Goal: Obtain resource: Download file/media

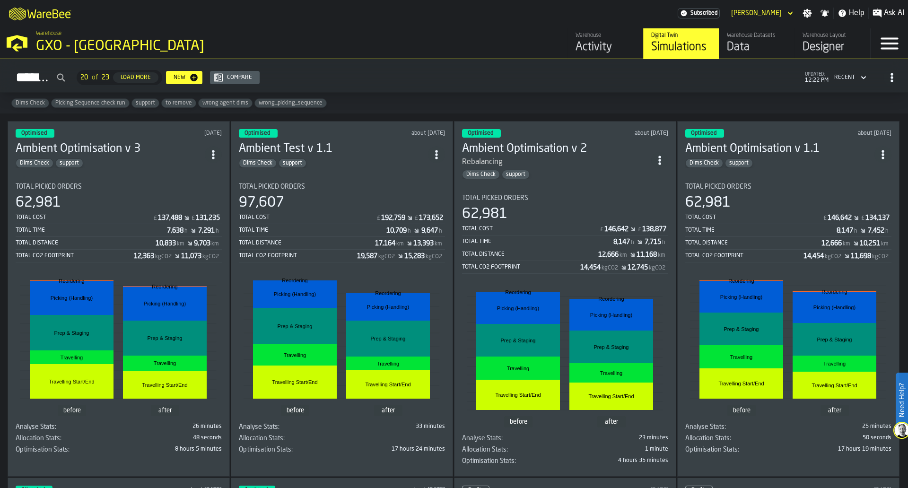
click at [147, 158] on div "Dims Check support" at bounding box center [110, 162] width 189 height 9
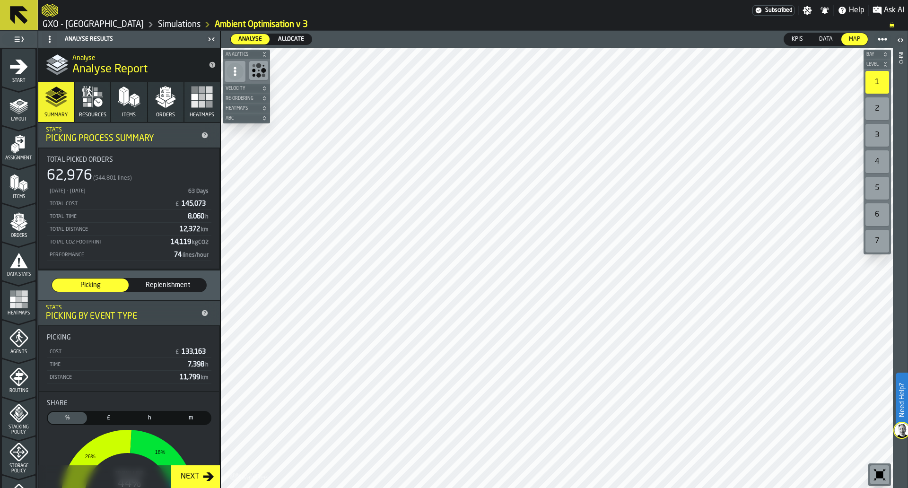
click at [129, 21] on link "GXO - [GEOGRAPHIC_DATA]" at bounding box center [93, 24] width 101 height 10
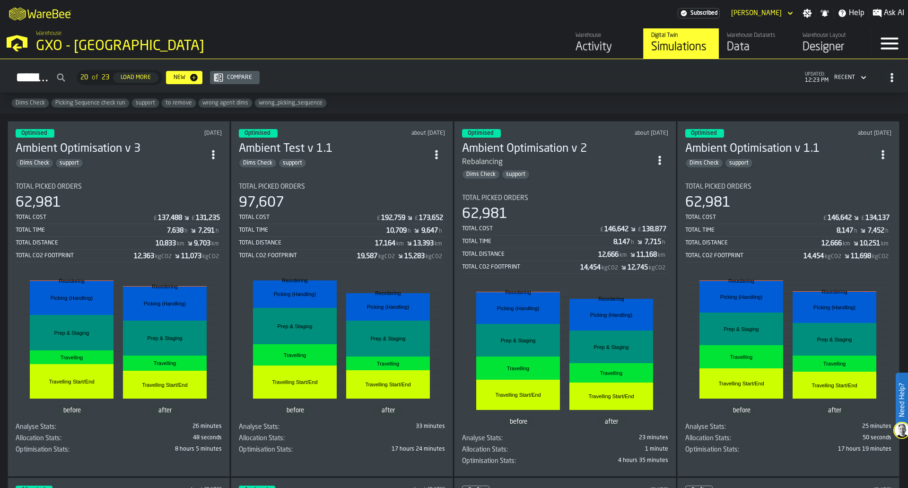
click at [578, 49] on div "Activity" at bounding box center [605, 47] width 60 height 15
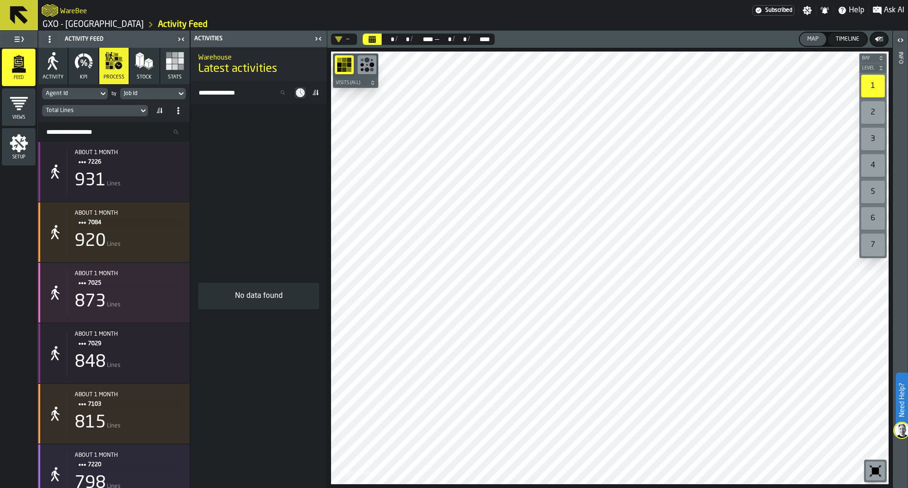
click at [377, 34] on button "Calendar" at bounding box center [372, 39] width 19 height 11
click at [325, 40] on header "Activities" at bounding box center [259, 39] width 136 height 17
click at [334, 38] on div "—" at bounding box center [342, 39] width 22 height 11
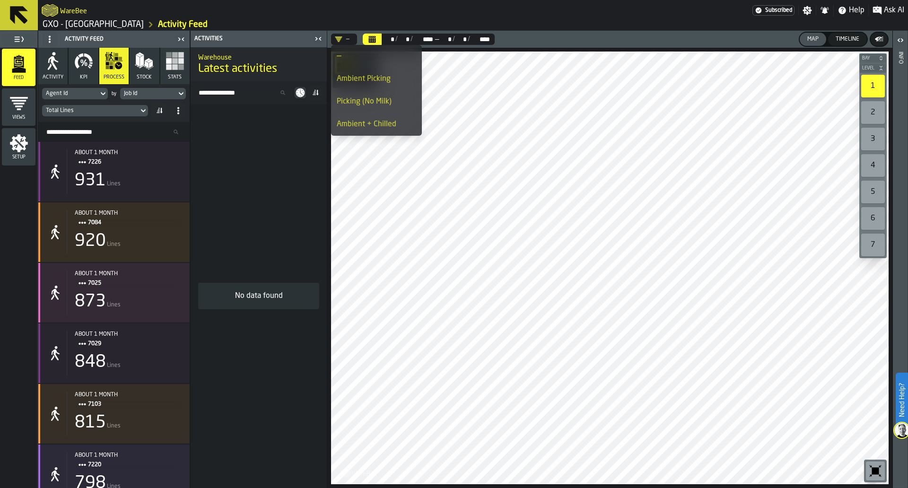
click at [367, 86] on li "Ambient Picking" at bounding box center [376, 79] width 91 height 23
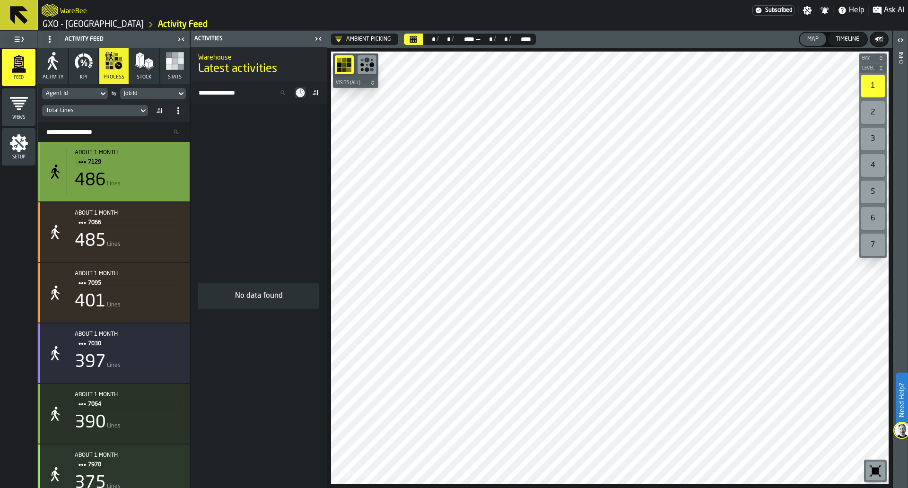
click at [165, 189] on div "486 Lines" at bounding box center [128, 180] width 107 height 19
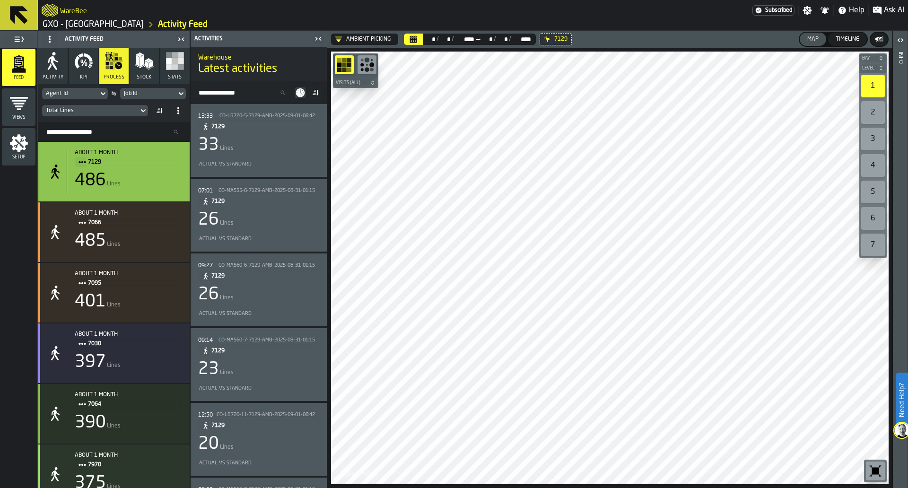
click at [124, 113] on div "Total Lines" at bounding box center [90, 110] width 89 height 7
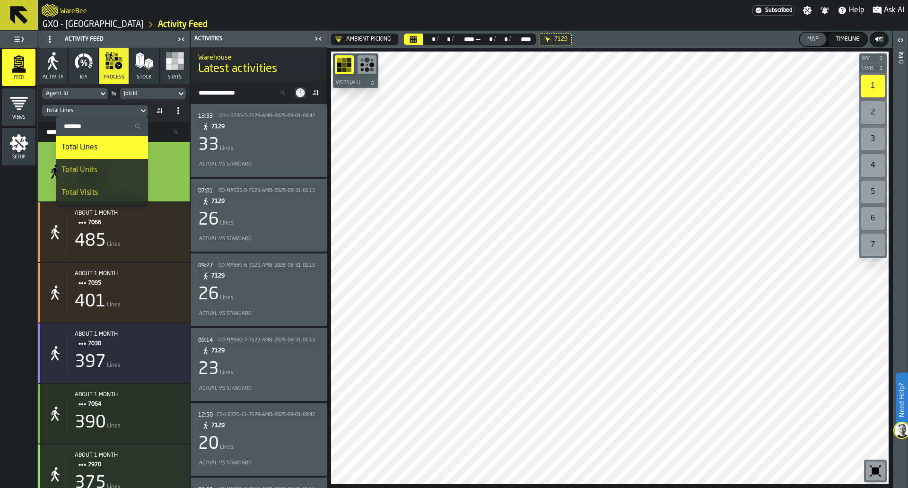
click at [115, 166] on div "Total Units" at bounding box center [101, 170] width 81 height 11
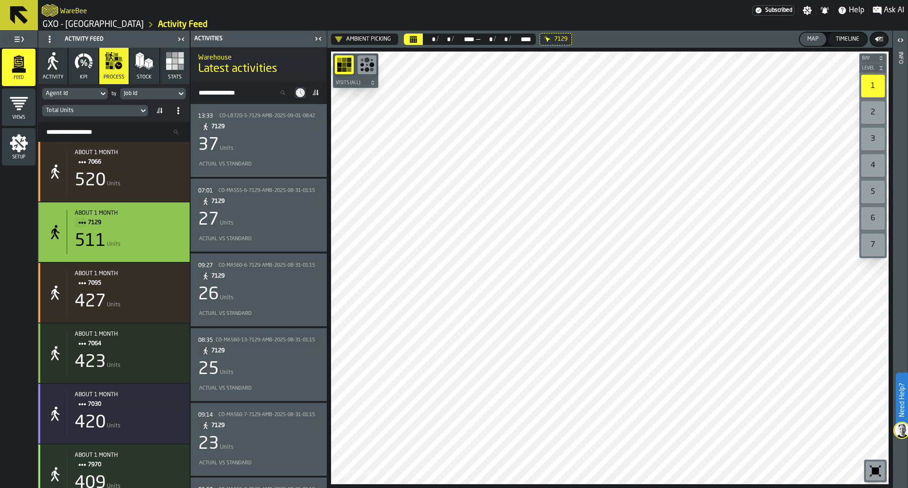
click at [371, 43] on div "Ambient Picking" at bounding box center [362, 39] width 63 height 11
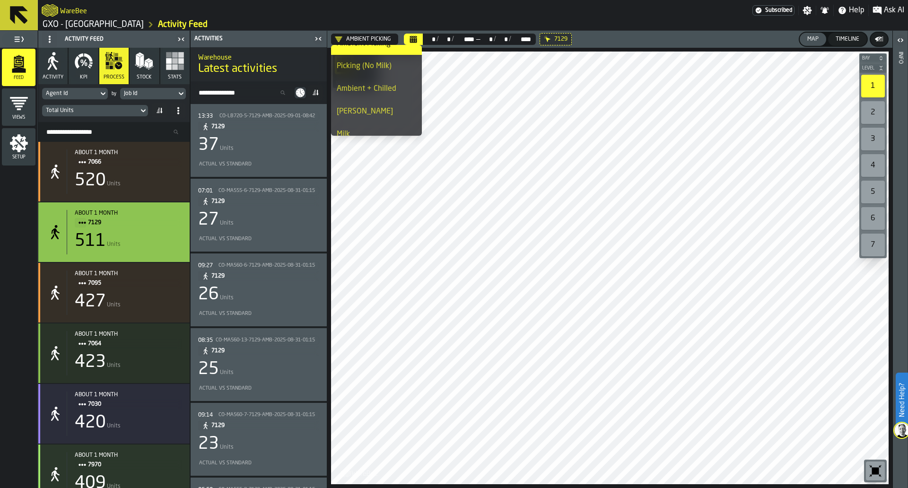
scroll to position [37, 0]
click at [384, 104] on div "[PERSON_NAME]" at bounding box center [376, 109] width 79 height 11
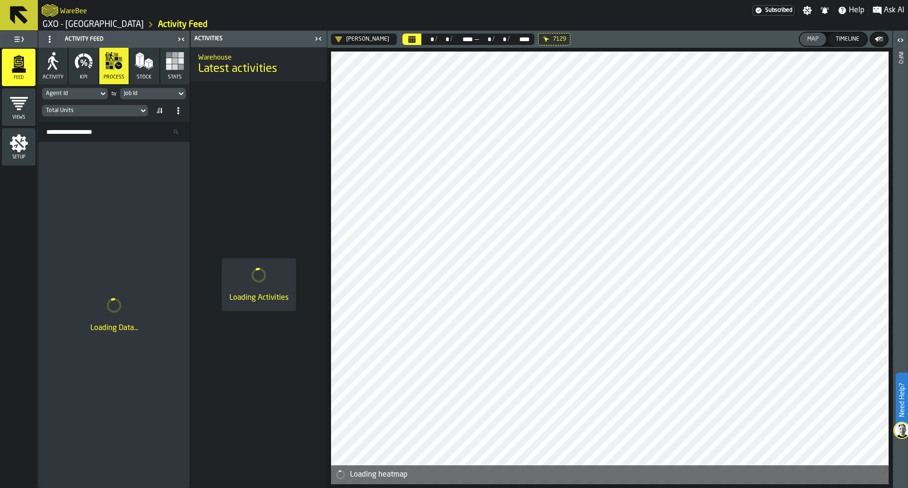
click at [403, 46] on header "Chill Costa ** * / ** * / **** **** — ** * / ** * / **** **** 7129 Map Timeline" at bounding box center [609, 39] width 565 height 17
click at [0, 0] on icon at bounding box center [0, 0] width 0 height 0
click at [79, 70] on icon "button" at bounding box center [83, 61] width 19 height 19
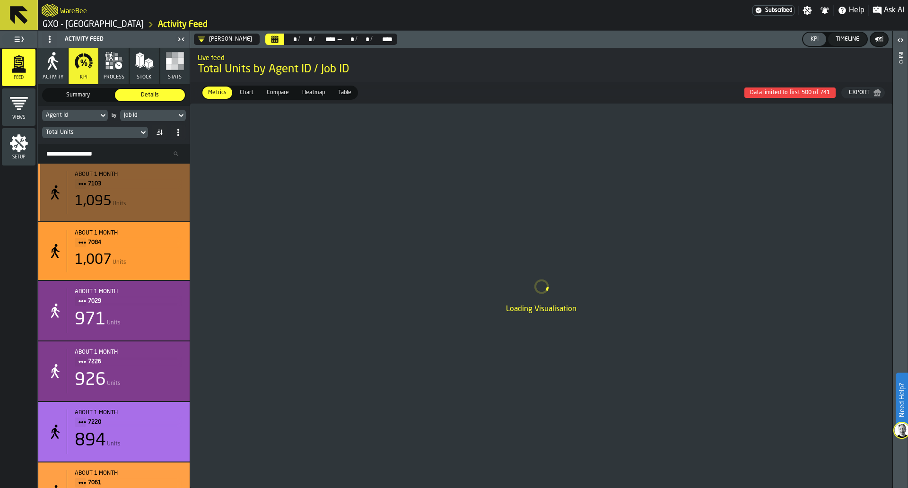
click at [164, 168] on div "about 1 month 7103 1,095 Units" at bounding box center [113, 193] width 151 height 58
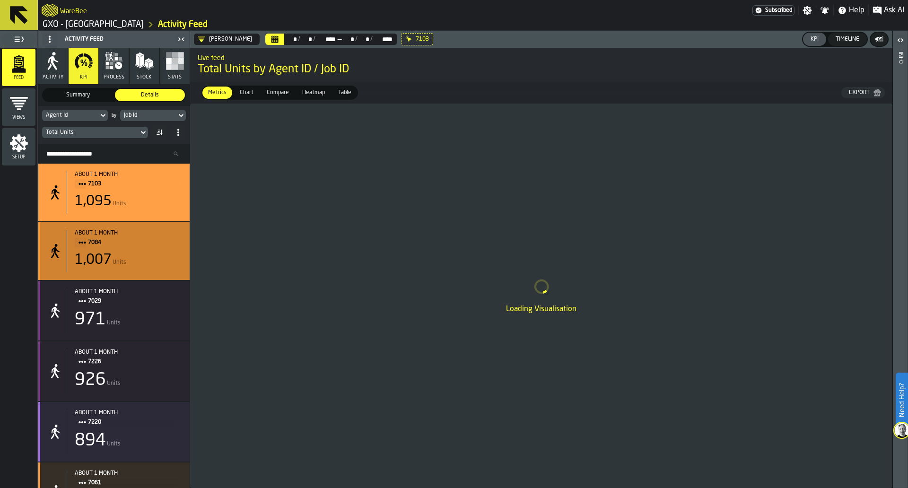
click at [161, 262] on div "1,007 Units" at bounding box center [128, 260] width 107 height 17
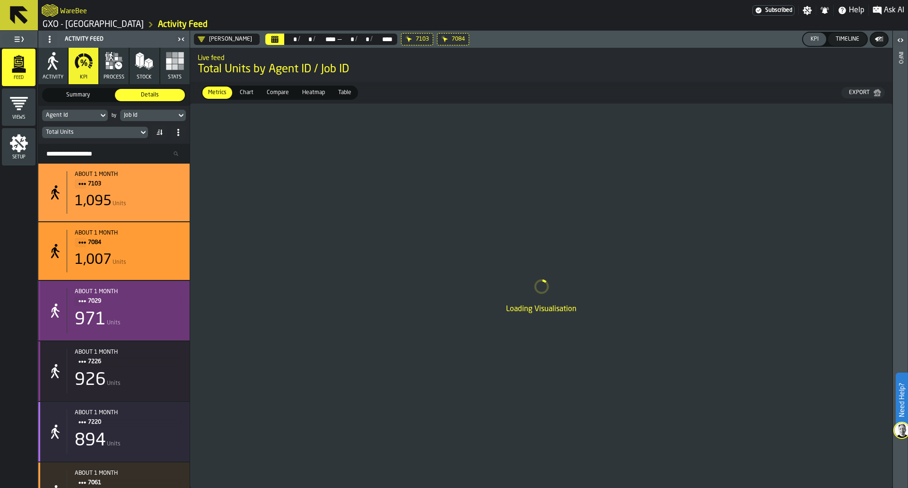
click at [155, 318] on div "971 Units" at bounding box center [128, 319] width 107 height 19
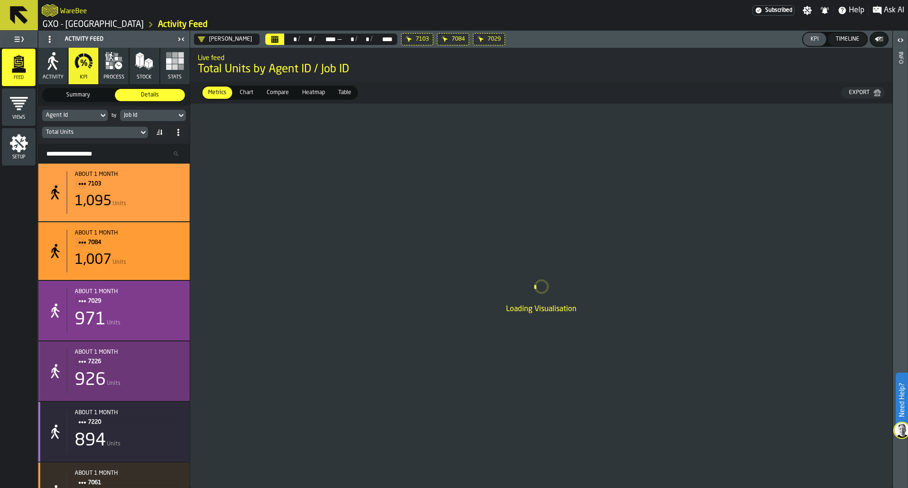
click at [146, 375] on div "926 Units" at bounding box center [128, 380] width 107 height 19
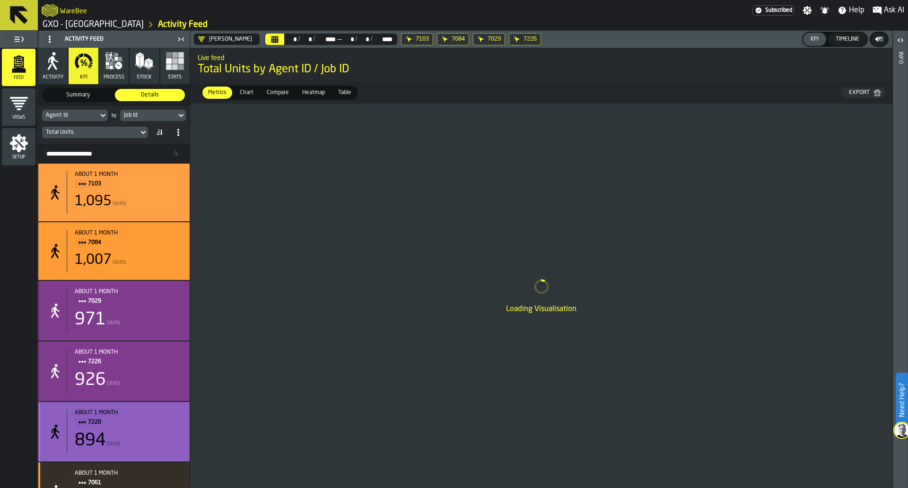
click at [150, 444] on div "894 Units" at bounding box center [128, 440] width 107 height 19
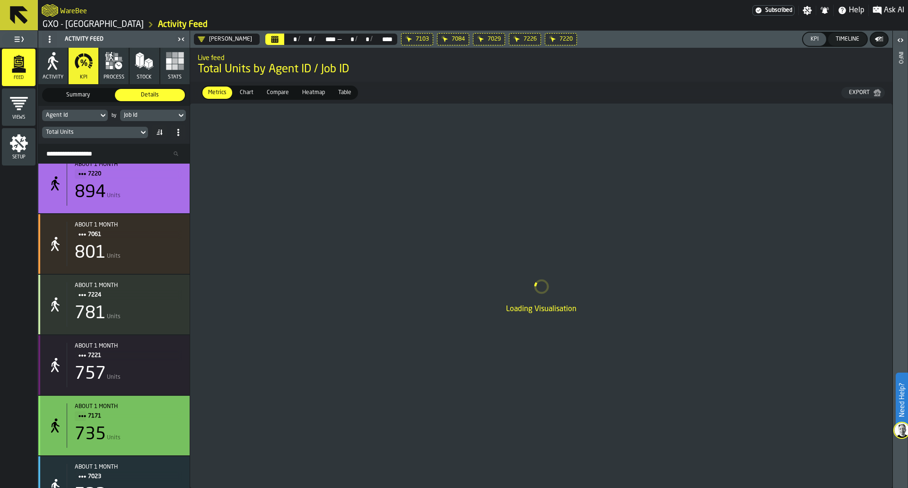
scroll to position [271, 0]
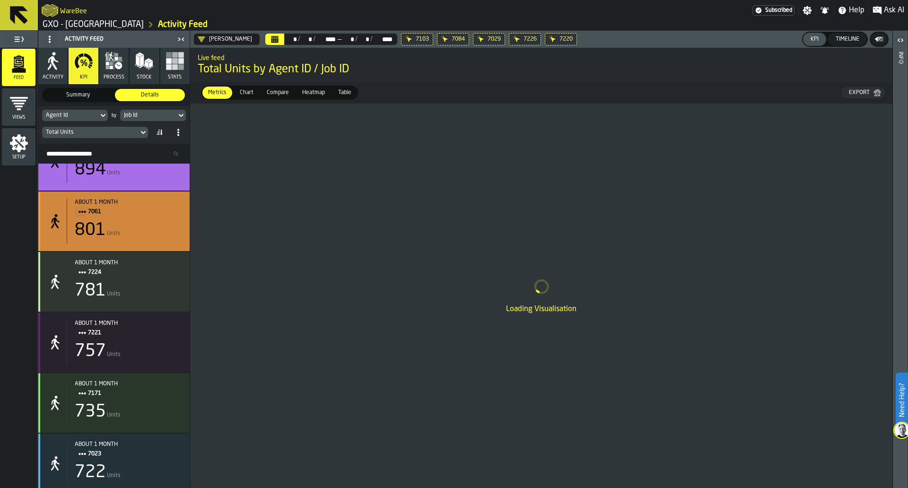
click at [166, 248] on div "about 1 month 7061 801 Units" at bounding box center [113, 221] width 151 height 60
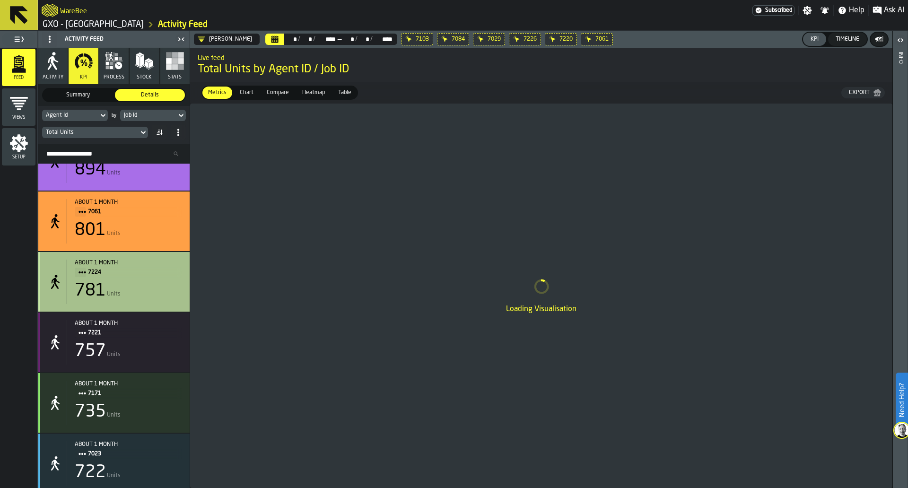
click at [159, 282] on div "about 1 month 7224 781 Units" at bounding box center [124, 282] width 115 height 44
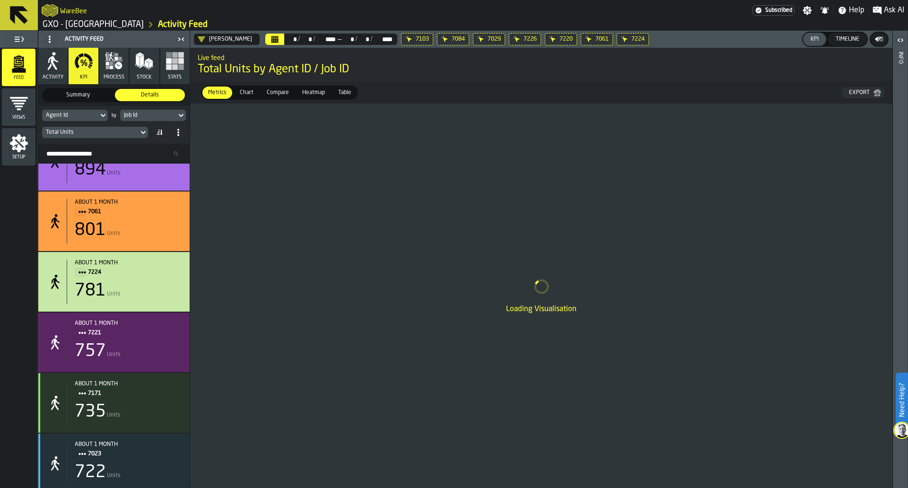
click at [148, 344] on div "about 1 month 7221 757 Units" at bounding box center [124, 342] width 115 height 44
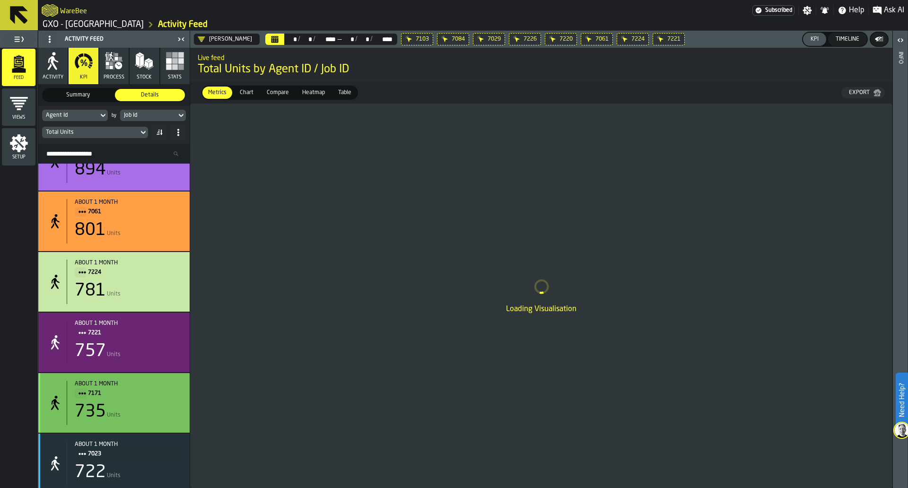
click at [144, 407] on div "about 1 month 7171 735 Units" at bounding box center [124, 403] width 115 height 44
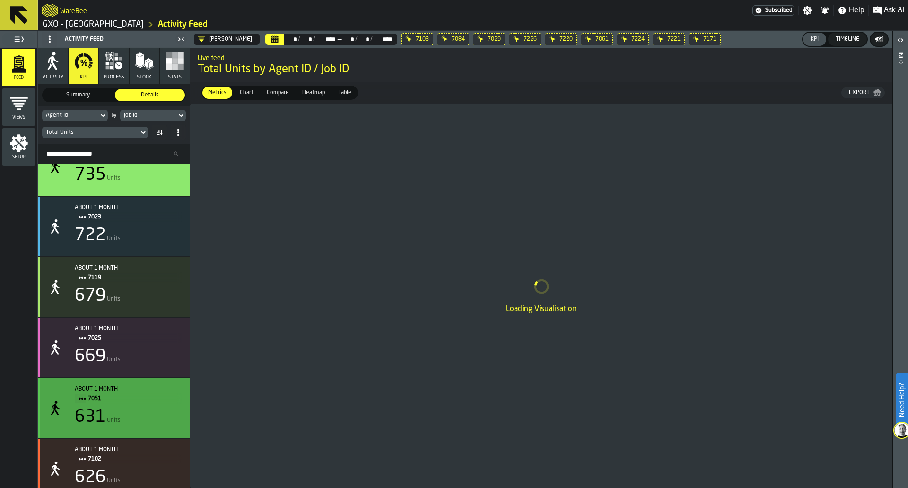
scroll to position [526, 0]
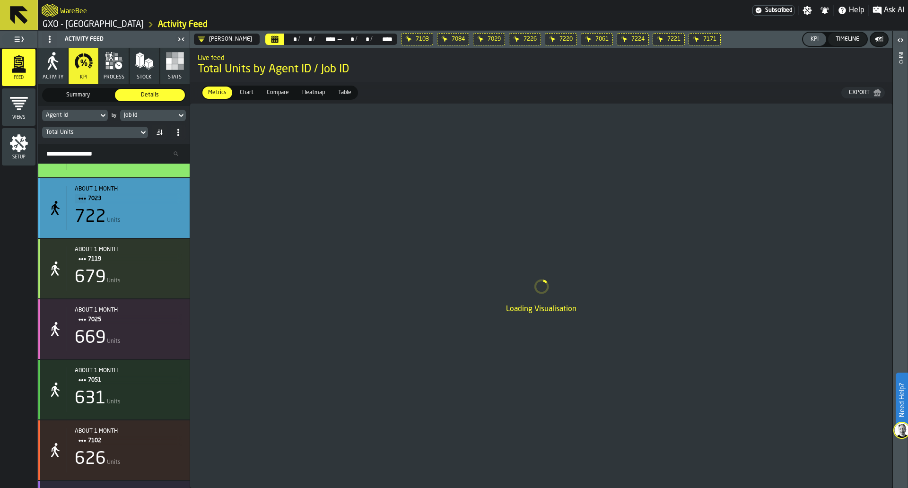
click at [154, 229] on div "about 1 month 7023 722 Units" at bounding box center [124, 208] width 115 height 44
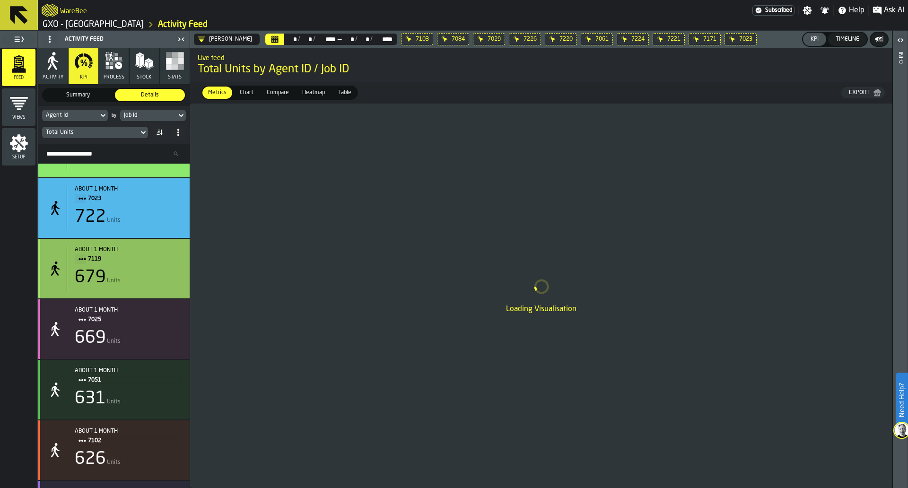
click at [150, 269] on div "about 1 month 7119 679 Units" at bounding box center [124, 268] width 115 height 44
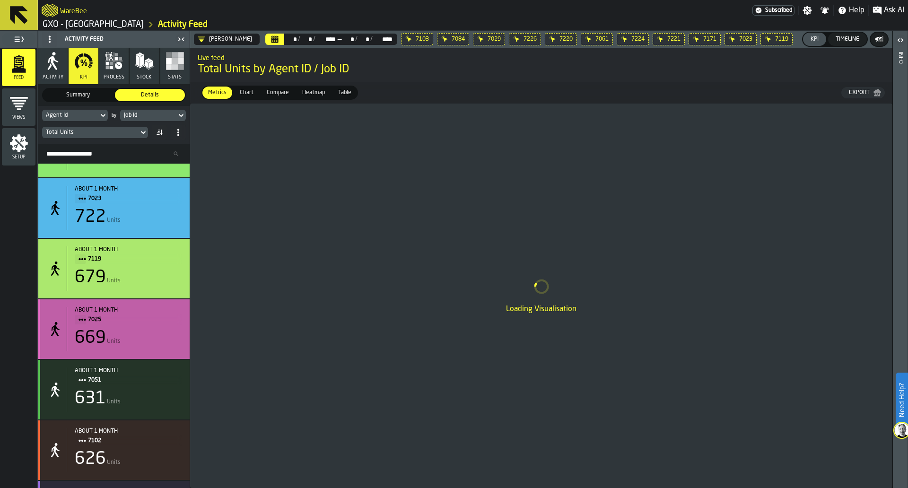
click at [145, 343] on div "669 Units" at bounding box center [128, 338] width 107 height 19
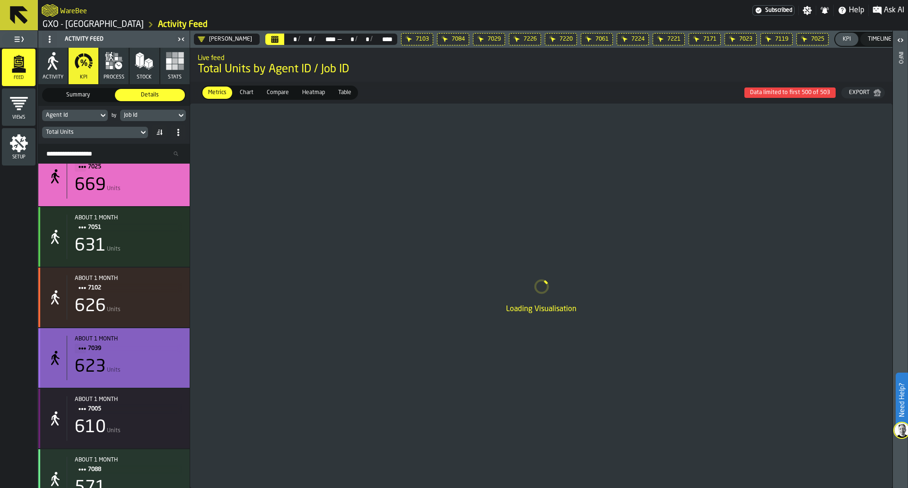
scroll to position [680, 0]
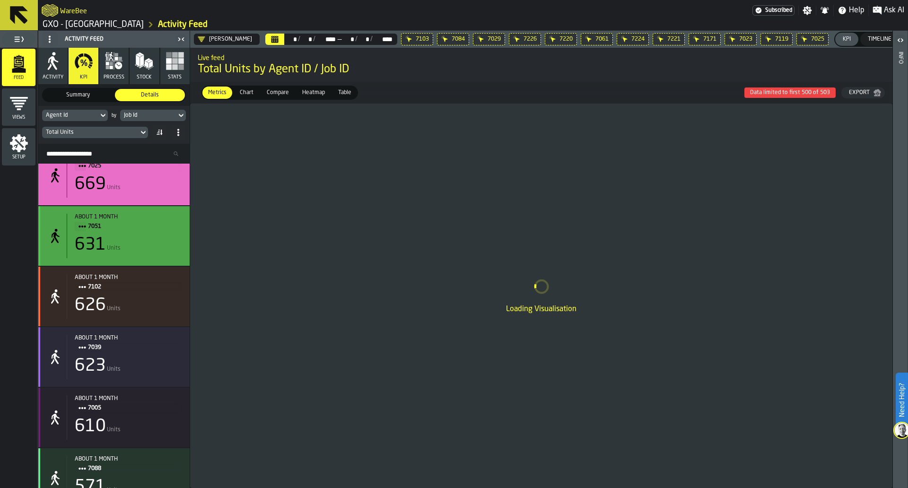
click at [145, 254] on div "631 Units" at bounding box center [128, 244] width 107 height 19
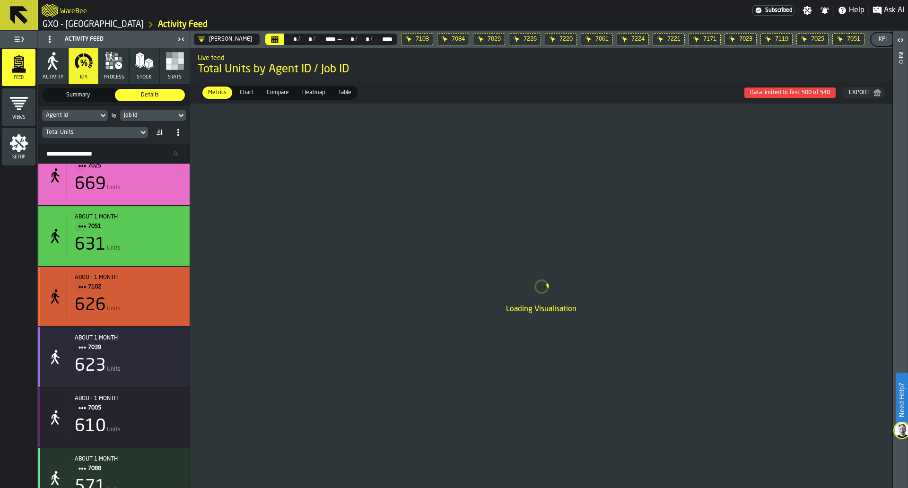
click at [141, 292] on span "7102" at bounding box center [131, 287] width 87 height 10
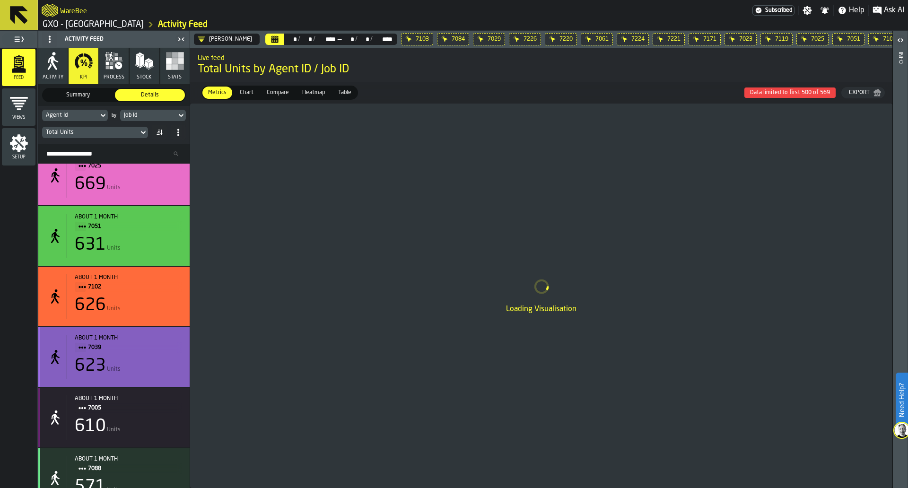
click at [145, 352] on span "7039" at bounding box center [131, 347] width 87 height 10
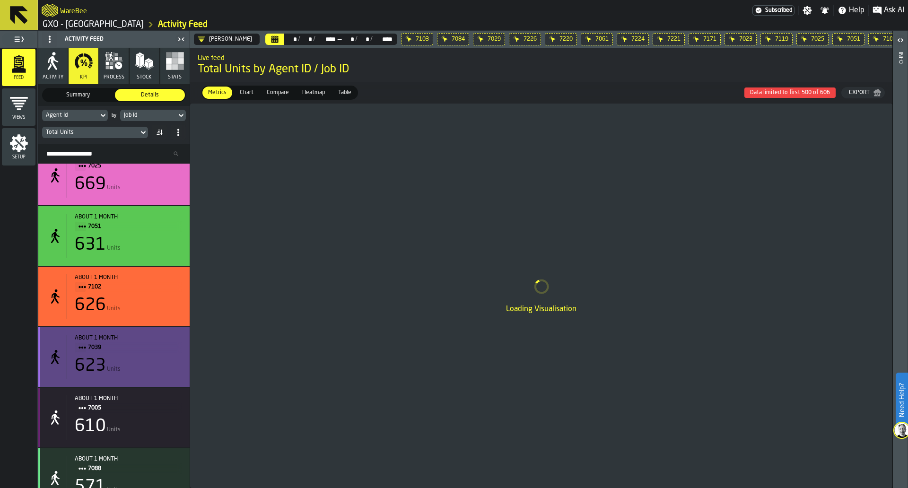
scroll to position [827, 0]
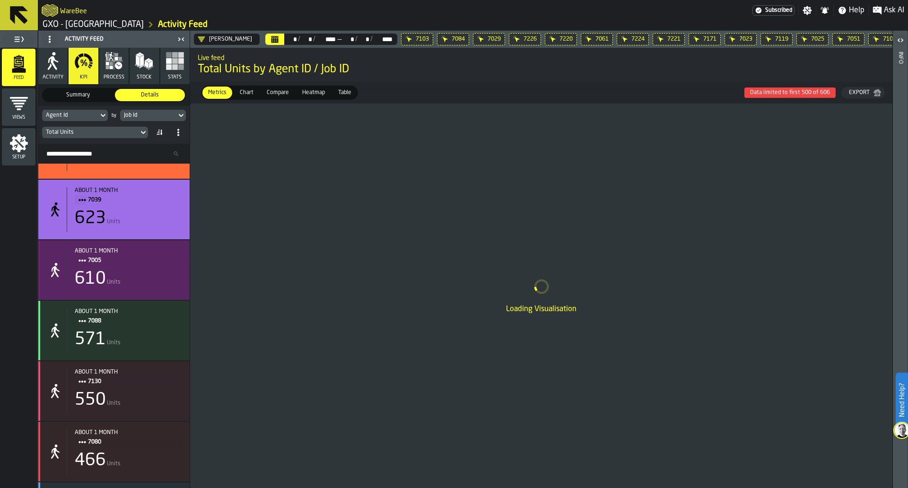
click at [155, 283] on div "610 Units" at bounding box center [128, 279] width 107 height 19
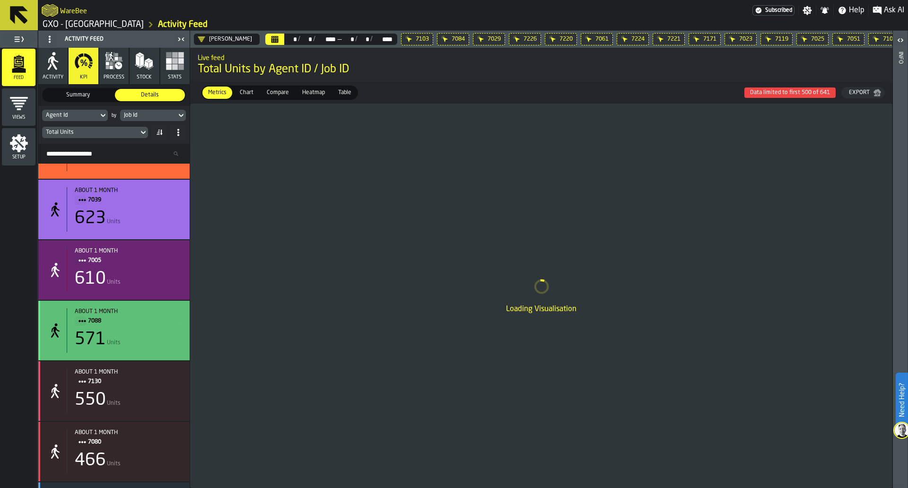
click at [154, 337] on div "571 Units" at bounding box center [128, 339] width 107 height 19
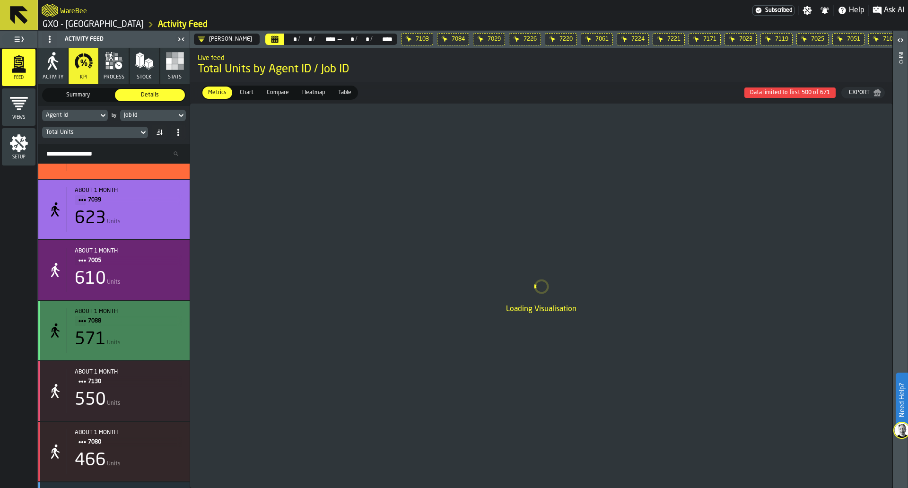
click at [147, 386] on span "7130" at bounding box center [131, 381] width 87 height 10
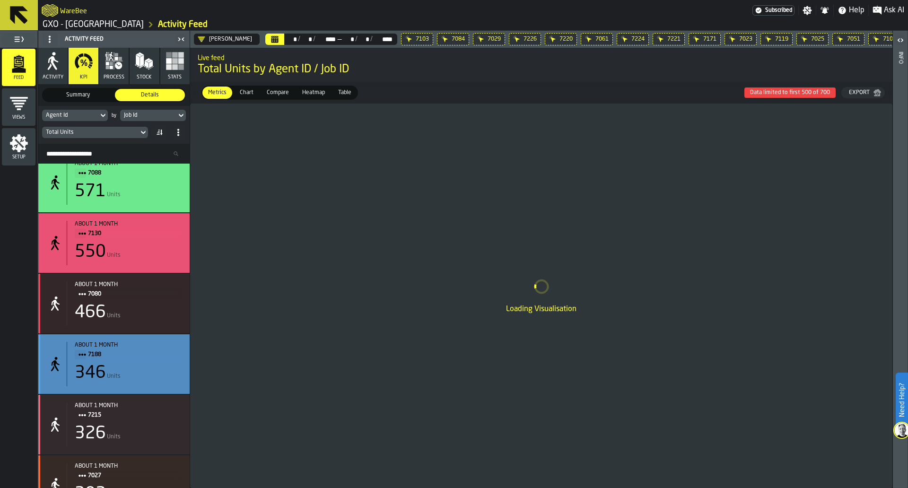
scroll to position [976, 0]
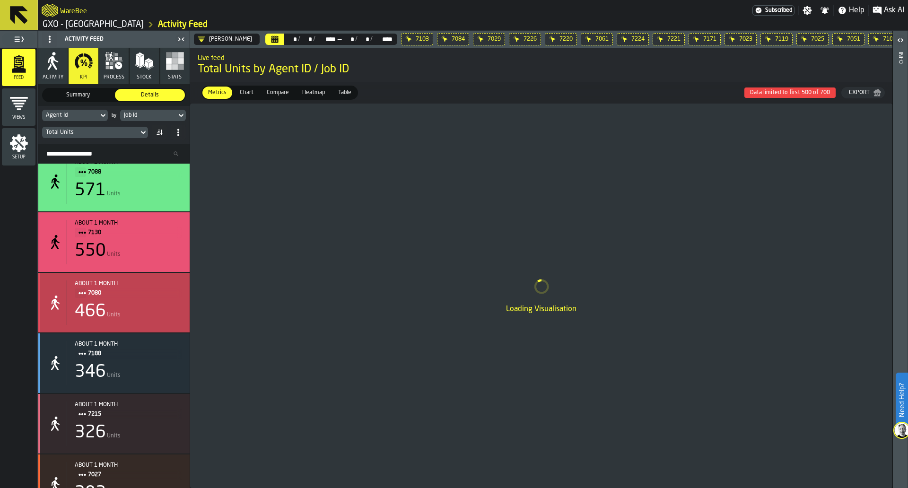
click at [150, 311] on div "466 Units" at bounding box center [128, 311] width 107 height 19
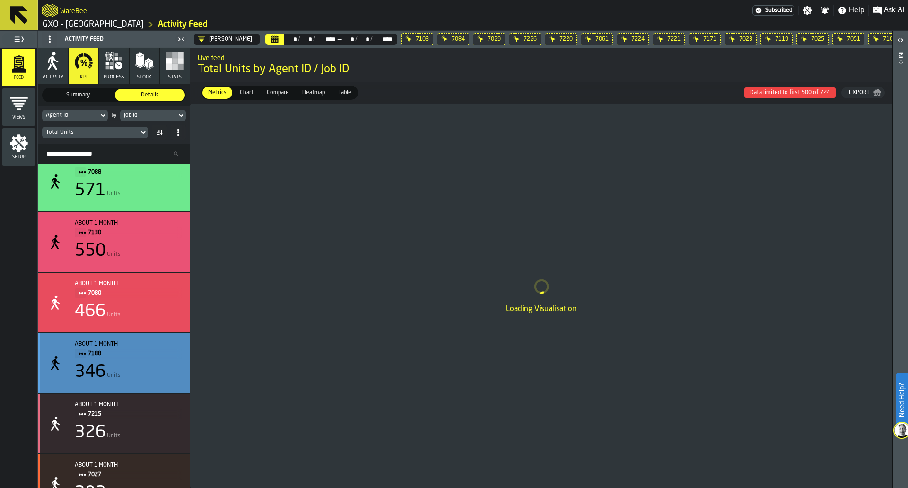
click at [141, 374] on div "346 Units" at bounding box center [128, 372] width 107 height 19
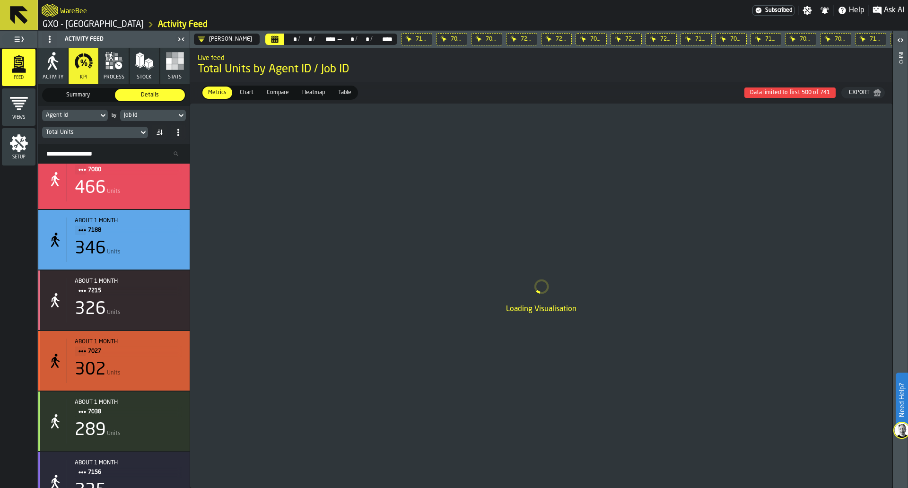
scroll to position [1104, 0]
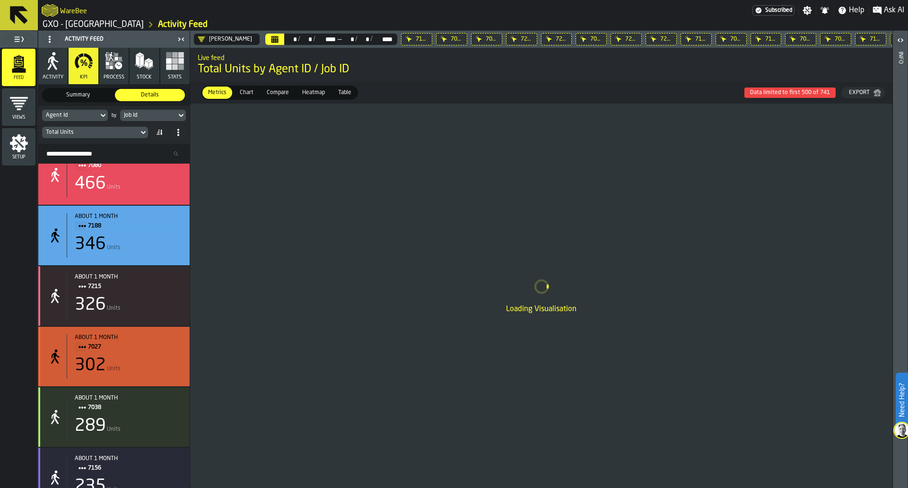
click at [150, 307] on div "326 Units" at bounding box center [128, 305] width 107 height 19
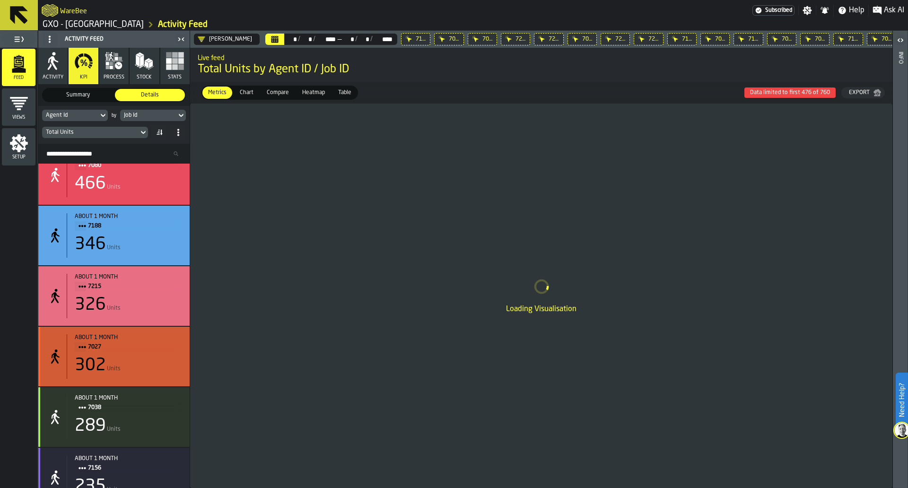
click at [148, 364] on div "302 Units" at bounding box center [128, 365] width 107 height 19
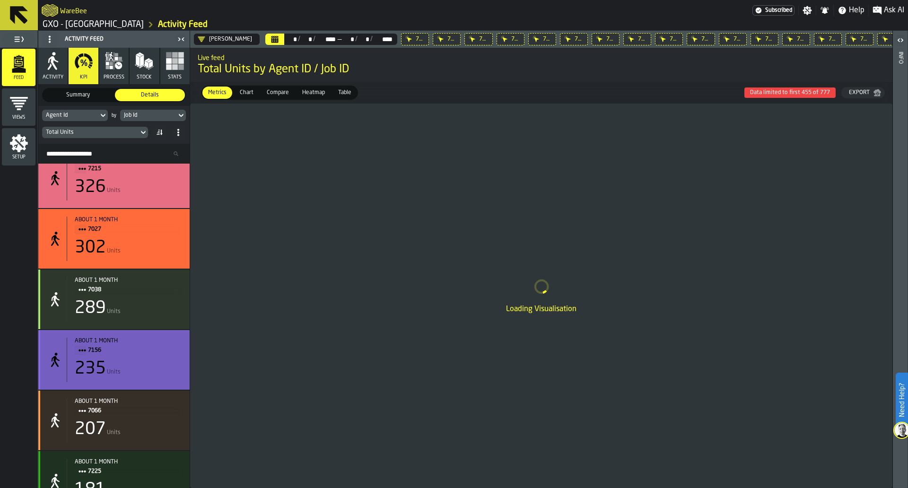
scroll to position [1222, 0]
click at [148, 304] on div "289 Units" at bounding box center [128, 307] width 107 height 19
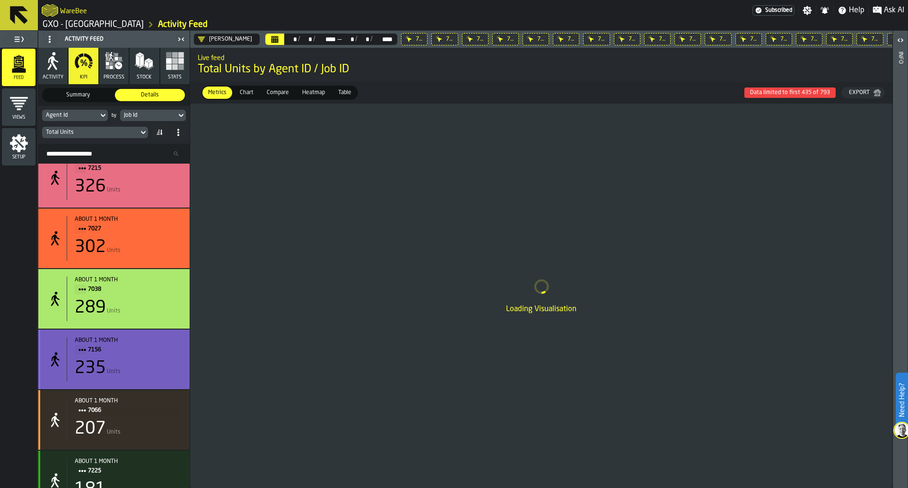
click at [141, 382] on div "about 1 month 7156 235 Units" at bounding box center [124, 359] width 115 height 44
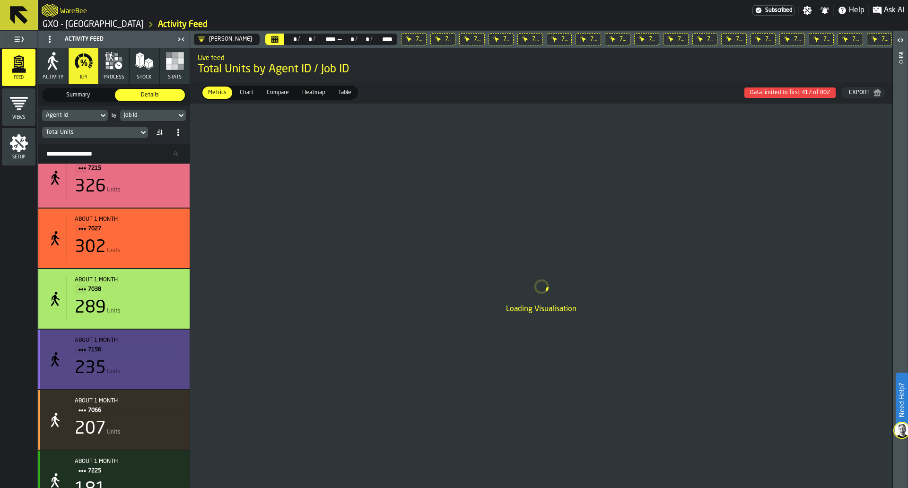
scroll to position [1372, 0]
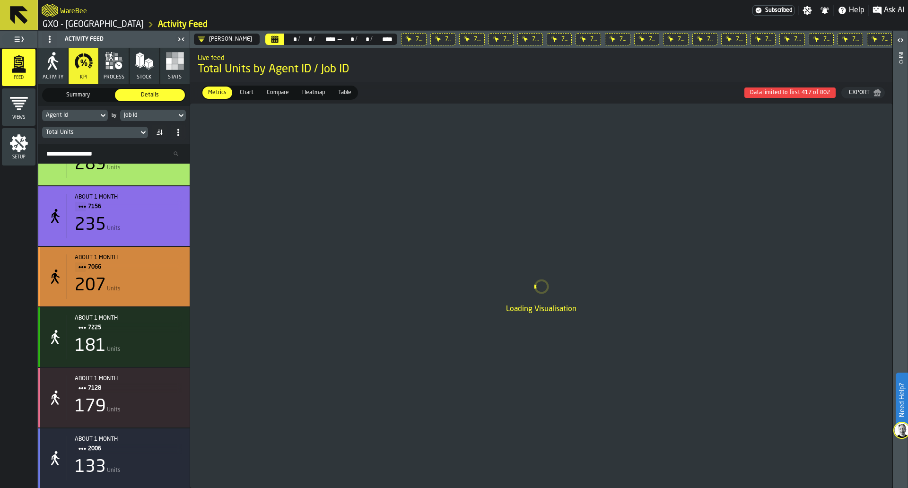
click at [153, 288] on div "207 Units" at bounding box center [128, 285] width 107 height 19
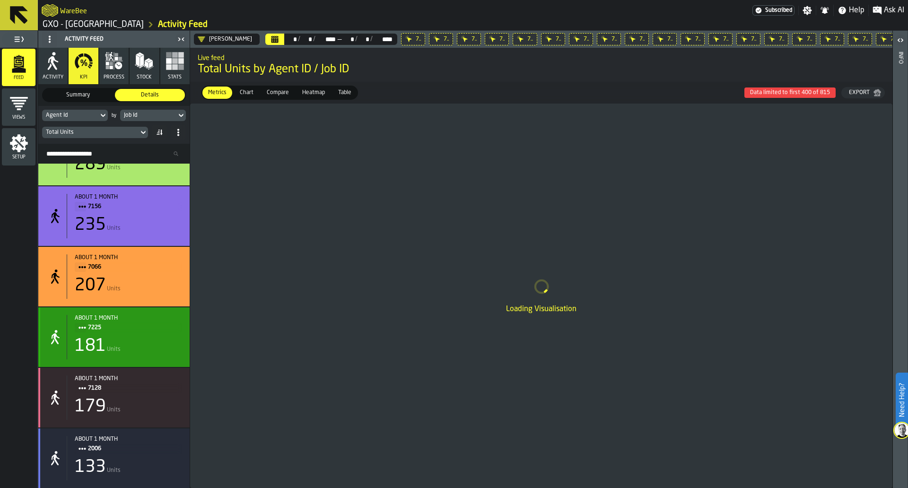
click at [154, 370] on div "about 1 month 7128 179 Units" at bounding box center [113, 398] width 151 height 60
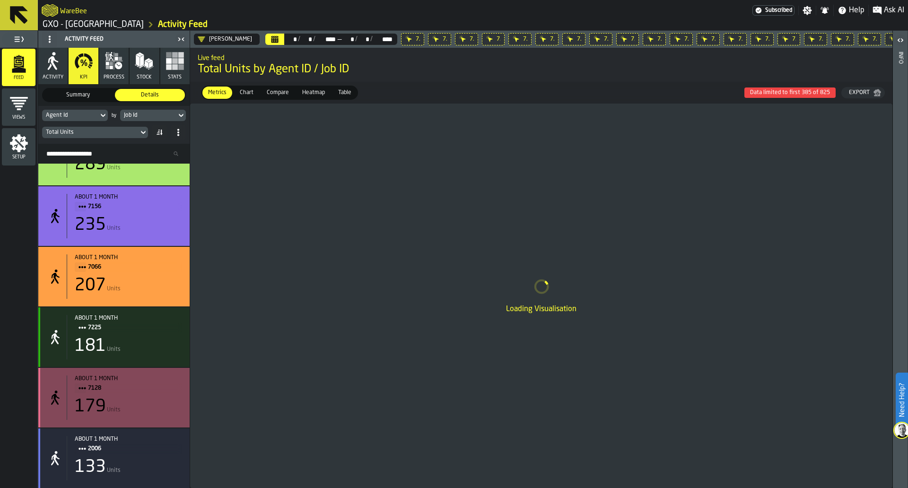
click at [158, 328] on span "7225" at bounding box center [131, 327] width 87 height 10
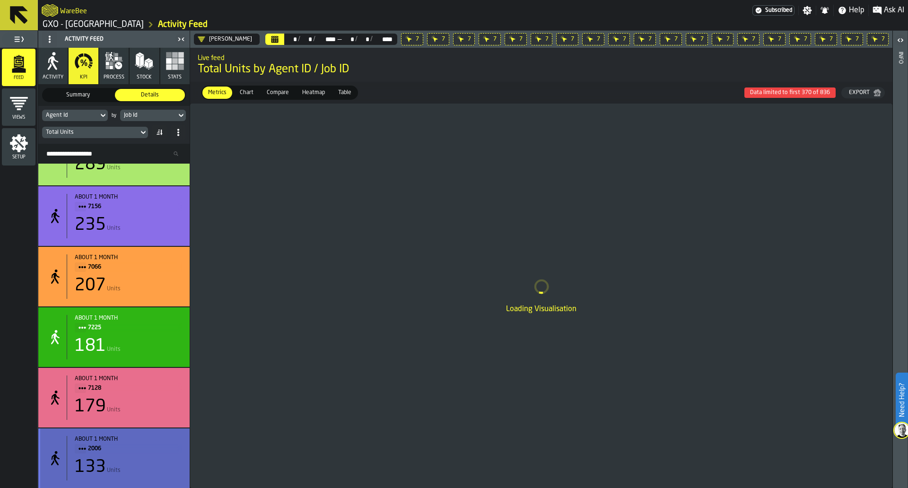
click at [151, 473] on div "133 Units" at bounding box center [128, 467] width 107 height 19
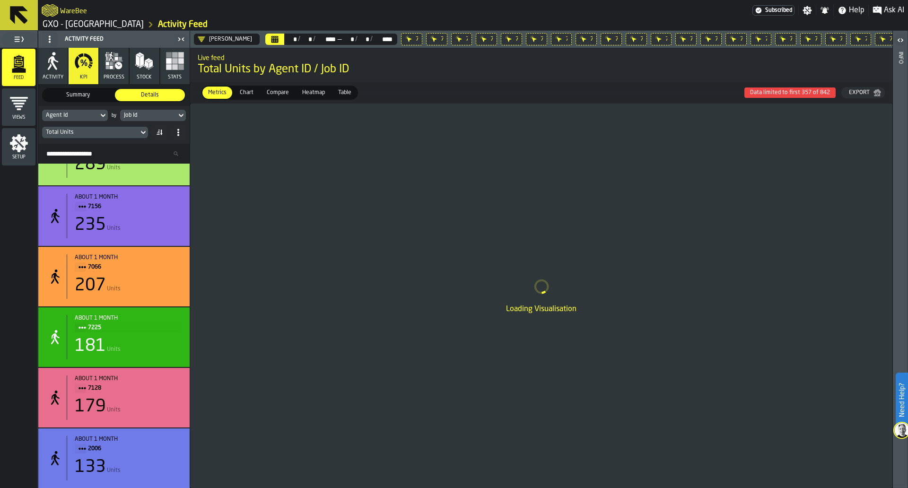
click at [272, 37] on button "Calendar" at bounding box center [274, 39] width 19 height 11
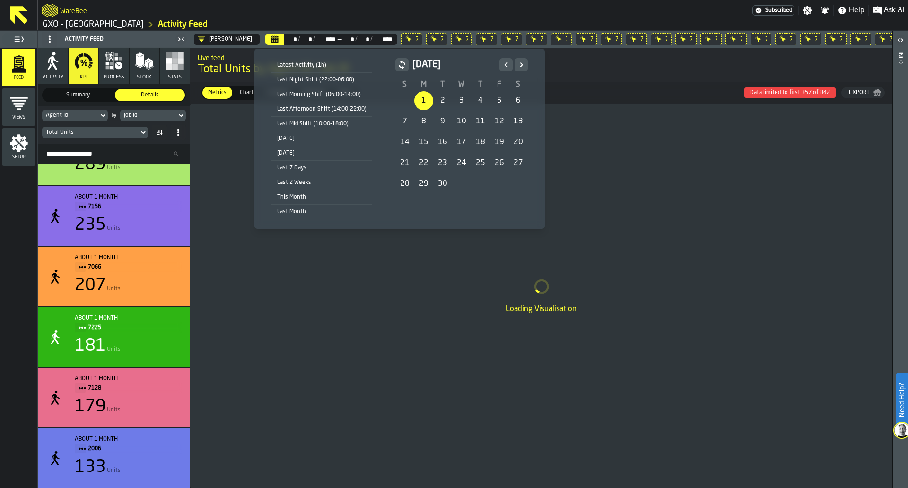
click at [501, 61] on icon "Previous" at bounding box center [505, 64] width 9 height 11
click at [496, 98] on div "1" at bounding box center [499, 100] width 19 height 19
click at [520, 66] on icon "Next" at bounding box center [520, 64] width 9 height 11
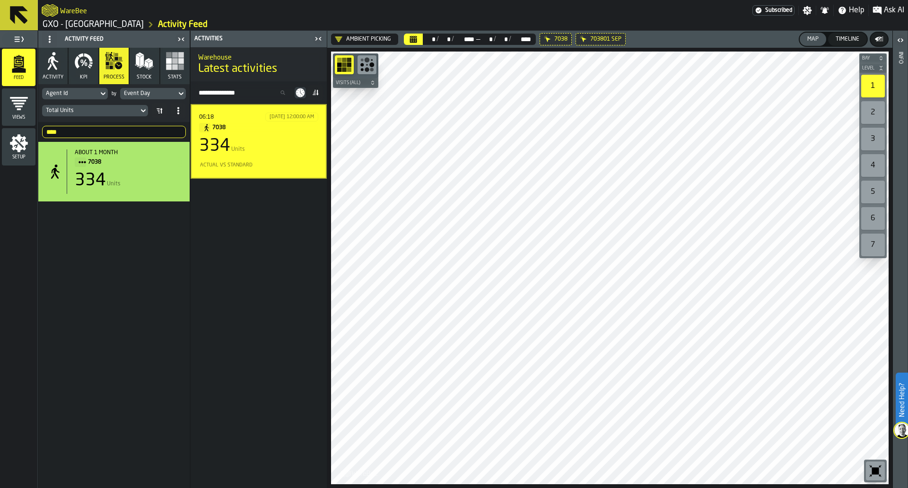
scroll to position [1882, 0]
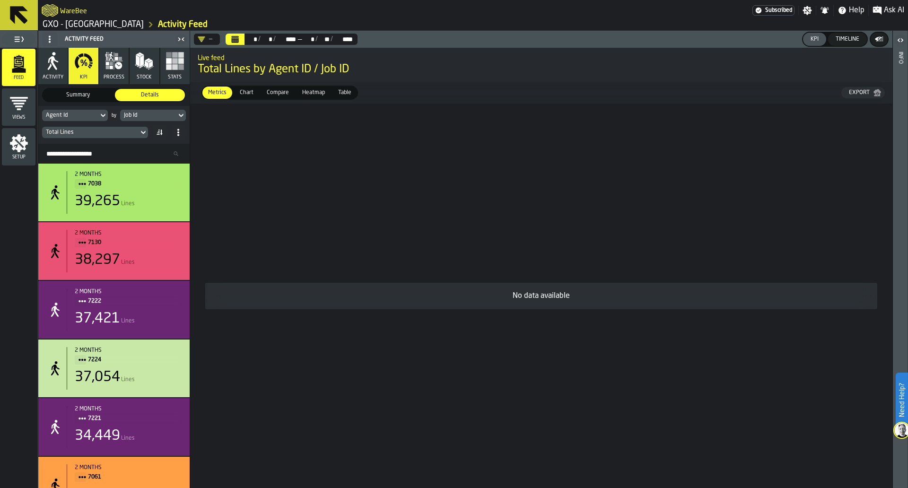
click at [212, 42] on div "—" at bounding box center [205, 39] width 15 height 8
click at [255, 123] on div "Ambient + Chilled" at bounding box center [239, 121] width 79 height 11
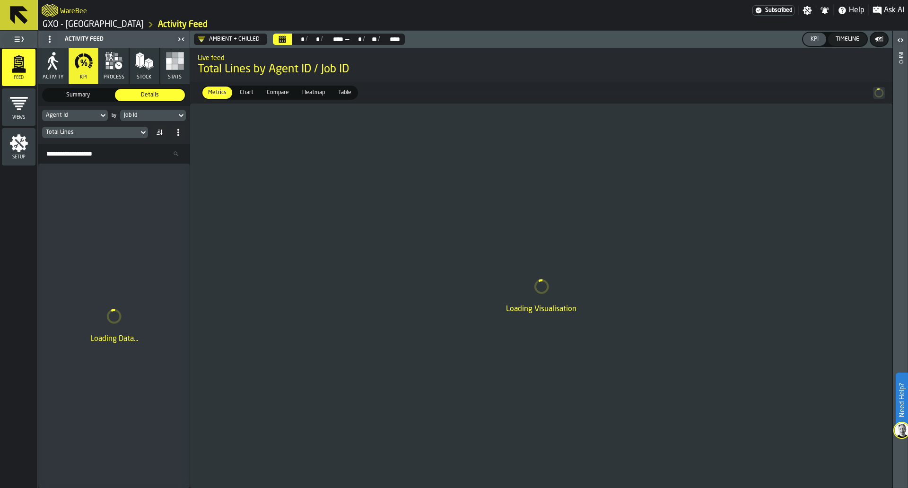
click at [175, 120] on div "Job Id" at bounding box center [148, 115] width 56 height 10
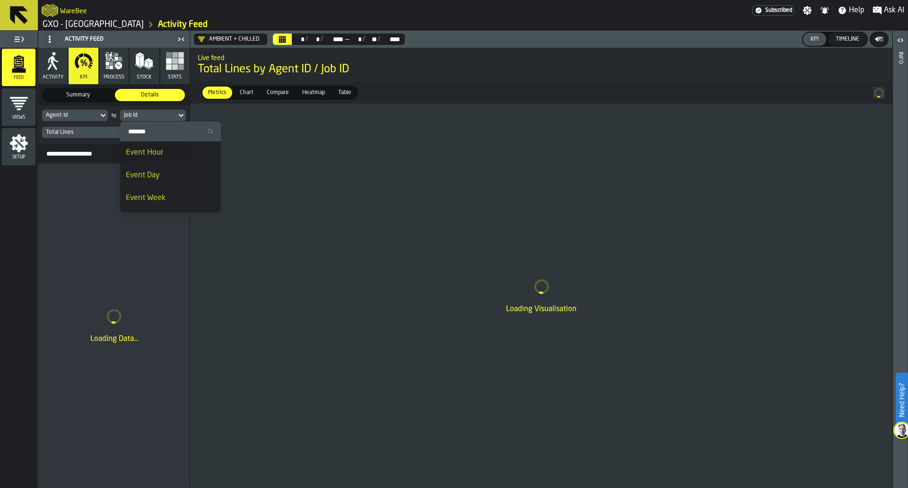
click at [171, 178] on div "Event Day" at bounding box center [170, 175] width 89 height 11
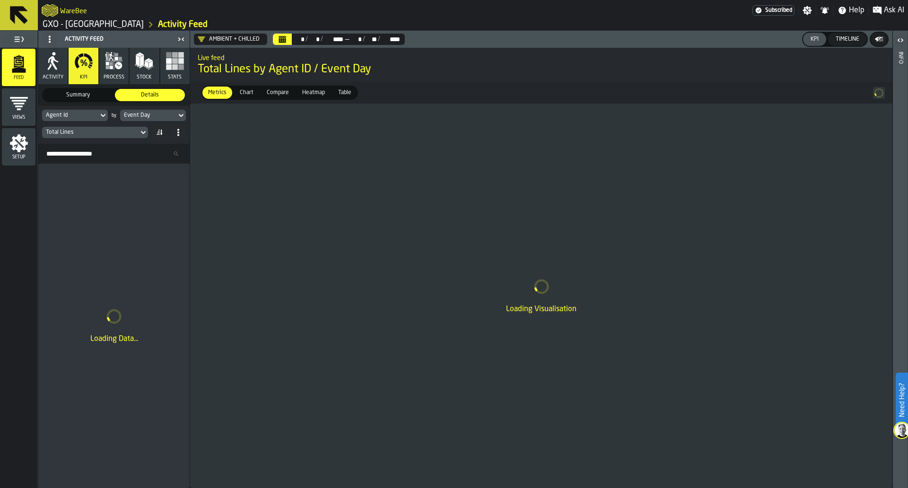
click at [134, 133] on div "Total Lines" at bounding box center [90, 132] width 89 height 7
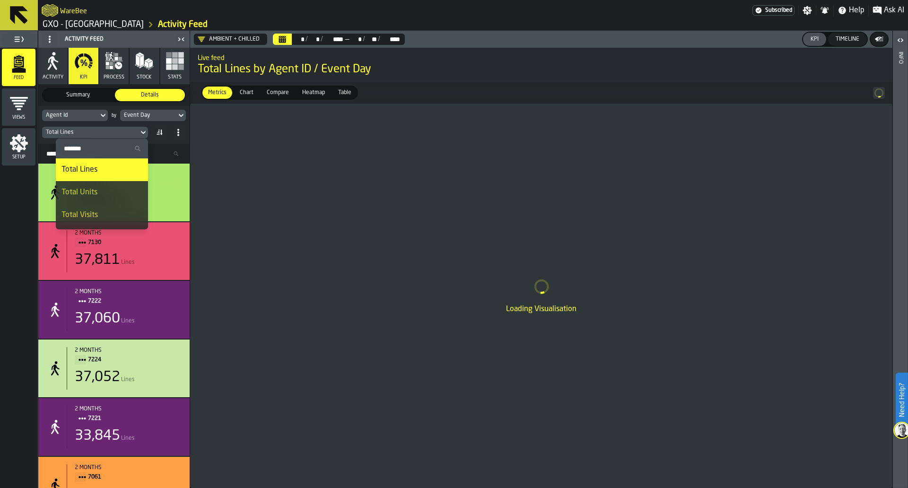
click at [221, 173] on div "Loading Visualisation" at bounding box center [541, 296] width 702 height 384
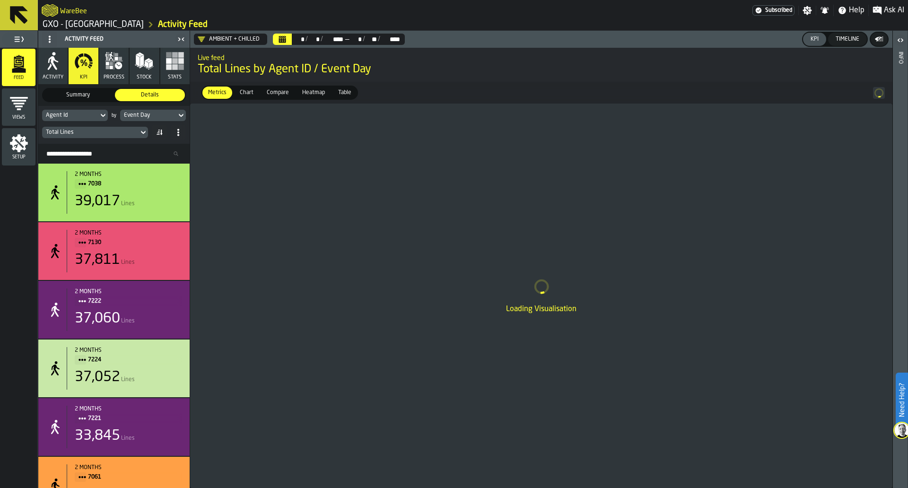
click at [205, 39] on div "Ambient + Chilled" at bounding box center [229, 39] width 62 height 8
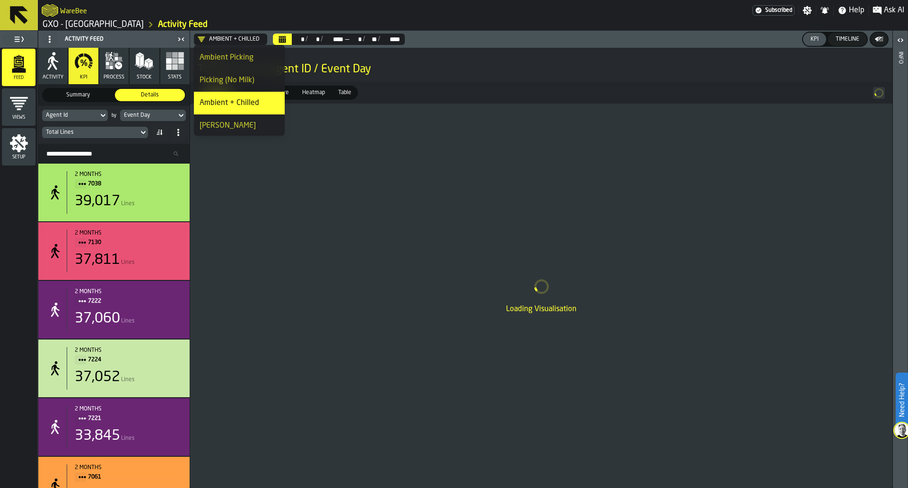
scroll to position [24, 0]
click at [237, 120] on div "[PERSON_NAME]" at bounding box center [239, 122] width 79 height 11
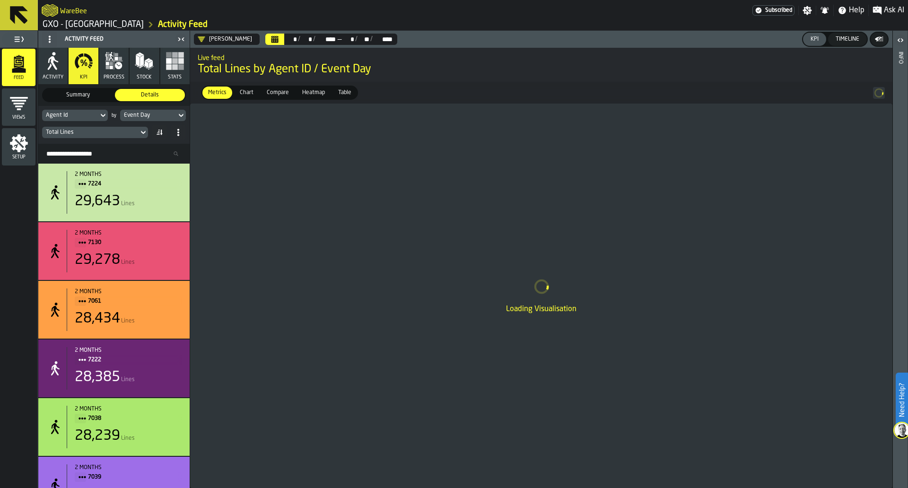
click at [350, 99] on label "Table Table" at bounding box center [344, 93] width 26 height 14
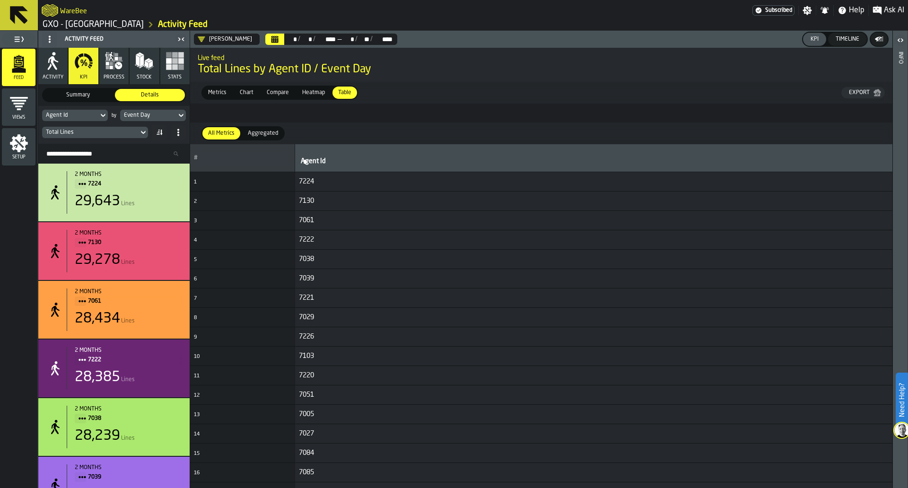
click at [138, 134] on div "Total Lines" at bounding box center [90, 132] width 96 height 10
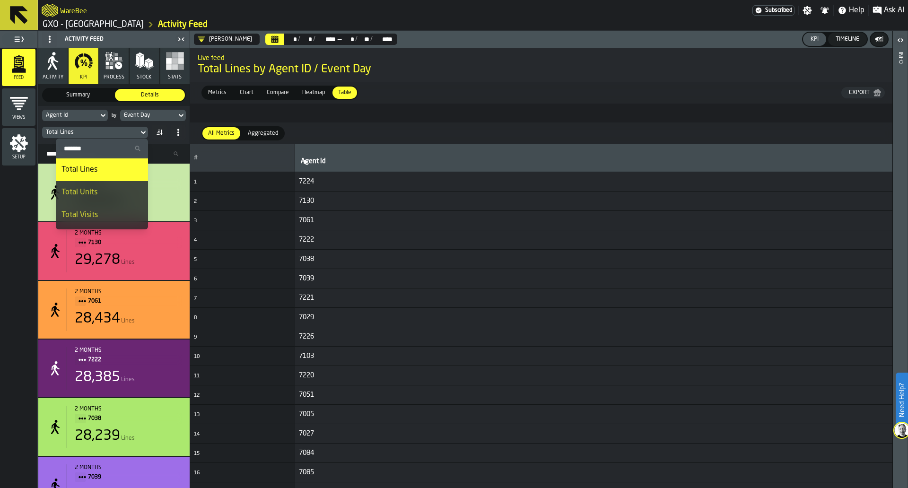
click at [122, 191] on div "Total Units" at bounding box center [101, 192] width 81 height 11
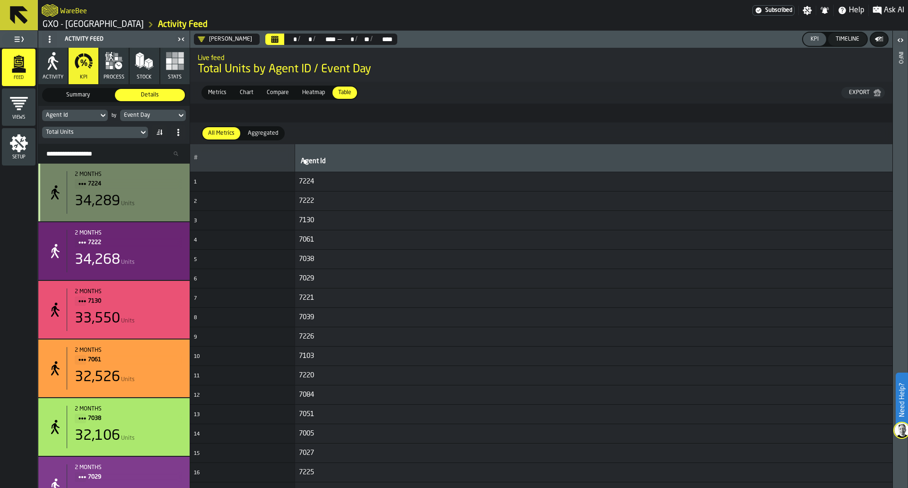
click at [167, 196] on div "34,289 Units" at bounding box center [128, 201] width 107 height 17
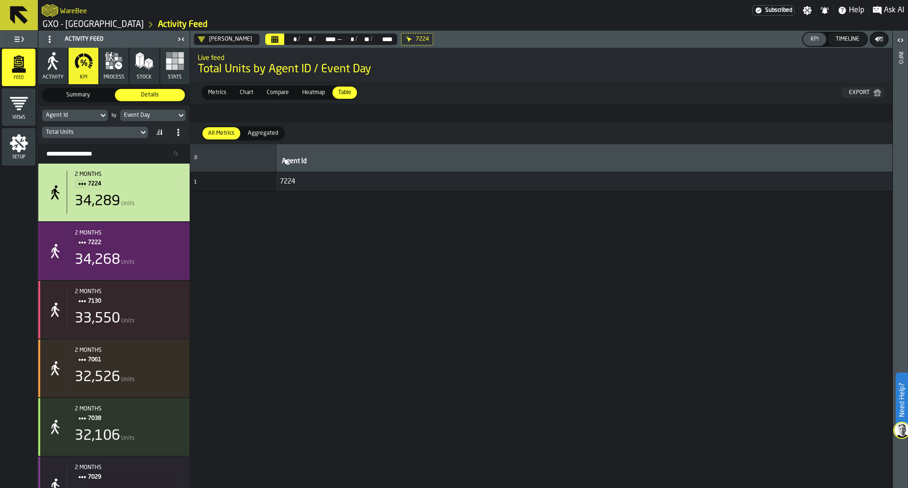
click at [166, 240] on span "7222" at bounding box center [131, 242] width 87 height 10
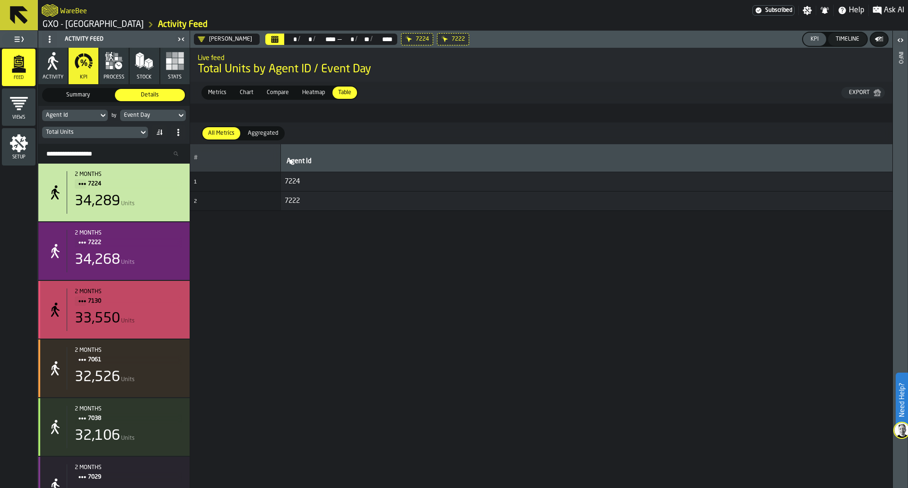
click at [157, 310] on div "2 months 7130 33,550 Units" at bounding box center [124, 309] width 115 height 43
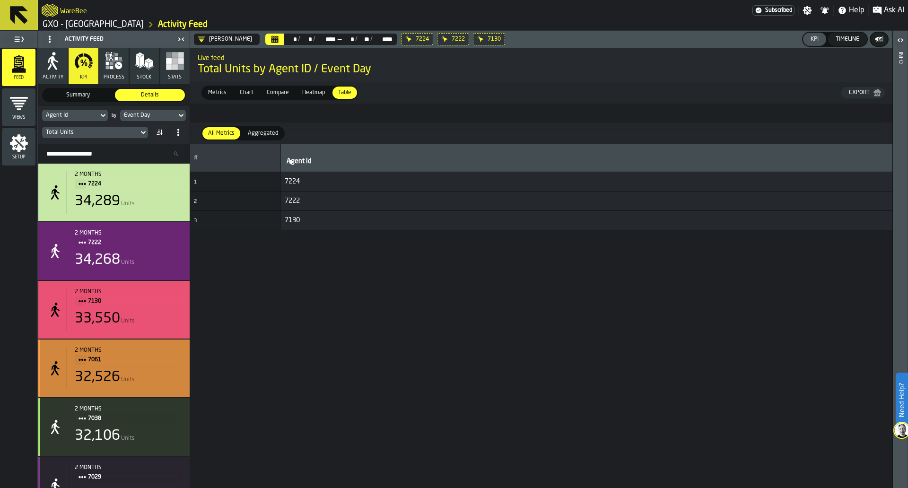
click at [154, 374] on div "32,526 Units" at bounding box center [128, 377] width 107 height 17
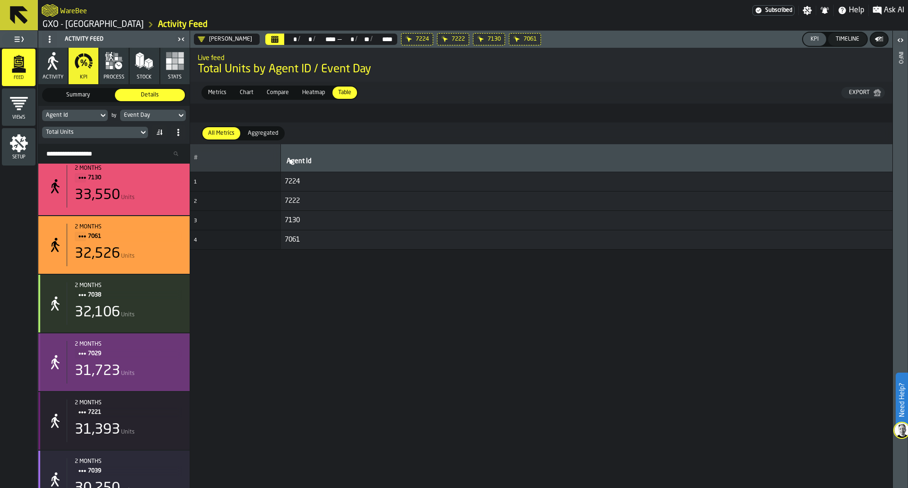
scroll to position [142, 0]
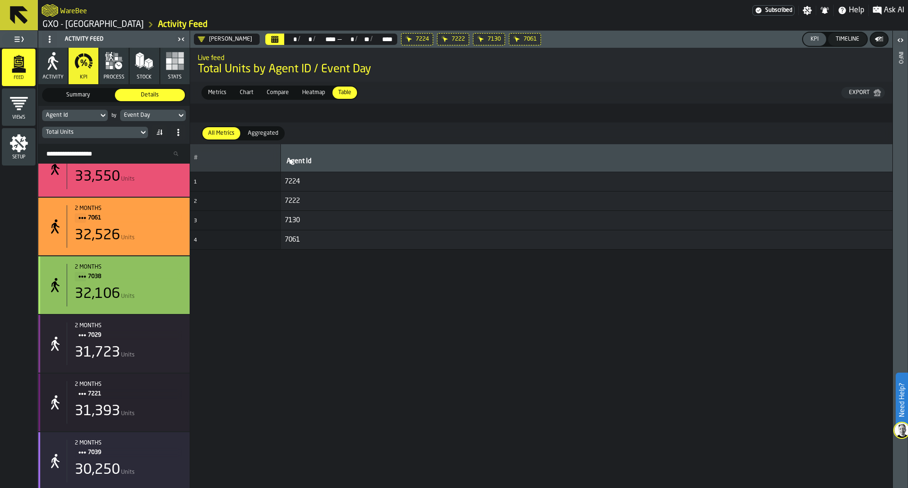
click at [156, 314] on div "2 months 7038 32,106 Units" at bounding box center [113, 285] width 151 height 58
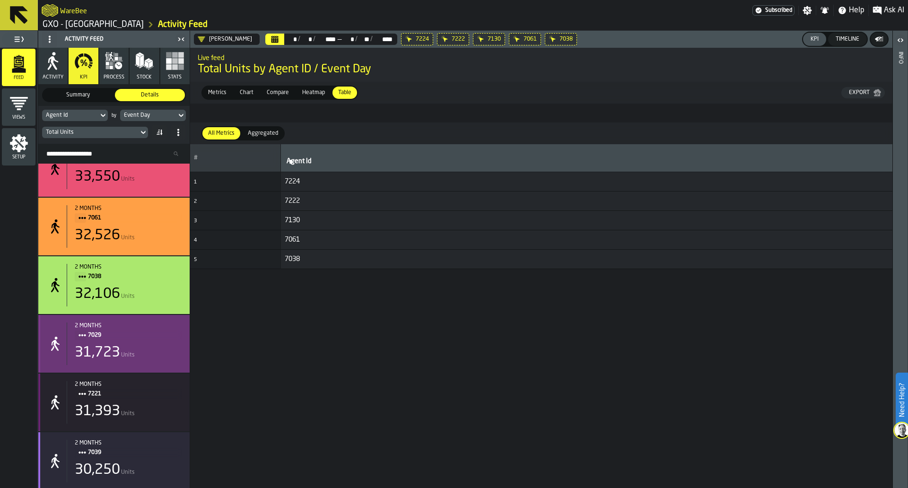
click at [156, 353] on div "31,723 Units" at bounding box center [128, 352] width 107 height 17
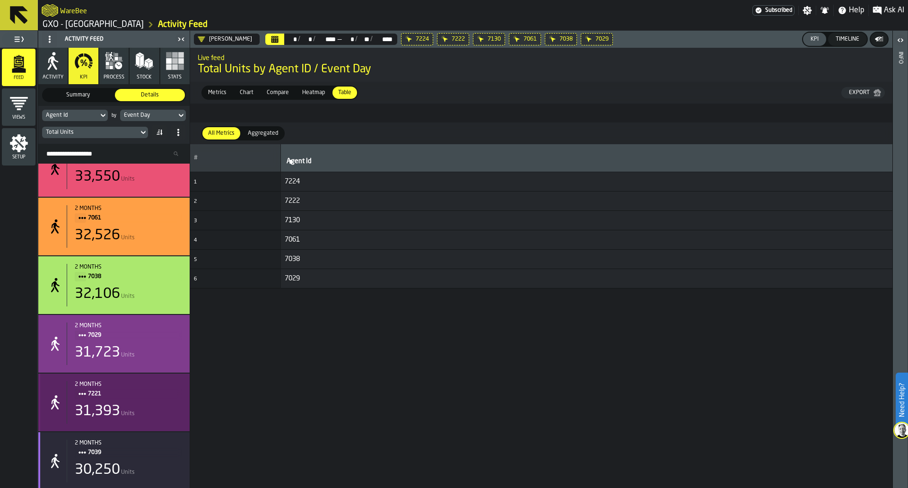
click at [152, 409] on div "31,393 Units" at bounding box center [128, 411] width 107 height 17
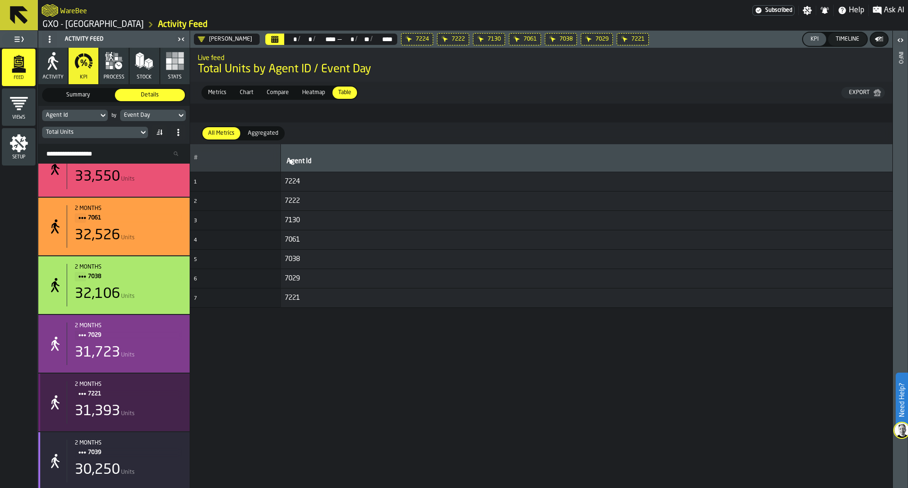
click at [149, 446] on div "2 months" at bounding box center [128, 443] width 107 height 7
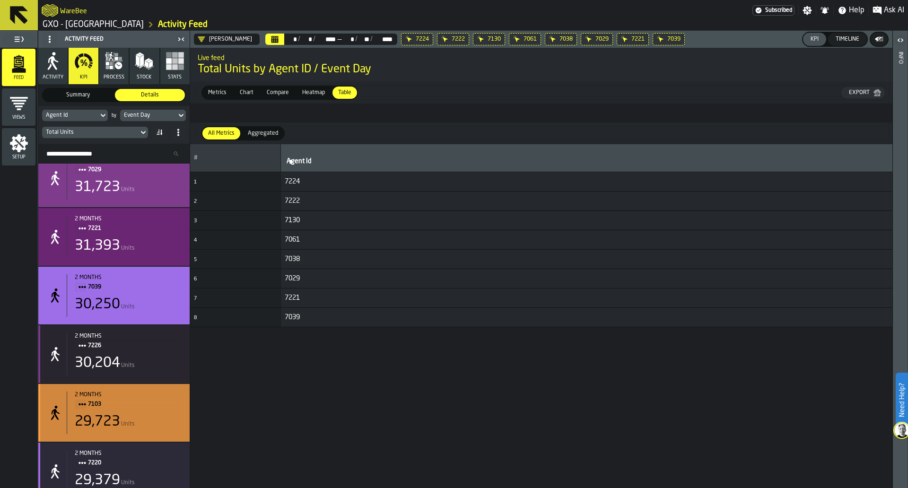
scroll to position [324, 0]
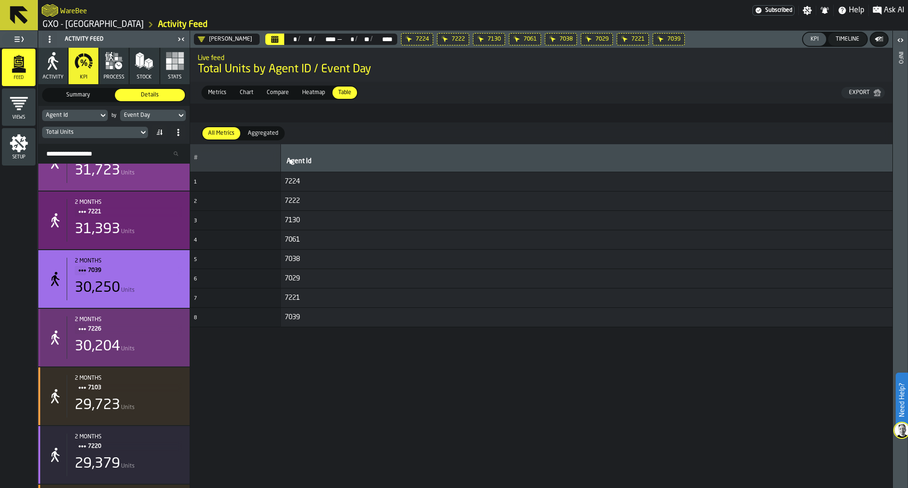
click at [162, 342] on div "30,204 Units" at bounding box center [128, 346] width 107 height 17
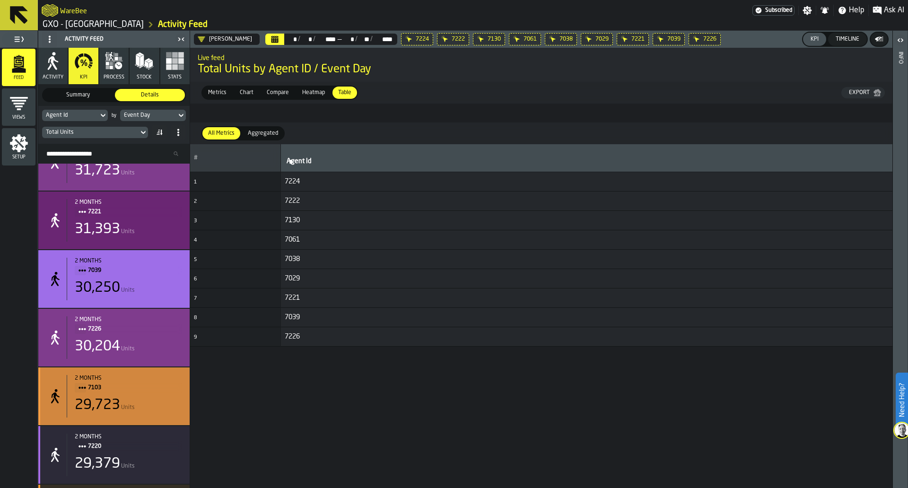
click at [159, 388] on span "7103" at bounding box center [131, 388] width 87 height 10
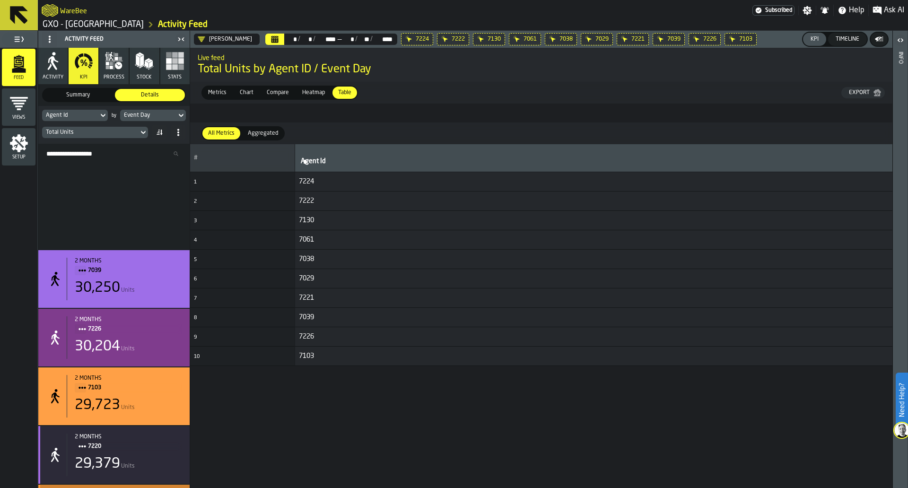
scroll to position [475, 0]
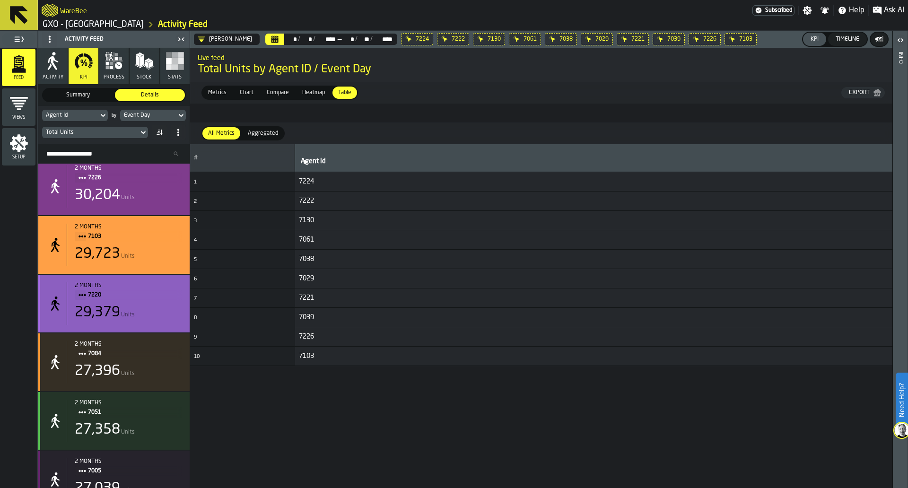
click at [162, 321] on div "29,379 Units" at bounding box center [128, 312] width 107 height 17
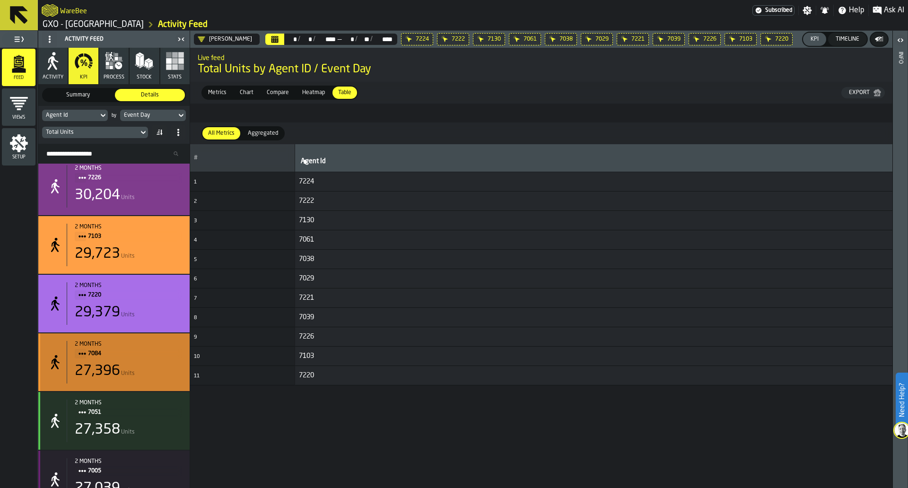
click at [158, 359] on span "7084" at bounding box center [131, 353] width 87 height 10
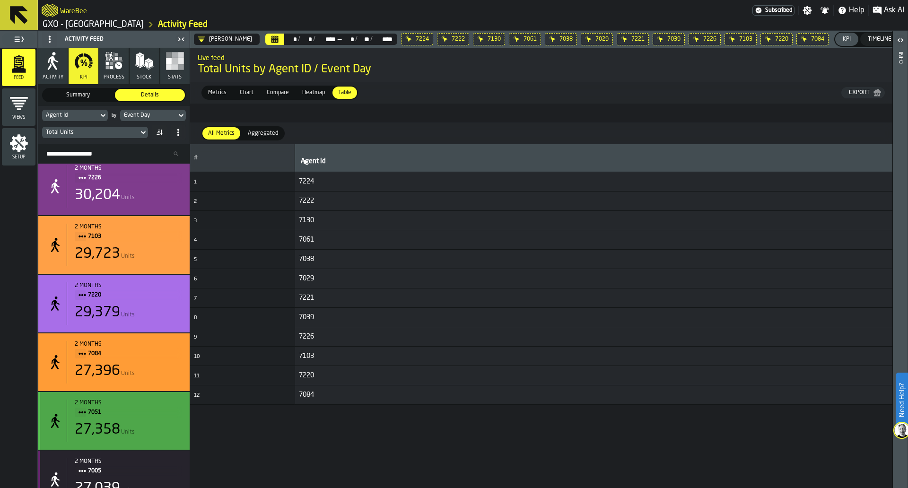
click at [146, 415] on span "7051" at bounding box center [131, 412] width 87 height 10
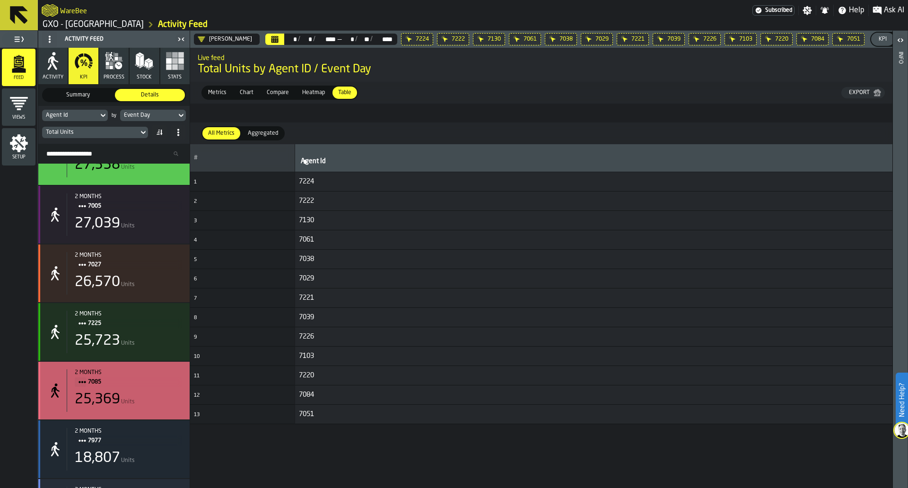
scroll to position [766, 0]
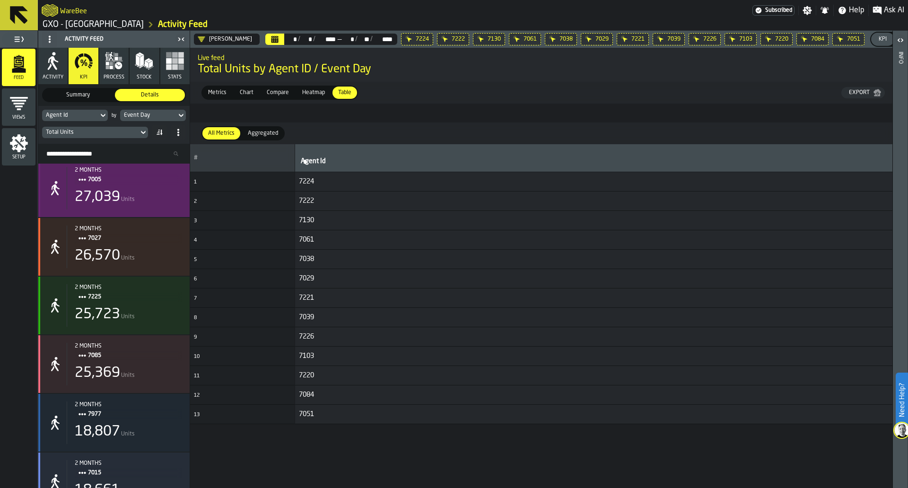
click at [174, 192] on div "27,039 Units" at bounding box center [128, 197] width 107 height 17
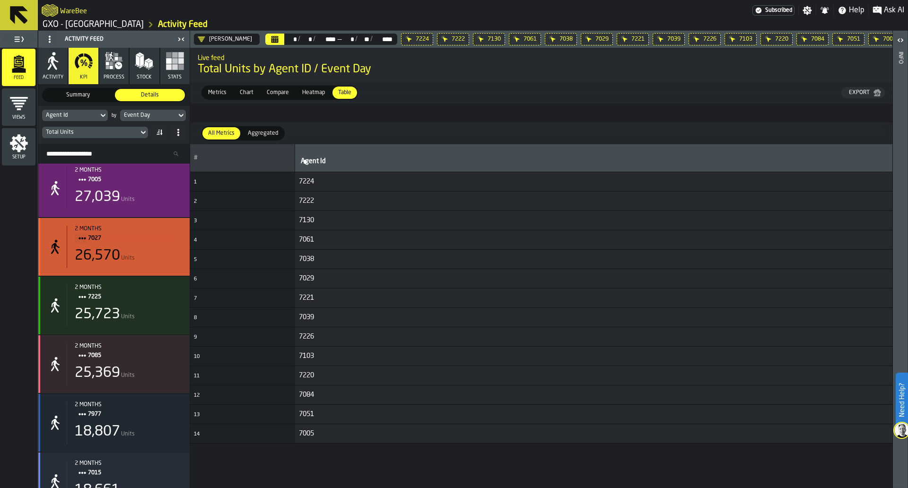
click at [167, 239] on span "7027" at bounding box center [131, 238] width 87 height 10
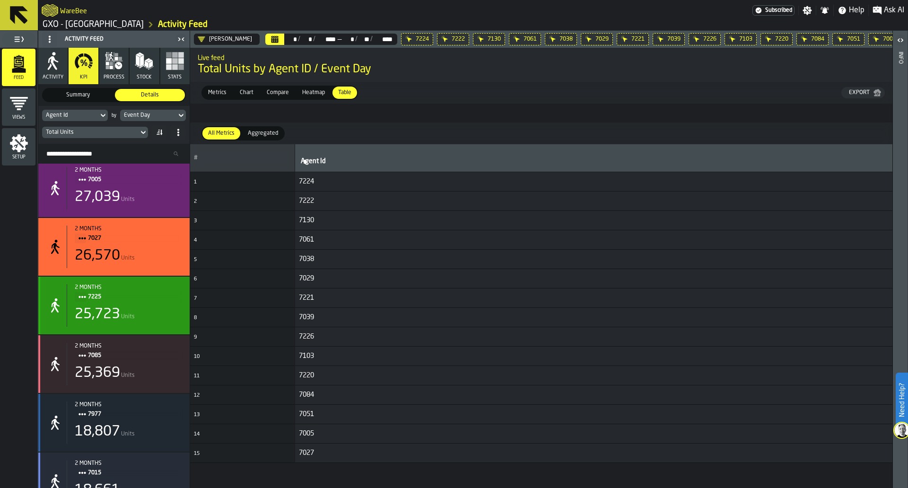
click at [160, 302] on span "7225" at bounding box center [131, 297] width 87 height 10
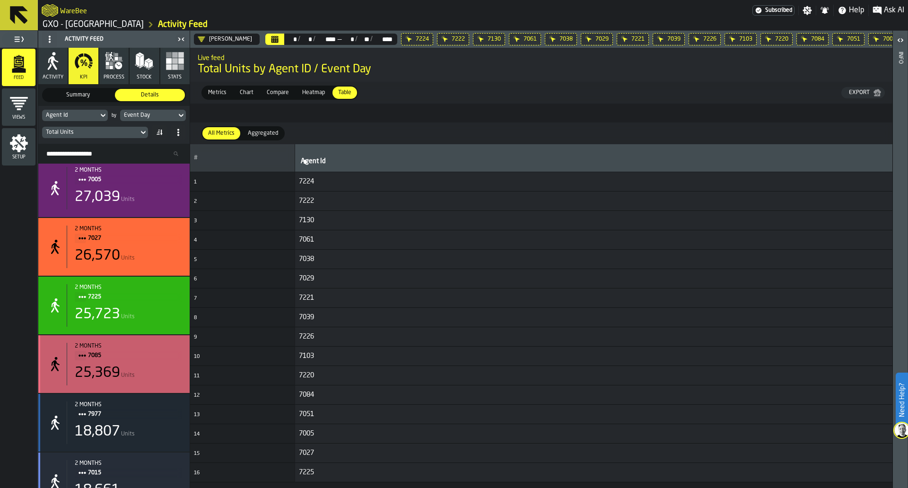
click at [154, 349] on div "2 months" at bounding box center [128, 346] width 107 height 7
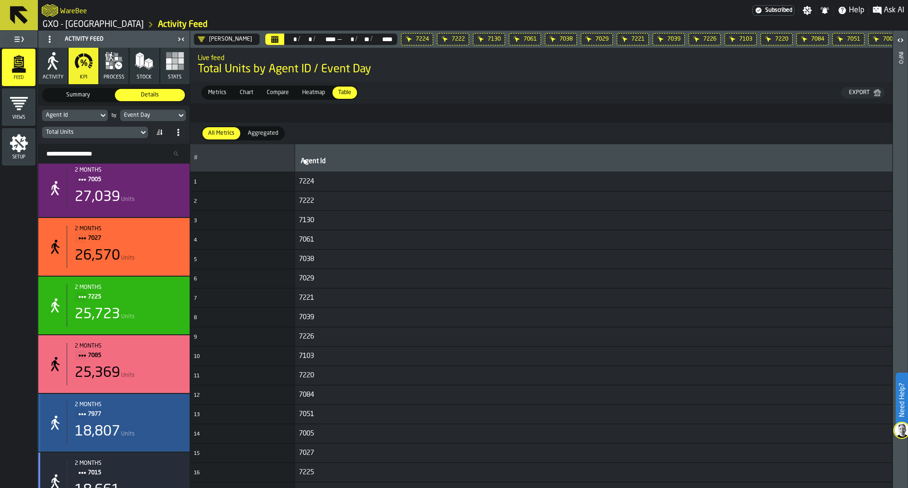
click at [146, 419] on span "7977" at bounding box center [131, 414] width 87 height 10
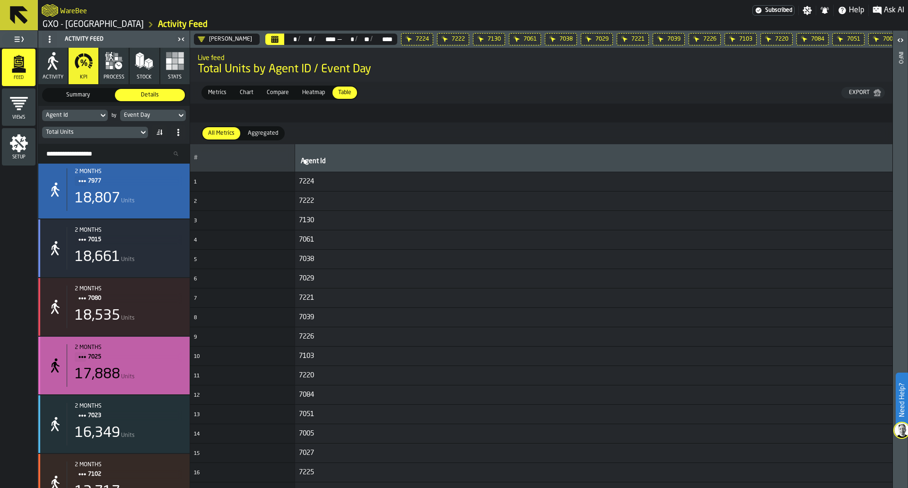
scroll to position [1019, 0]
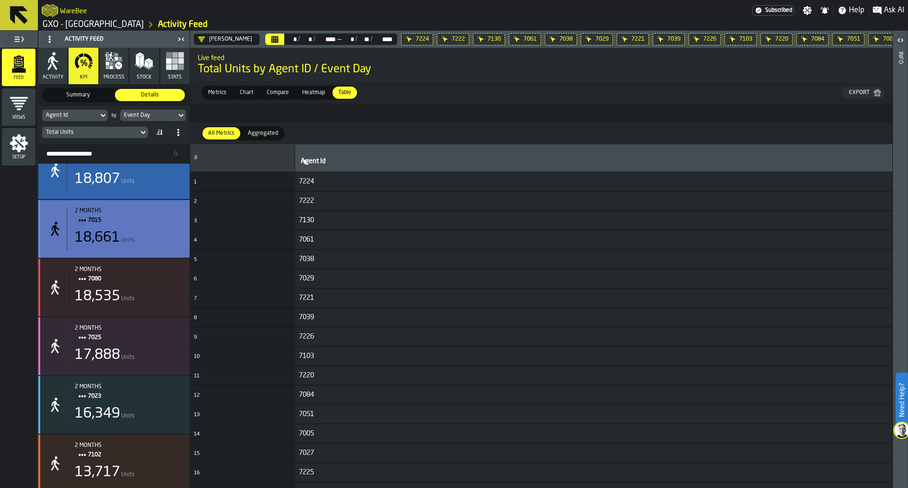
click at [169, 223] on span "7015" at bounding box center [131, 220] width 87 height 10
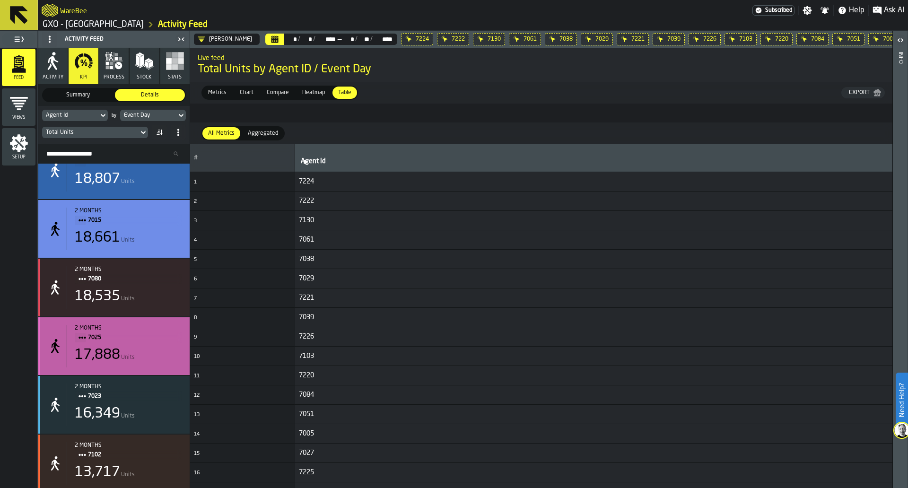
click at [157, 325] on div "2 months 7025 17,888 Units" at bounding box center [113, 346] width 151 height 58
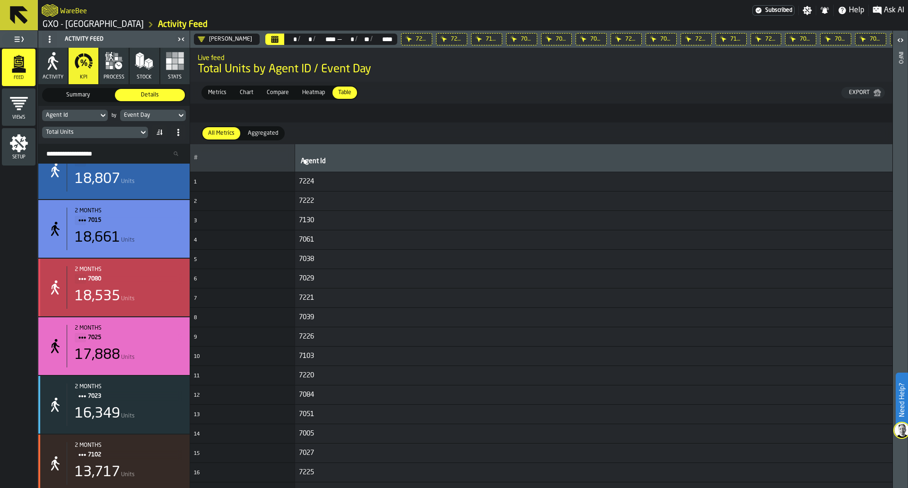
click at [162, 301] on div "18,535 Units" at bounding box center [128, 296] width 107 height 17
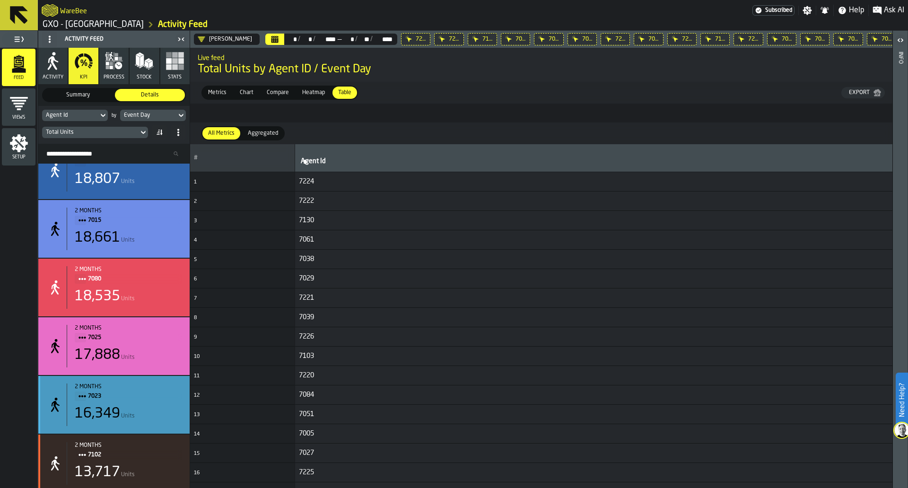
click at [157, 415] on div "16,349 Units" at bounding box center [128, 413] width 107 height 17
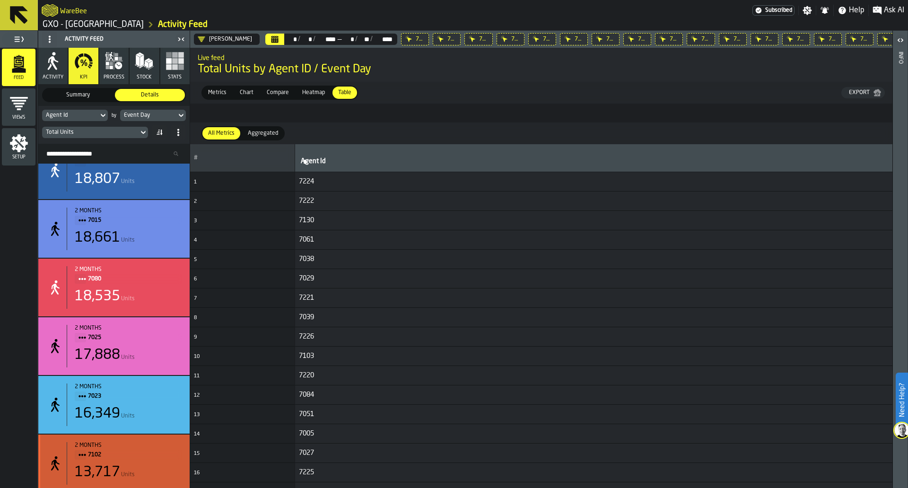
click at [149, 468] on div "2 months 7102 13,717 Units" at bounding box center [124, 463] width 115 height 43
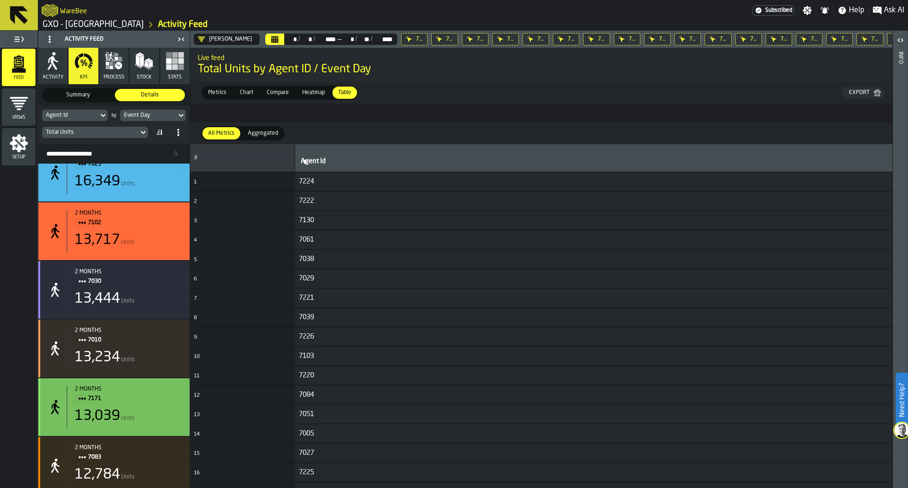
scroll to position [1274, 0]
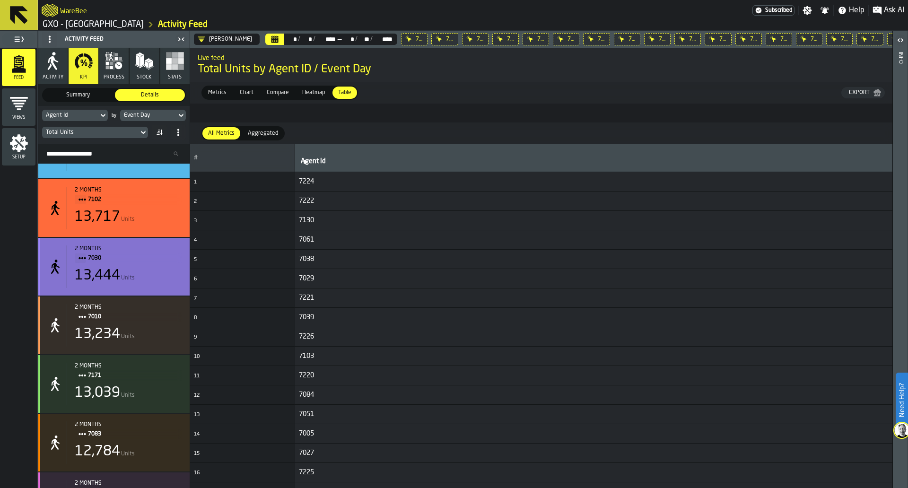
click at [171, 284] on div "13,444 Units" at bounding box center [128, 275] width 107 height 17
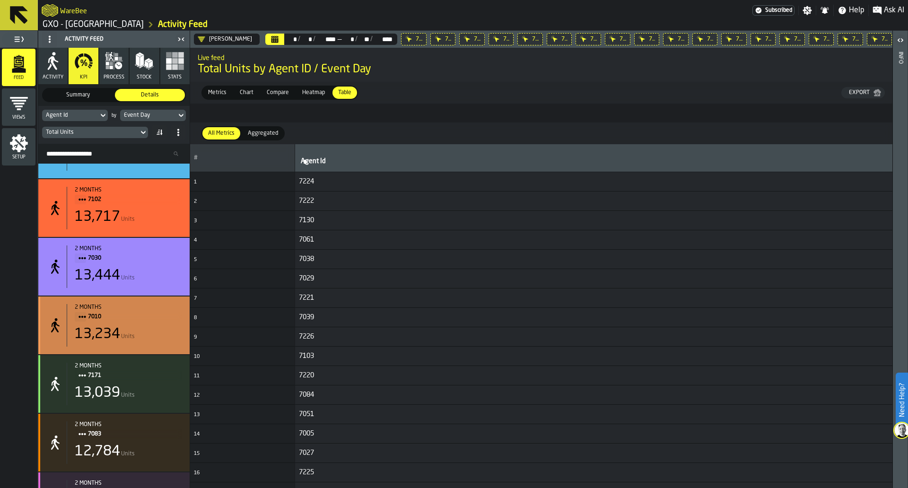
click at [173, 315] on div "7010" at bounding box center [128, 317] width 107 height 10
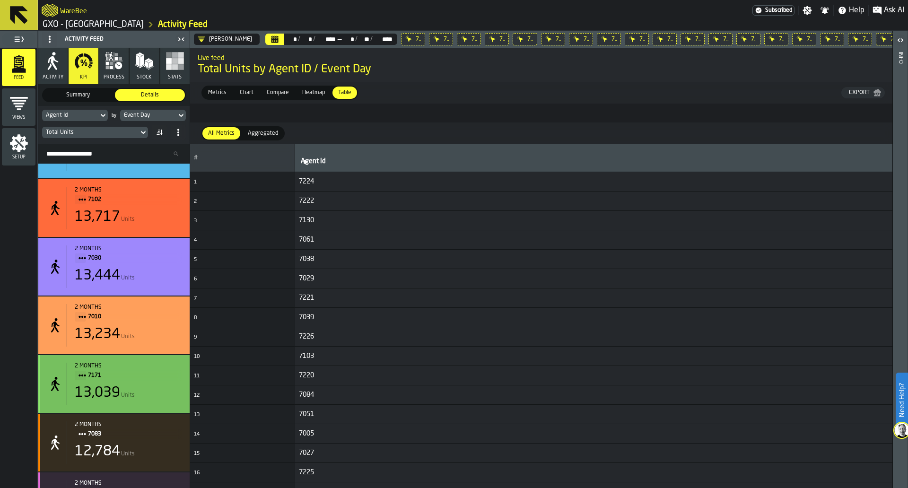
click at [165, 368] on div "2 months" at bounding box center [128, 366] width 107 height 7
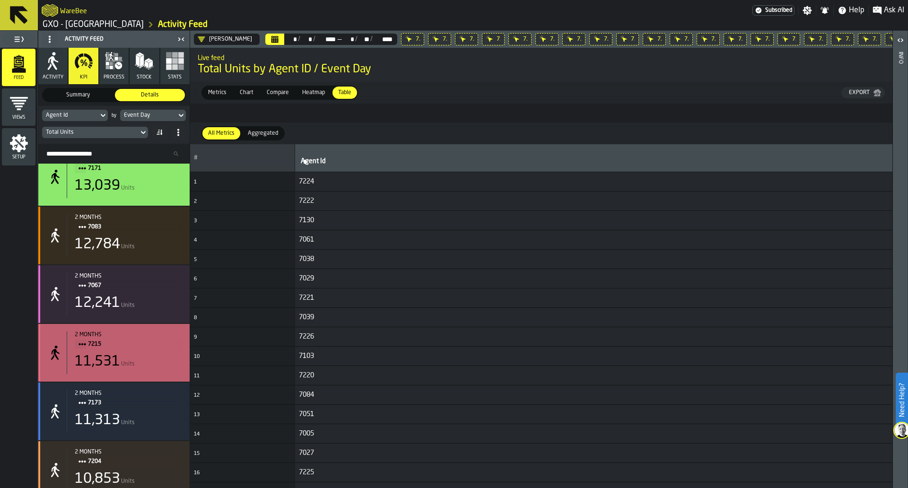
scroll to position [1501, 0]
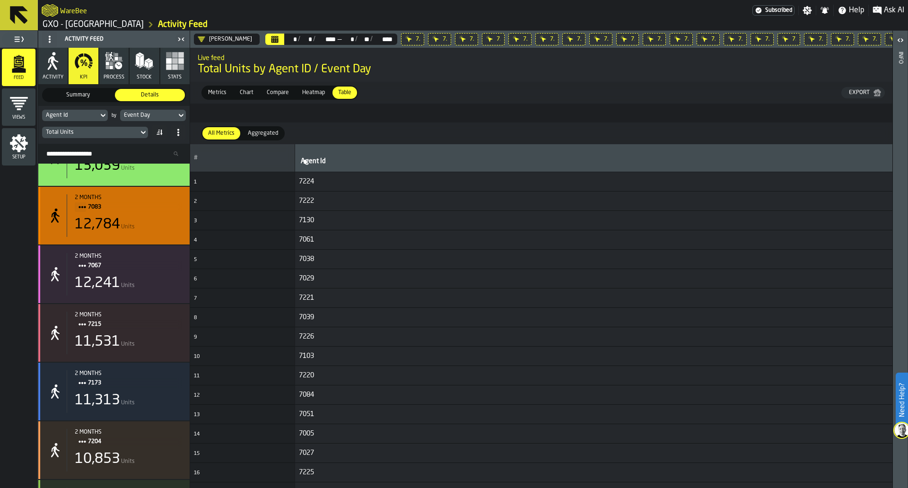
click at [171, 219] on div "12,784 Units" at bounding box center [128, 224] width 107 height 17
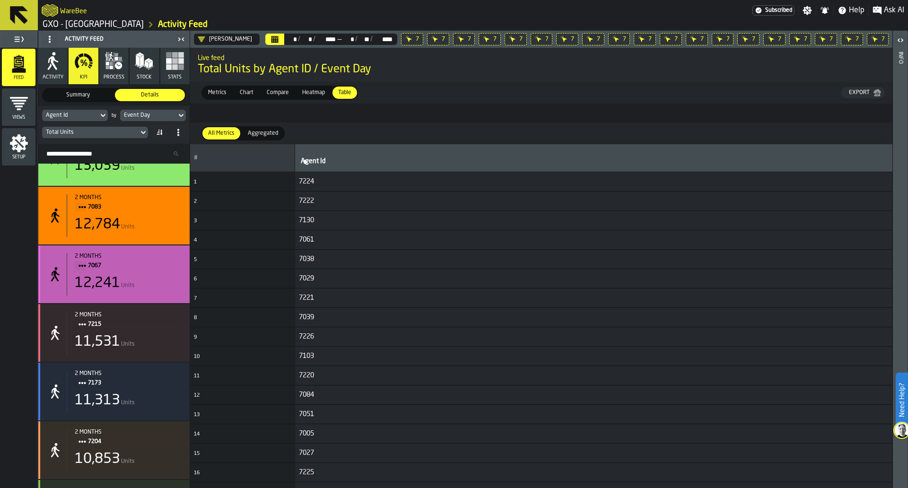
click at [166, 289] on div "12,241 Units" at bounding box center [128, 283] width 107 height 17
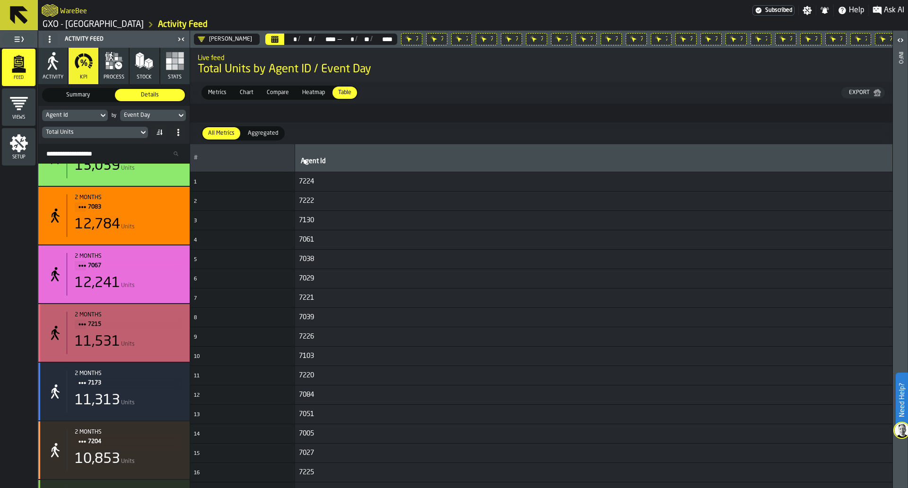
click at [163, 322] on div "2 months 7215" at bounding box center [128, 321] width 107 height 18
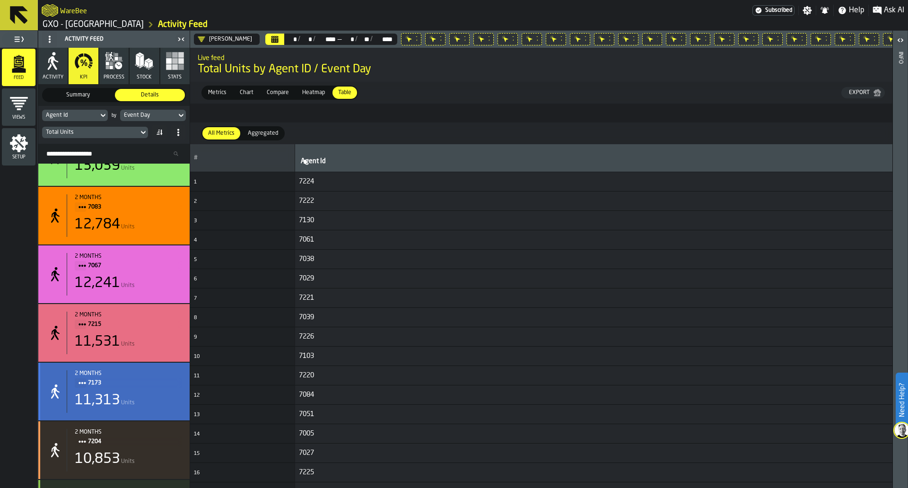
click at [155, 388] on span "7173" at bounding box center [131, 383] width 87 height 10
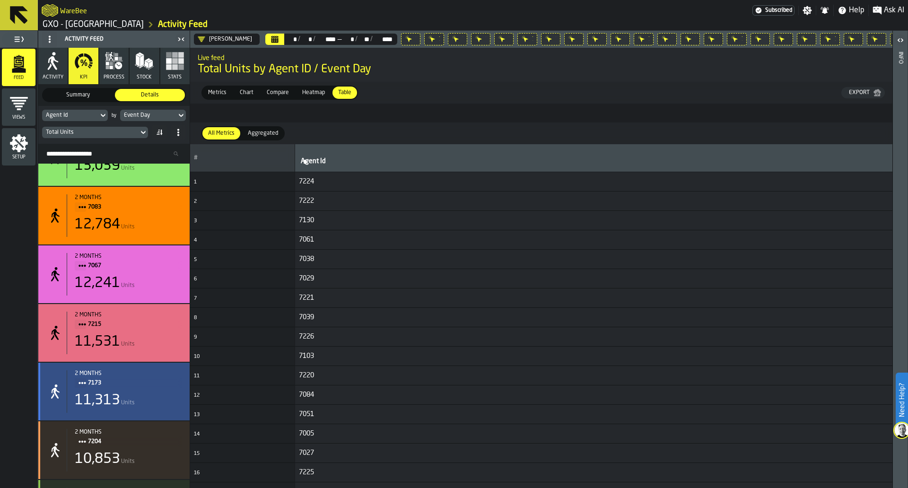
click at [159, 442] on span "7204" at bounding box center [131, 441] width 87 height 10
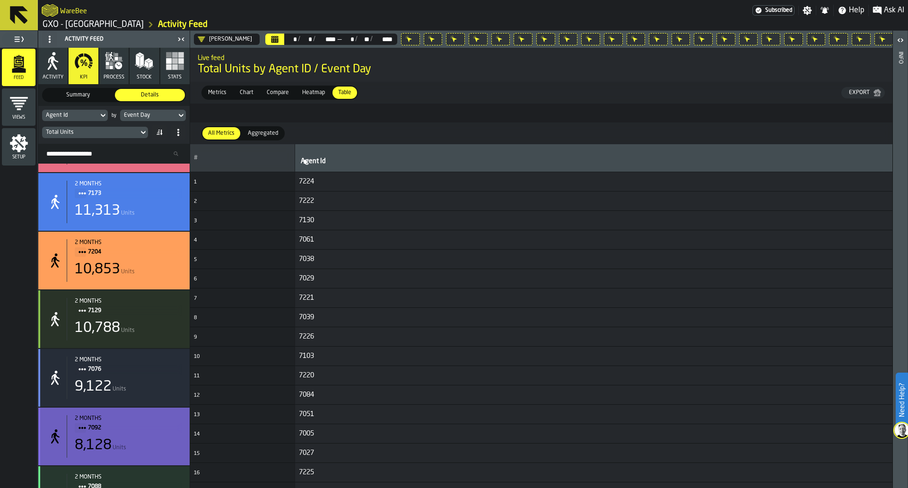
scroll to position [1704, 0]
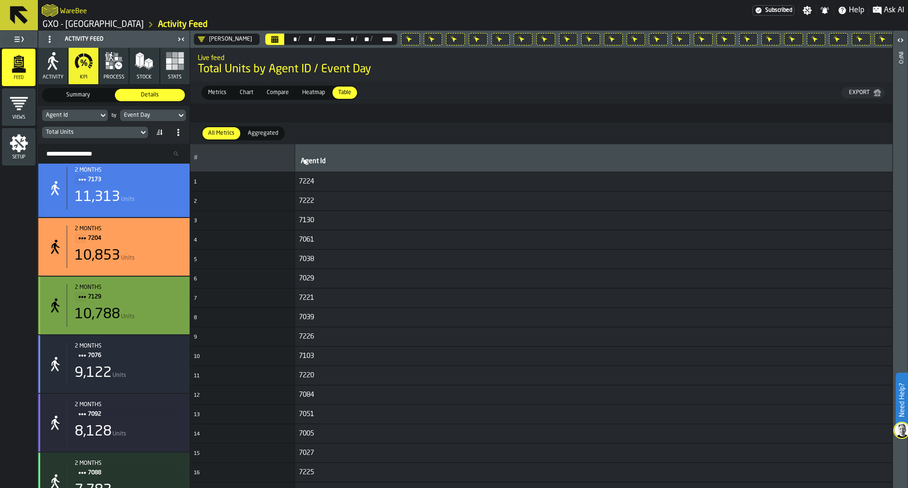
click at [160, 322] on div "10,788 Units" at bounding box center [128, 314] width 107 height 17
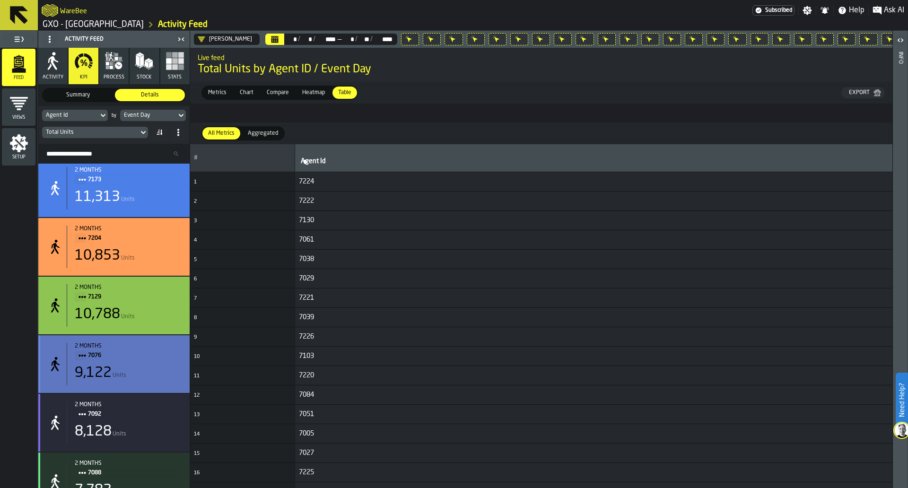
click at [158, 361] on span "7076" at bounding box center [131, 355] width 87 height 10
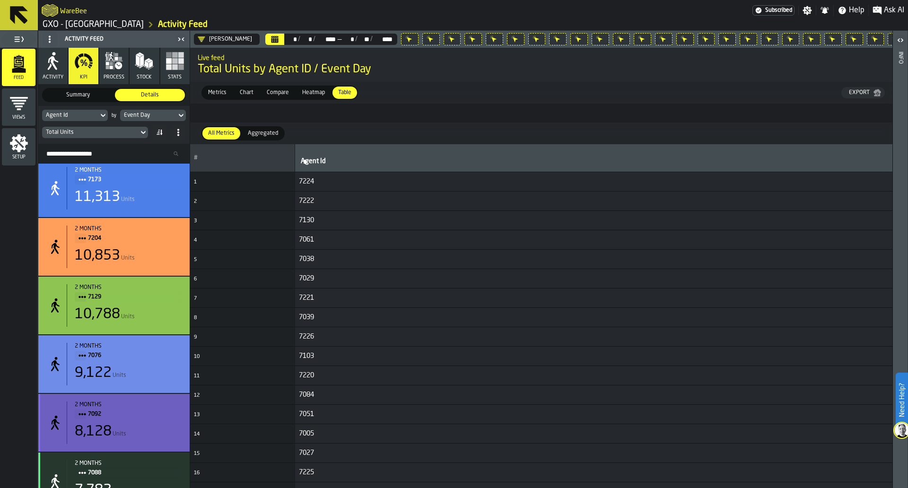
click at [159, 435] on div "8,128 Units" at bounding box center [128, 431] width 107 height 17
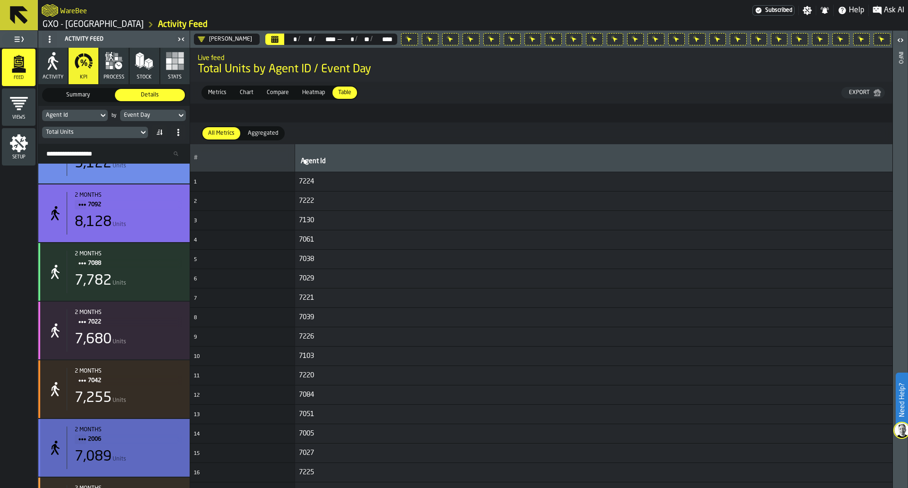
scroll to position [1927, 0]
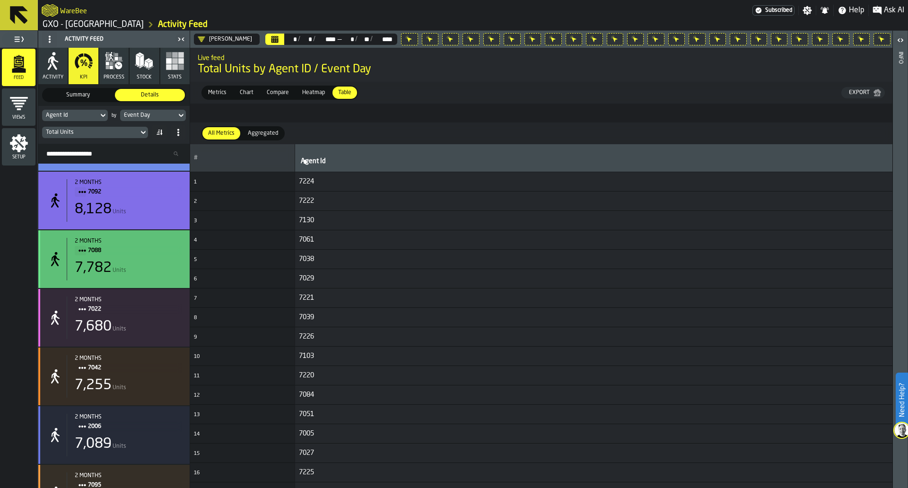
click at [168, 237] on div "2 months 7088 7,782 Units" at bounding box center [113, 259] width 151 height 58
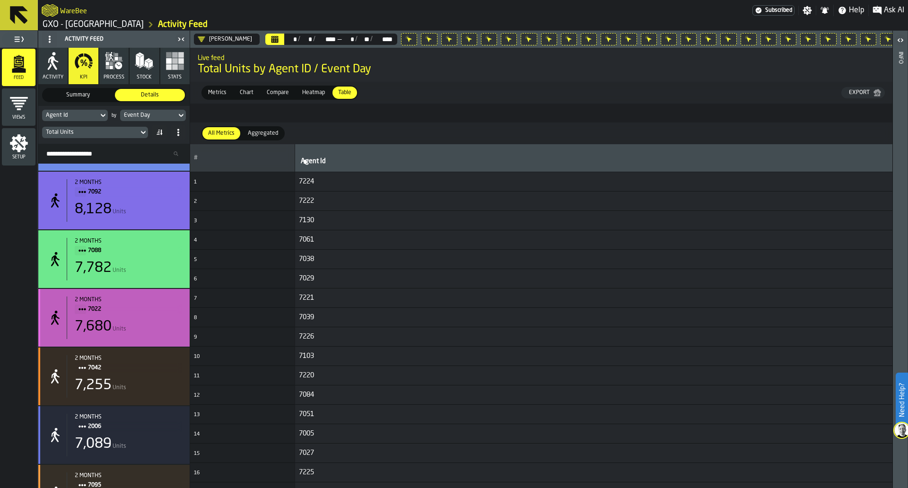
click at [159, 313] on span "7022" at bounding box center [131, 309] width 87 height 10
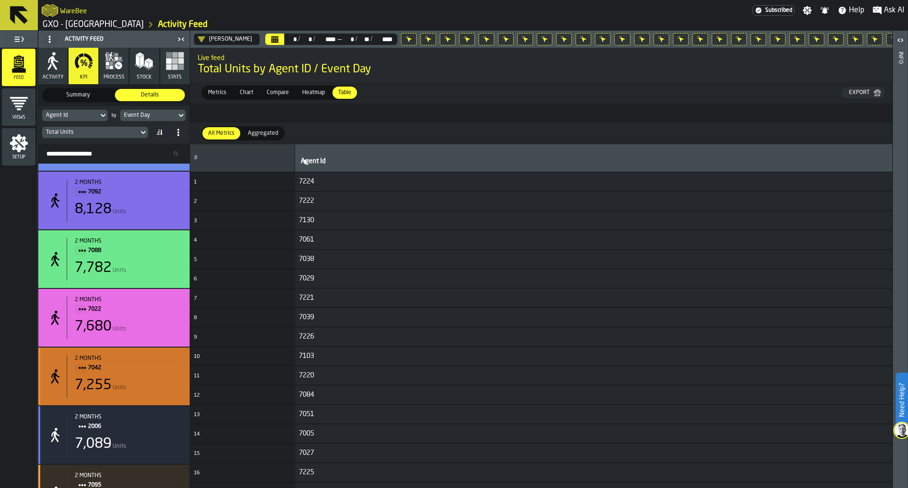
click at [148, 384] on div "7,255 Units" at bounding box center [128, 385] width 107 height 17
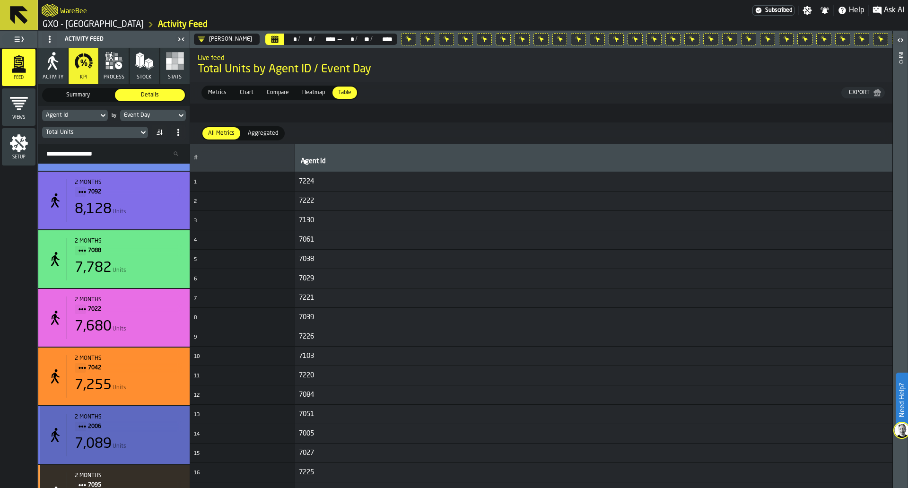
click at [149, 452] on div "7,089 Units" at bounding box center [128, 443] width 107 height 17
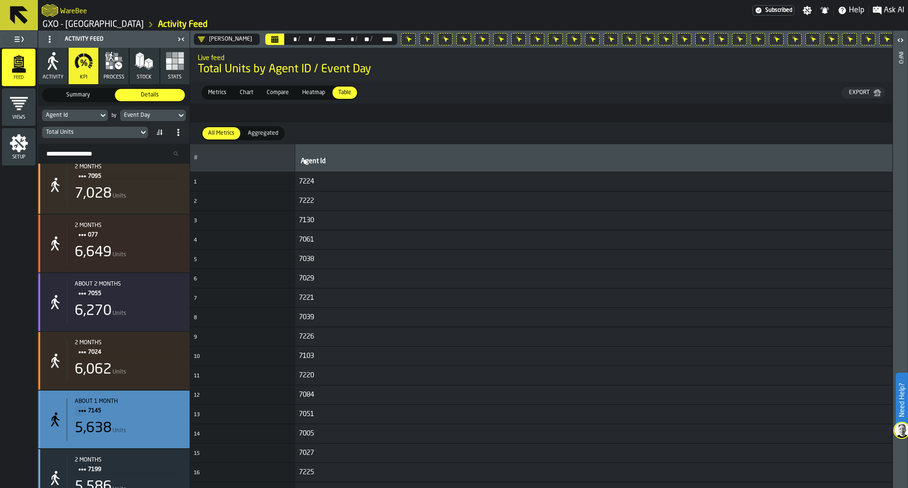
scroll to position [2236, 0]
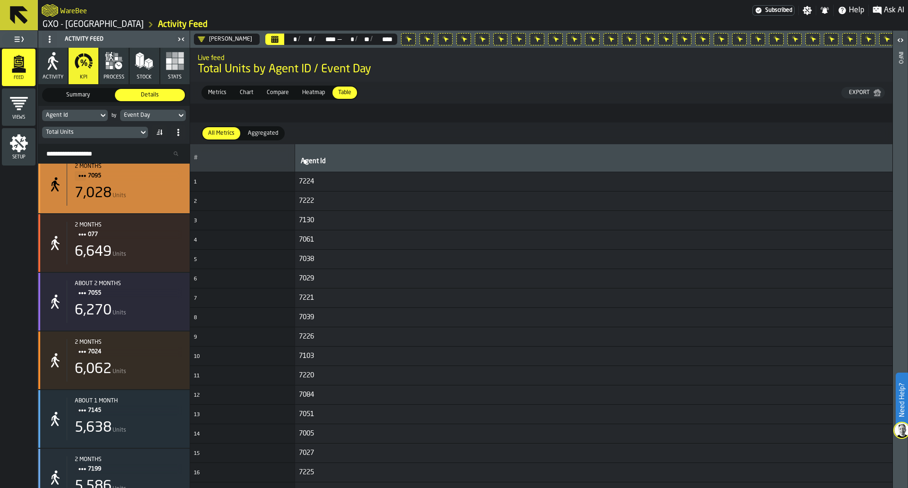
click at [174, 198] on div "7,028 Units" at bounding box center [128, 193] width 107 height 17
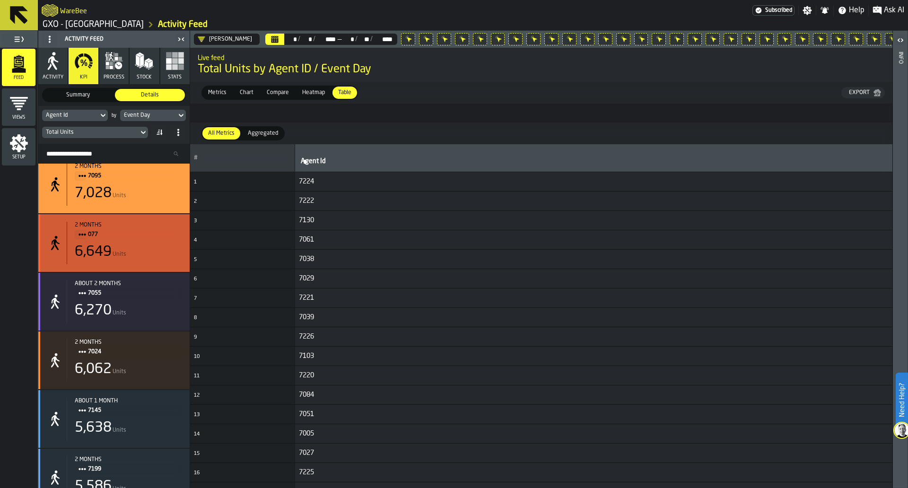
click at [166, 255] on div "6,649 Units" at bounding box center [128, 251] width 107 height 17
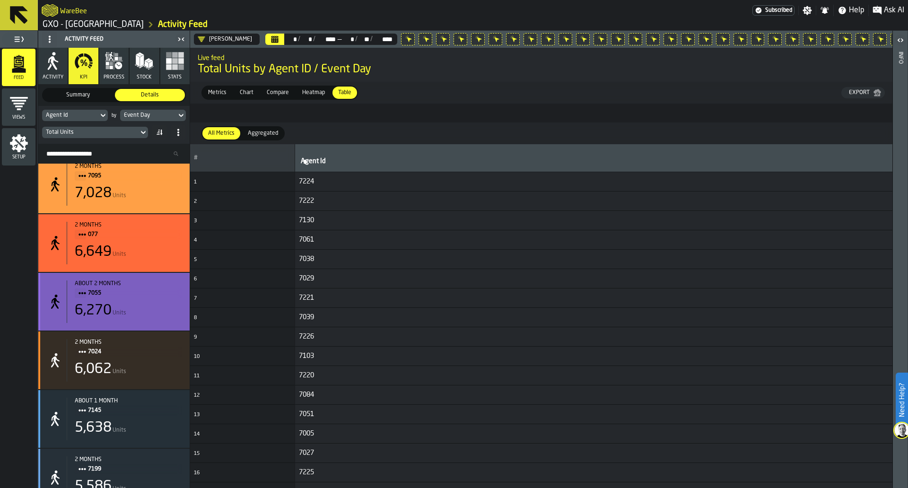
click at [164, 309] on div "6,270 Units" at bounding box center [128, 310] width 107 height 17
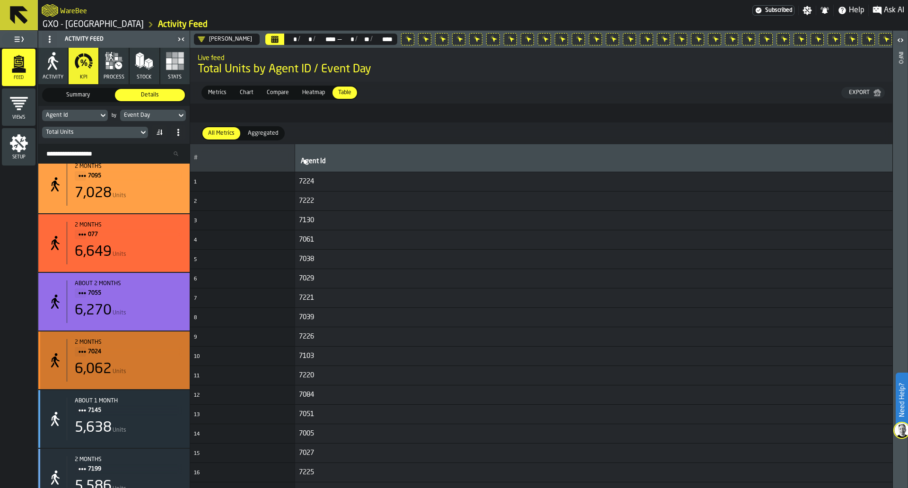
click at [161, 352] on span "7024" at bounding box center [131, 352] width 87 height 10
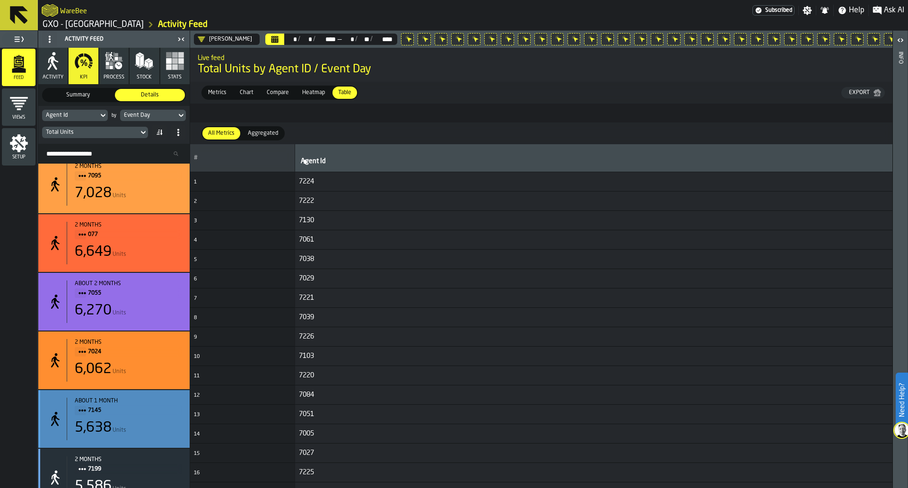
click at [157, 440] on div "about 1 month 7145 5,638 Units" at bounding box center [124, 419] width 115 height 43
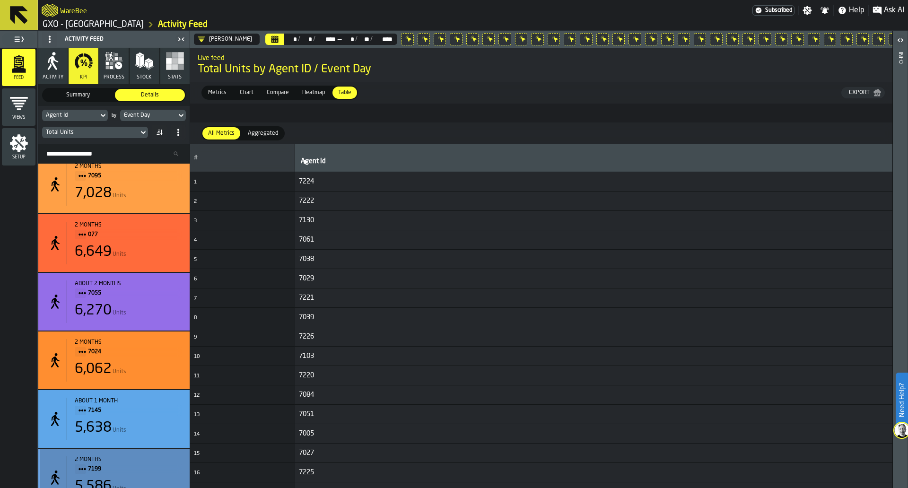
click at [147, 474] on span "7199" at bounding box center [131, 469] width 87 height 10
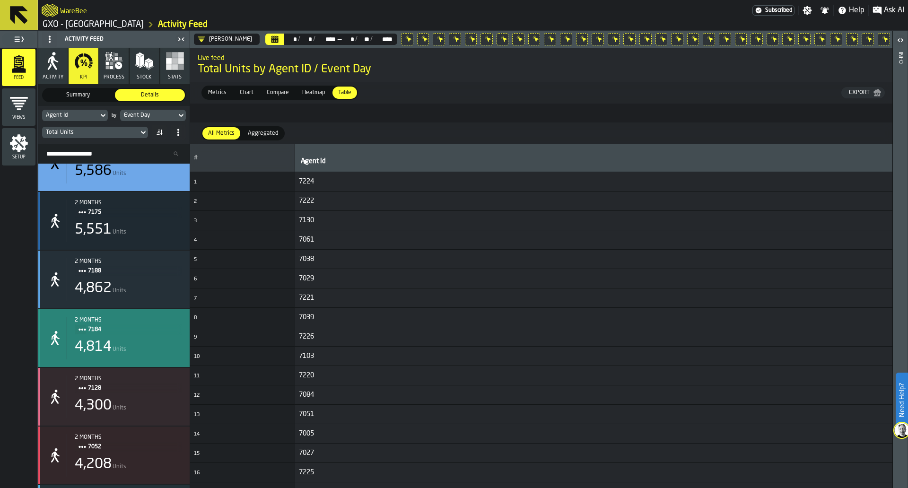
scroll to position [2552, 0]
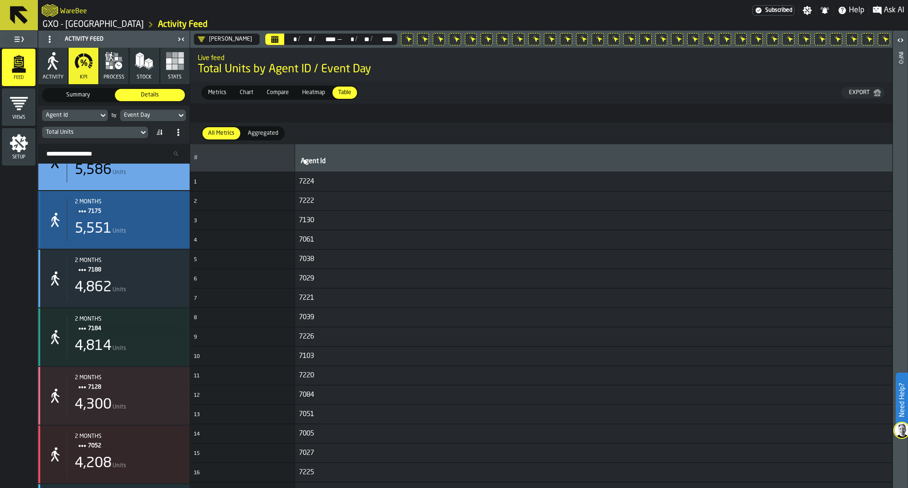
click at [165, 224] on div "5,551 Units" at bounding box center [128, 228] width 107 height 17
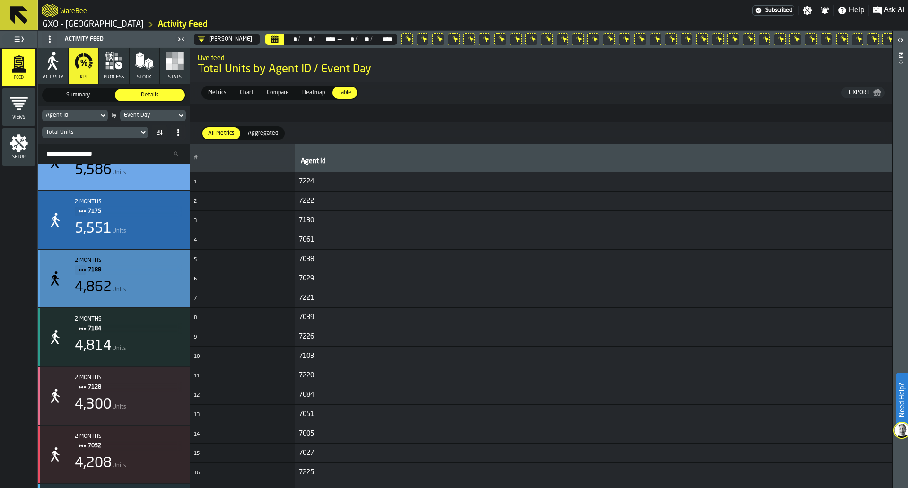
click at [161, 282] on div "4,862 Units" at bounding box center [128, 287] width 107 height 17
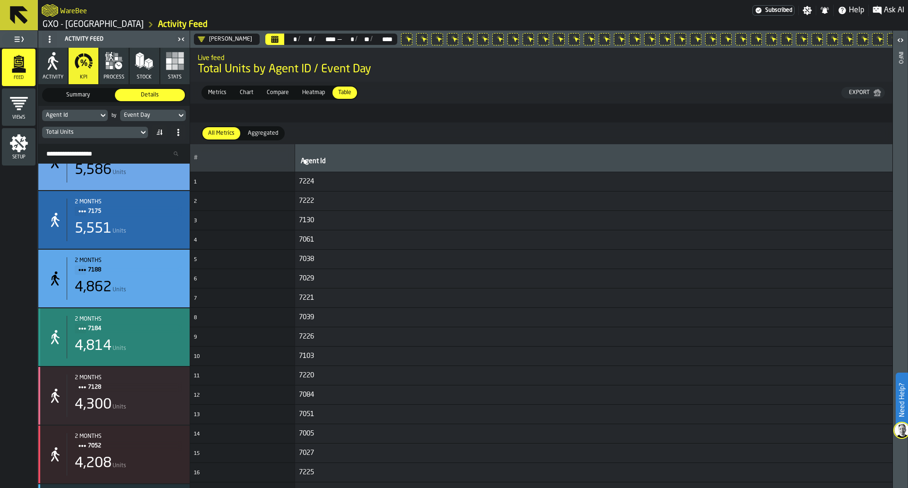
click at [157, 340] on div "2 months 7184 4,814 Units" at bounding box center [124, 337] width 115 height 43
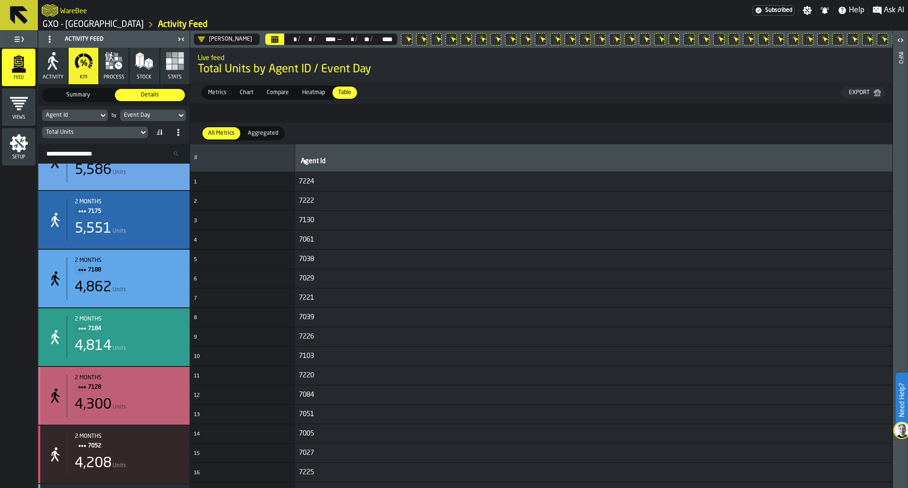
click at [157, 399] on div "2 months 7128 4,300 Units" at bounding box center [124, 395] width 115 height 43
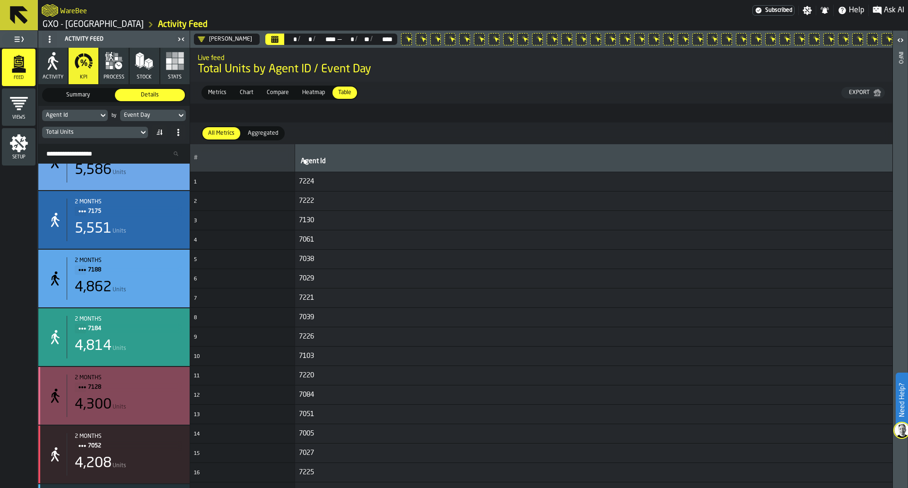
click at [155, 460] on div "2 months 7052 4,208 Units" at bounding box center [124, 454] width 115 height 43
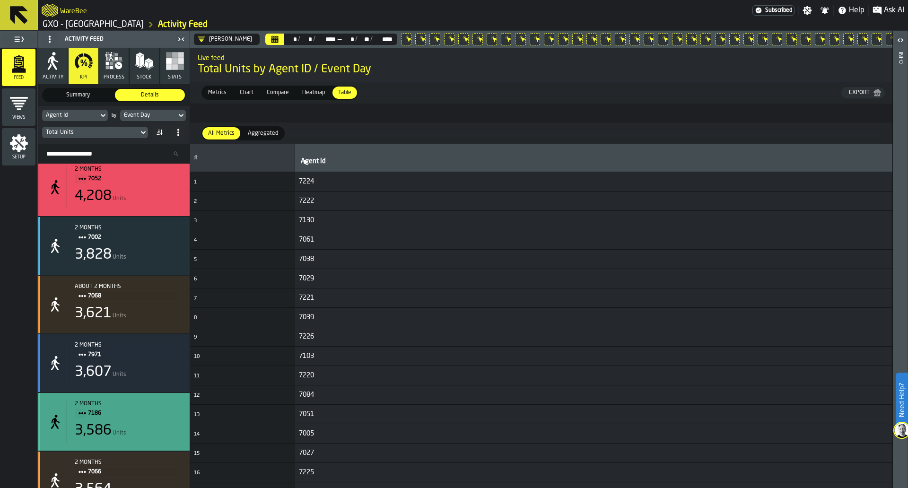
scroll to position [2820, 0]
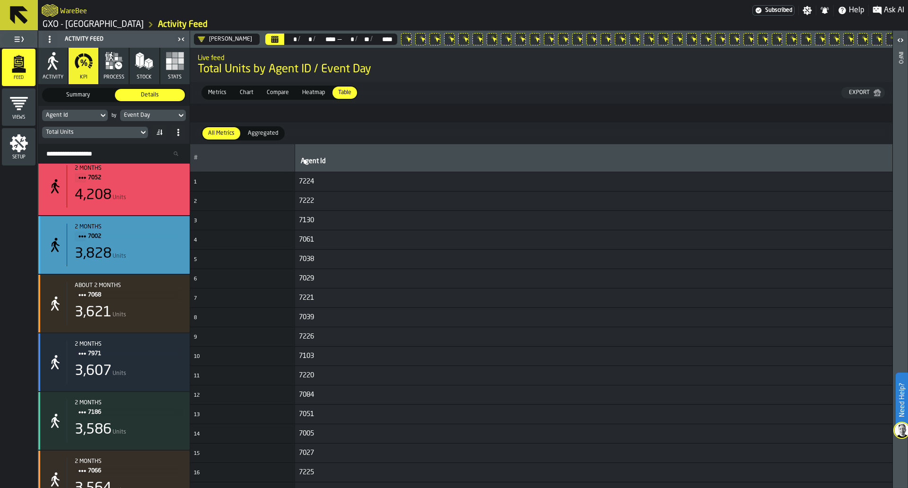
click at [156, 246] on div "2 months 7002 3,828 Units" at bounding box center [124, 245] width 115 height 43
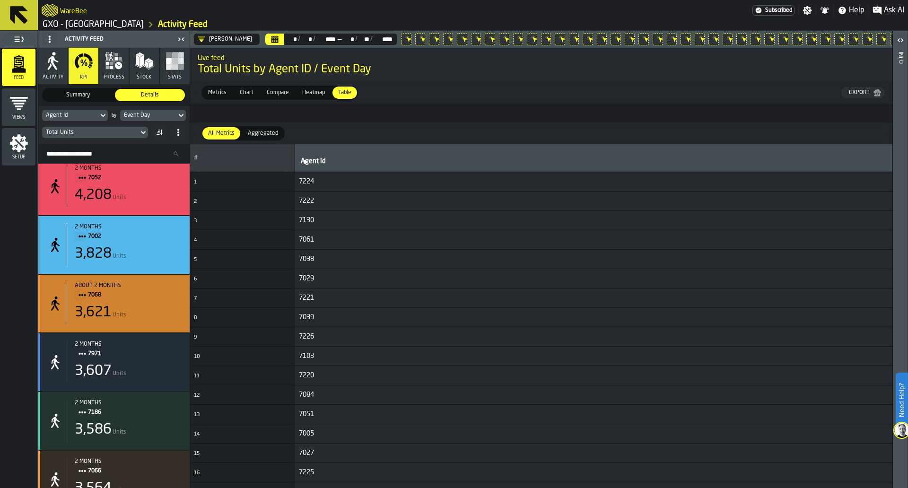
click at [166, 300] on span "7068" at bounding box center [131, 295] width 87 height 10
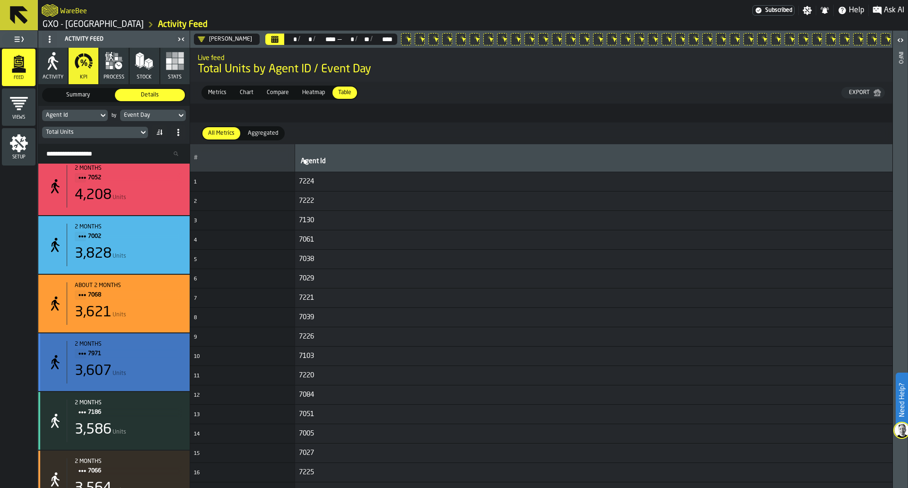
click at [148, 383] on div "2 months 7971 3,607 Units" at bounding box center [124, 362] width 115 height 43
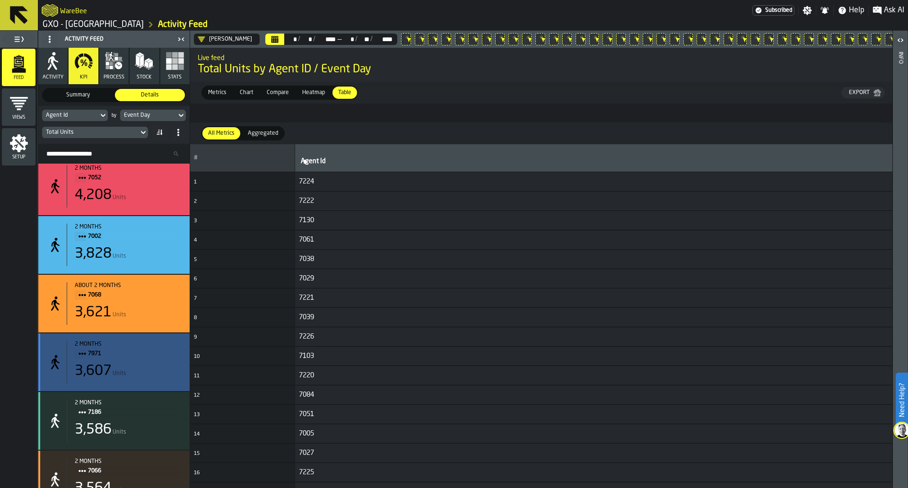
click at [149, 424] on div "2 months 7186 3,586 Units" at bounding box center [124, 421] width 115 height 43
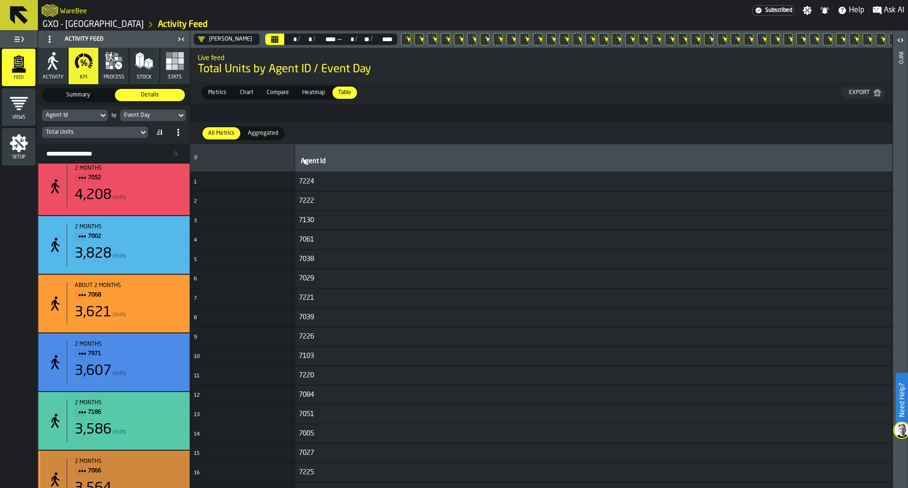
scroll to position [3066, 0]
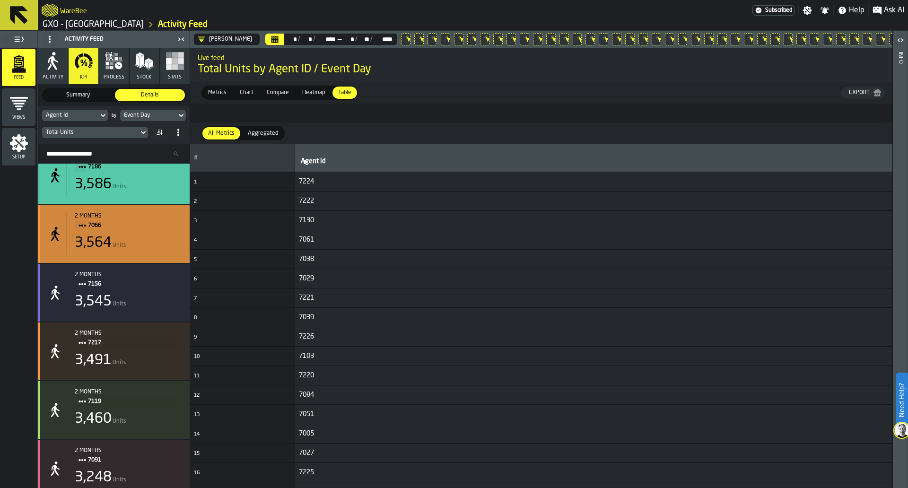
click at [175, 231] on div "7066" at bounding box center [128, 225] width 107 height 10
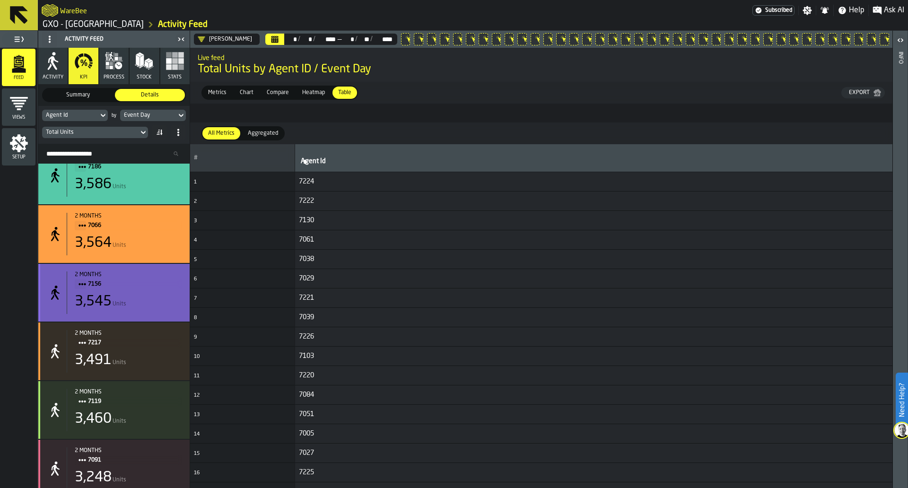
click at [168, 287] on span "7156" at bounding box center [131, 284] width 87 height 10
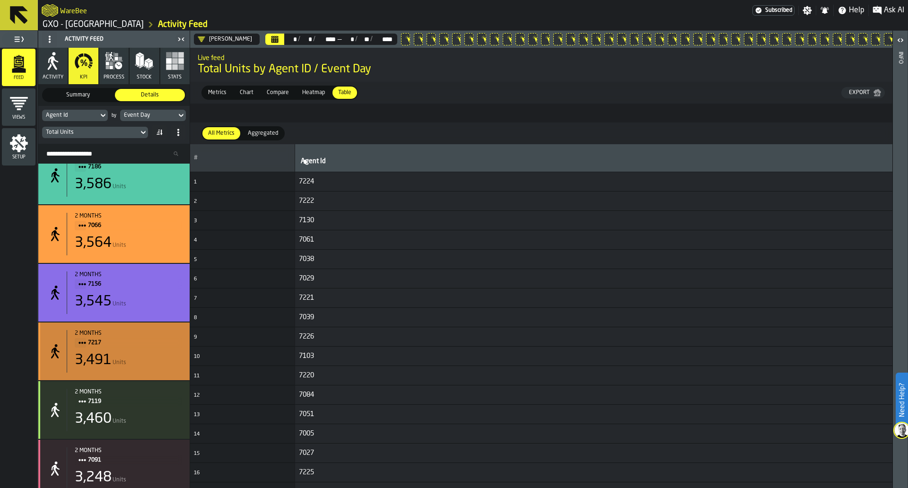
click at [165, 336] on div "2 months" at bounding box center [128, 333] width 107 height 7
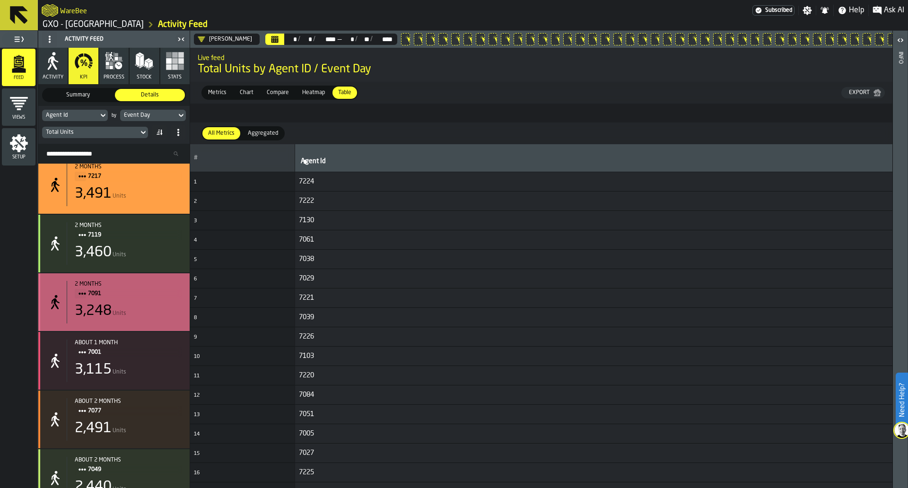
scroll to position [3238, 0]
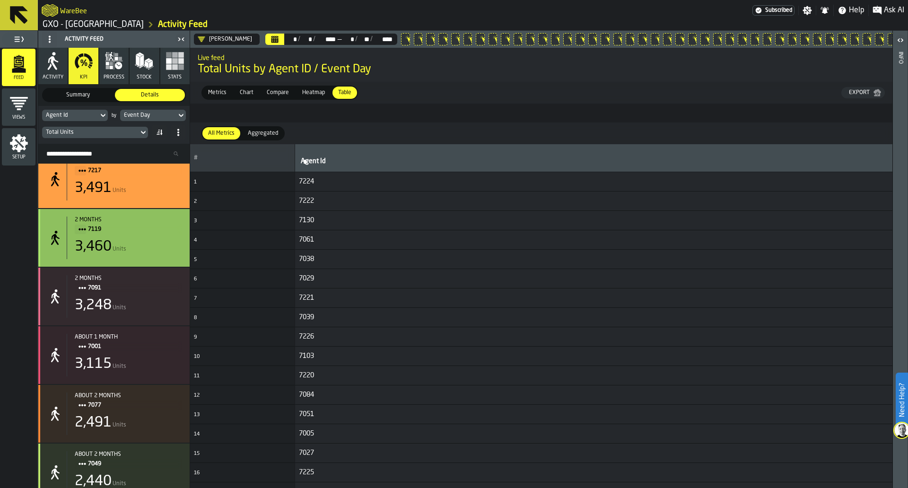
click at [171, 223] on div "2 months" at bounding box center [128, 220] width 107 height 7
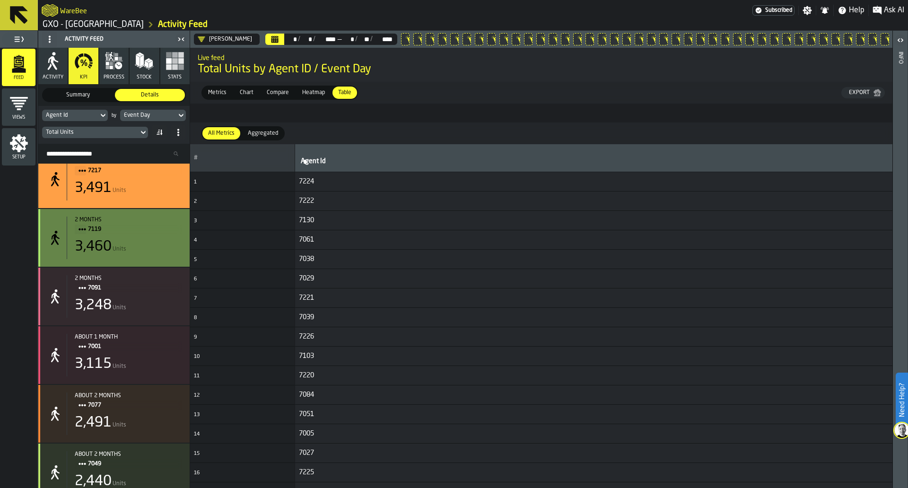
click at [170, 293] on span "7091" at bounding box center [131, 288] width 87 height 10
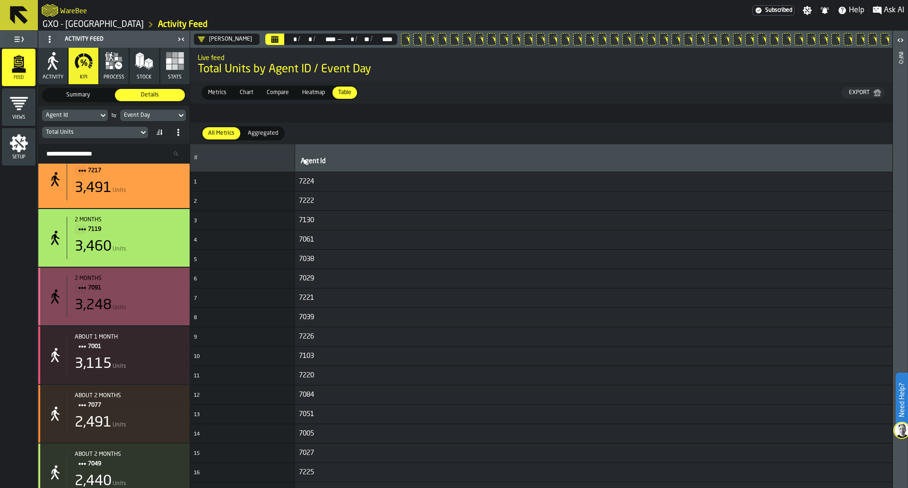
click at [157, 369] on div "3,115 Units" at bounding box center [128, 364] width 107 height 17
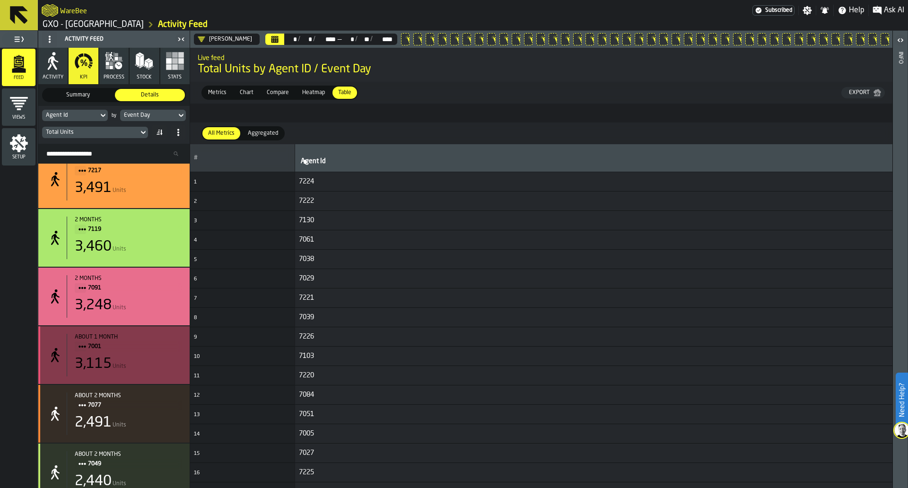
click at [148, 431] on div "2,491 Units" at bounding box center [128, 422] width 107 height 17
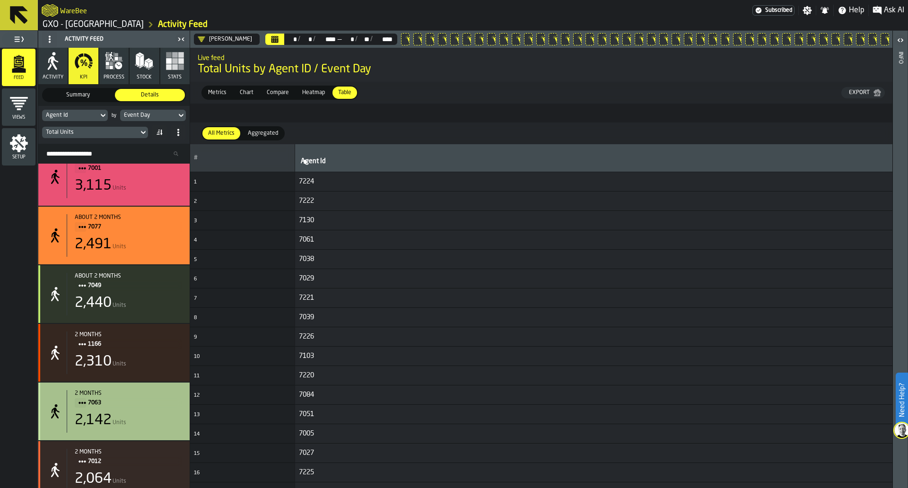
scroll to position [3417, 0]
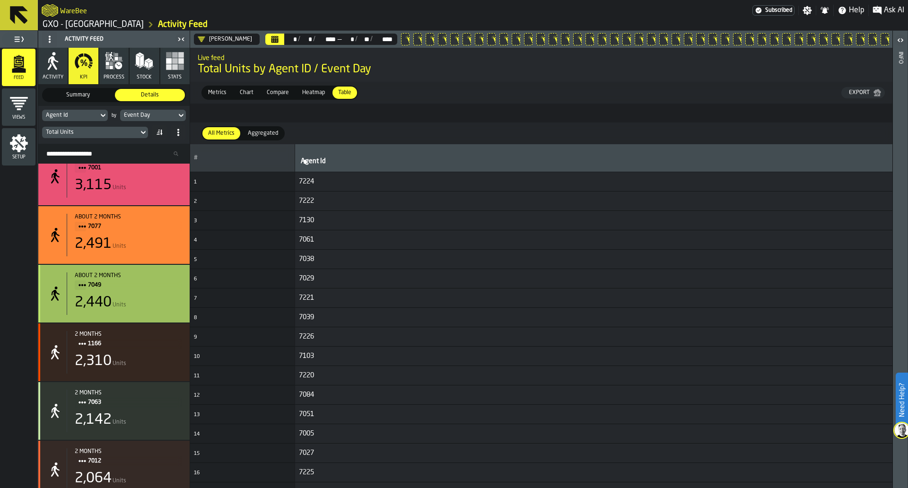
click at [167, 304] on div "2,440 Units" at bounding box center [128, 302] width 107 height 17
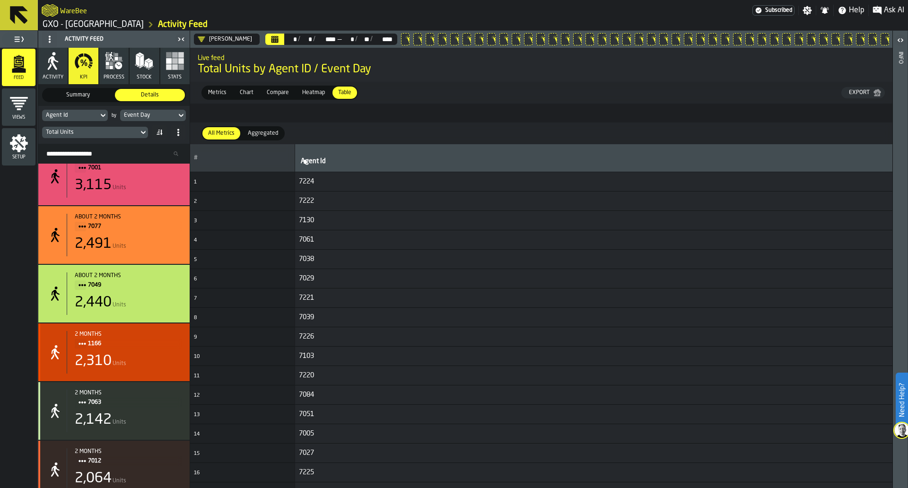
click at [167, 338] on div "2 months" at bounding box center [128, 334] width 107 height 7
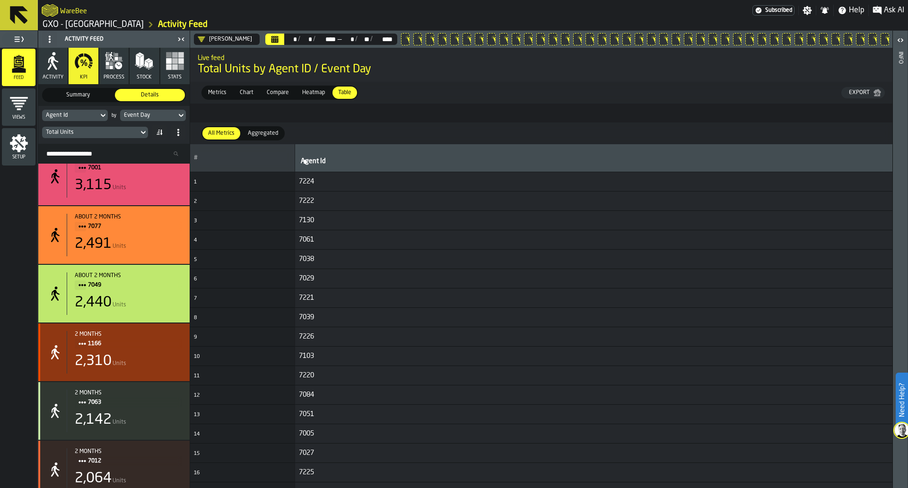
scroll to position [3518, 0]
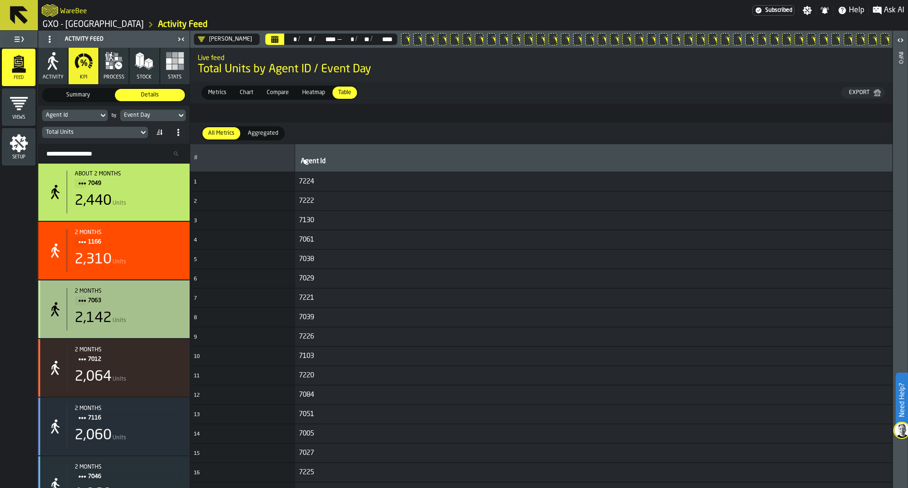
click at [167, 338] on div "2 months 7063 2,142 Units" at bounding box center [113, 309] width 151 height 58
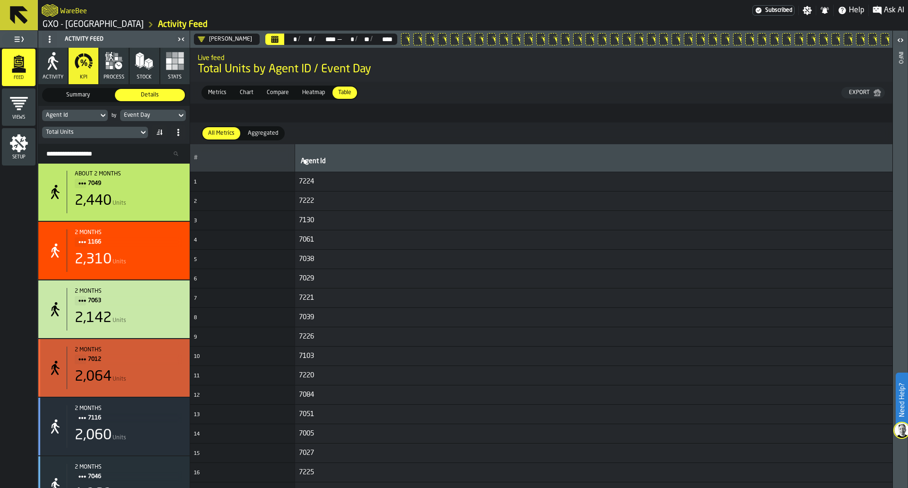
click at [163, 382] on div "2,064 Units" at bounding box center [128, 376] width 107 height 17
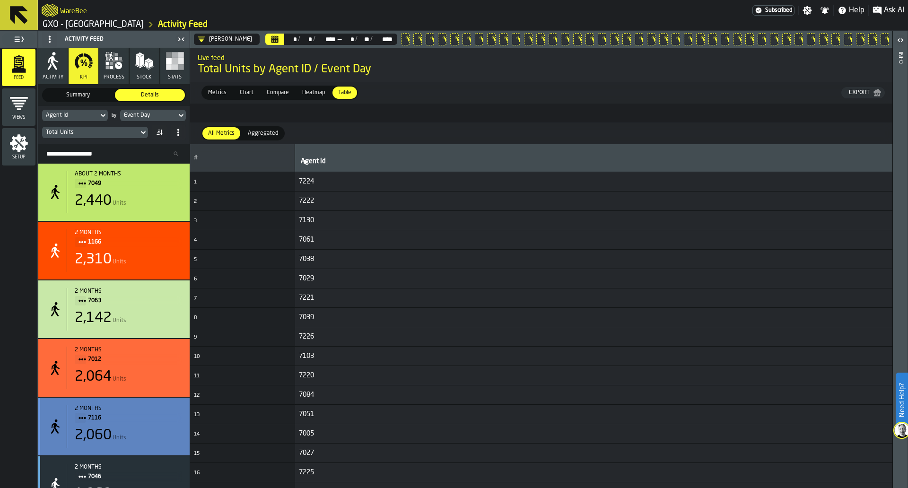
click at [152, 431] on div "2 months 7116 2,060 Units" at bounding box center [124, 426] width 115 height 43
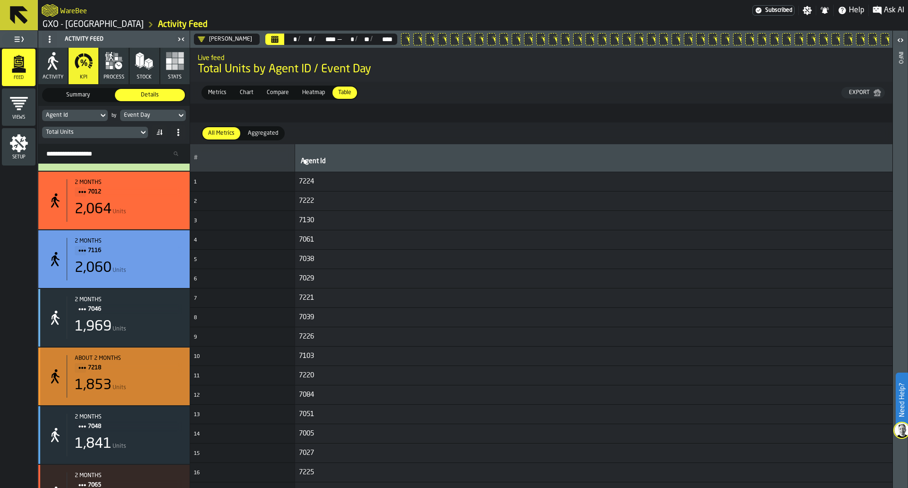
scroll to position [3686, 0]
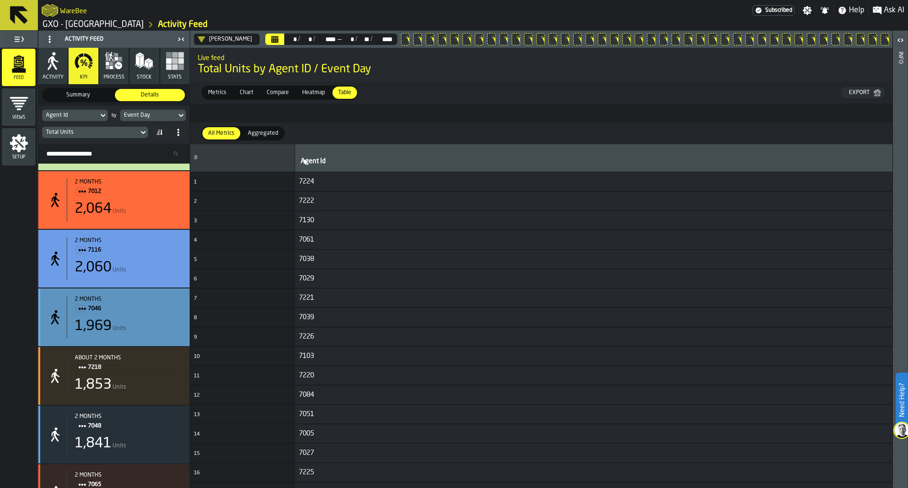
click at [170, 303] on div "2 months" at bounding box center [128, 299] width 107 height 7
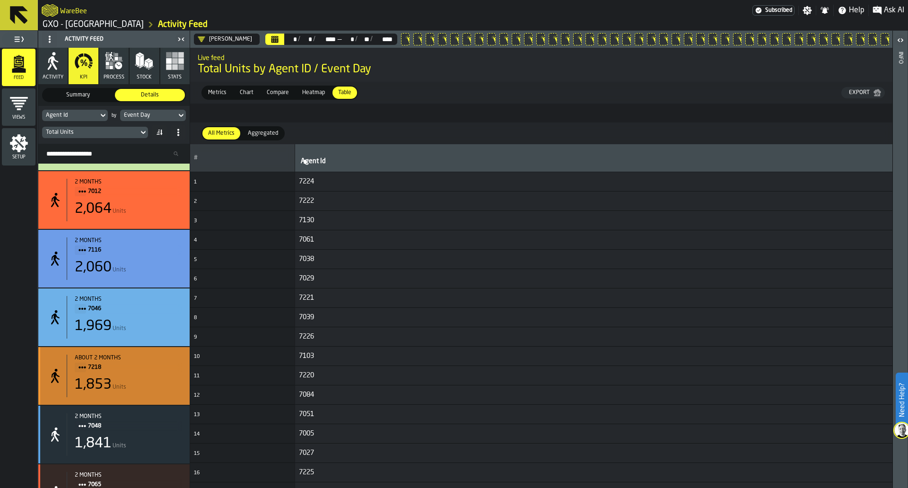
click at [169, 361] on div "about 2 months" at bounding box center [128, 358] width 107 height 7
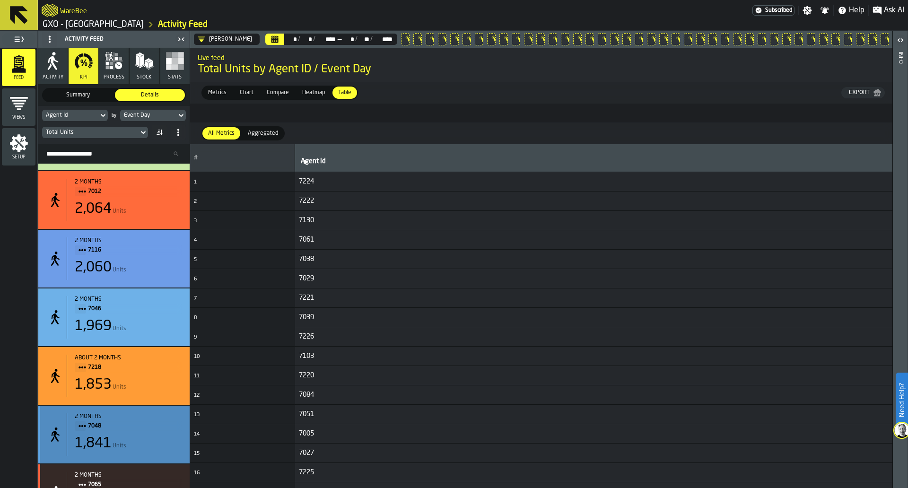
click at [150, 440] on div "2 months 7048 1,841 Units" at bounding box center [124, 434] width 115 height 43
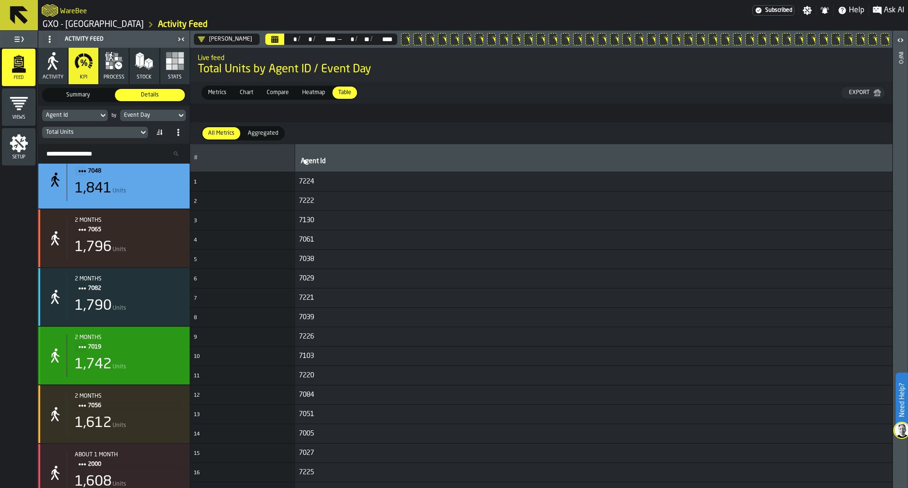
scroll to position [3946, 0]
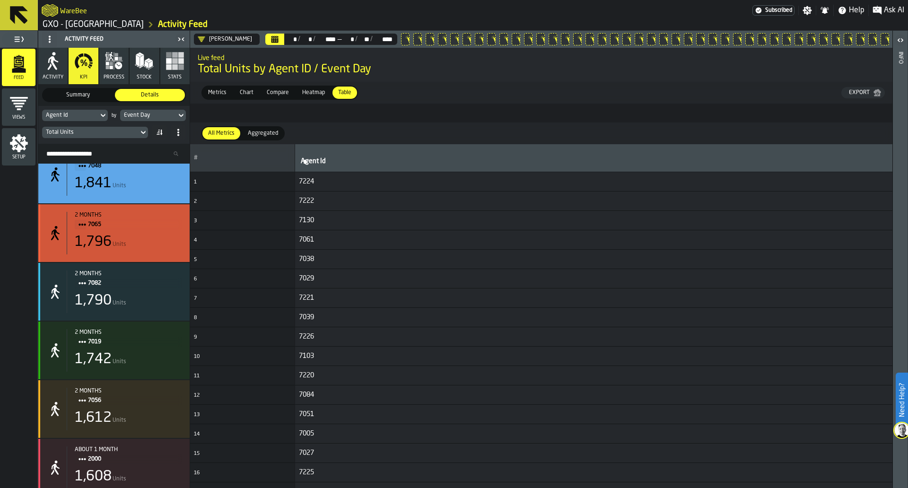
click at [168, 248] on div "1,796 Units" at bounding box center [128, 242] width 107 height 17
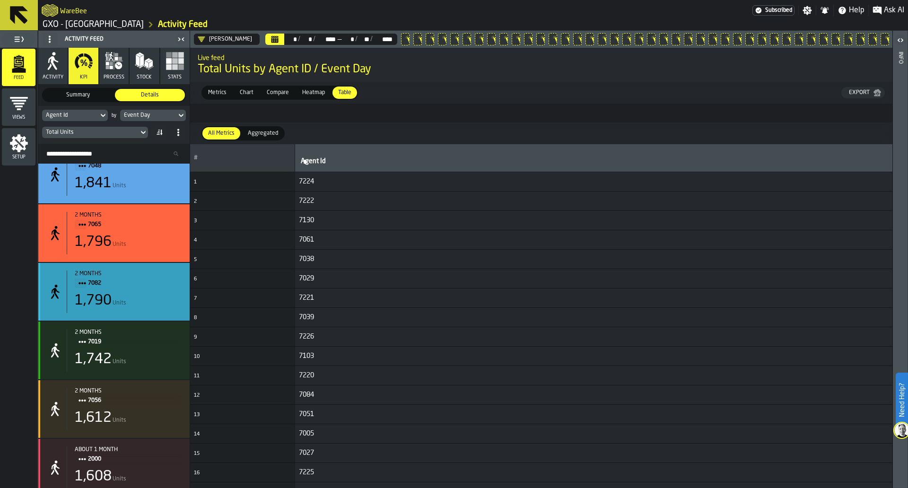
click at [170, 288] on span "7082" at bounding box center [131, 283] width 87 height 10
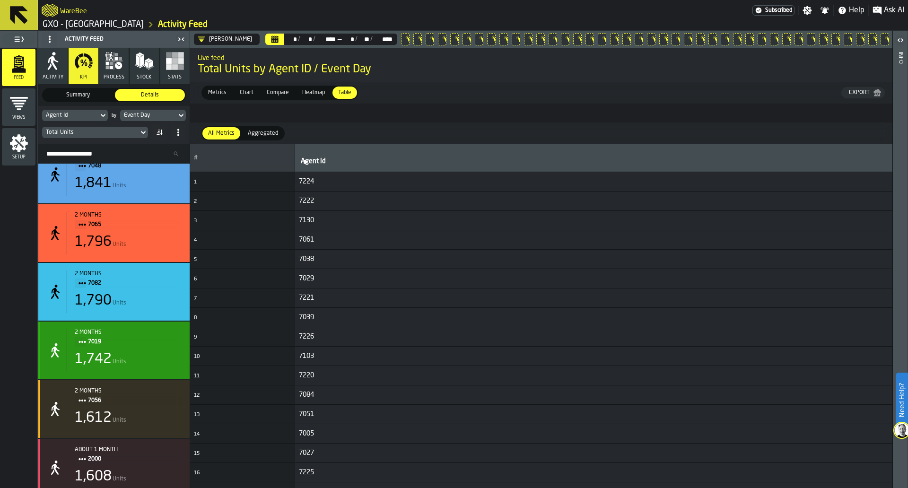
click at [164, 366] on div "1,742 Units" at bounding box center [128, 359] width 107 height 17
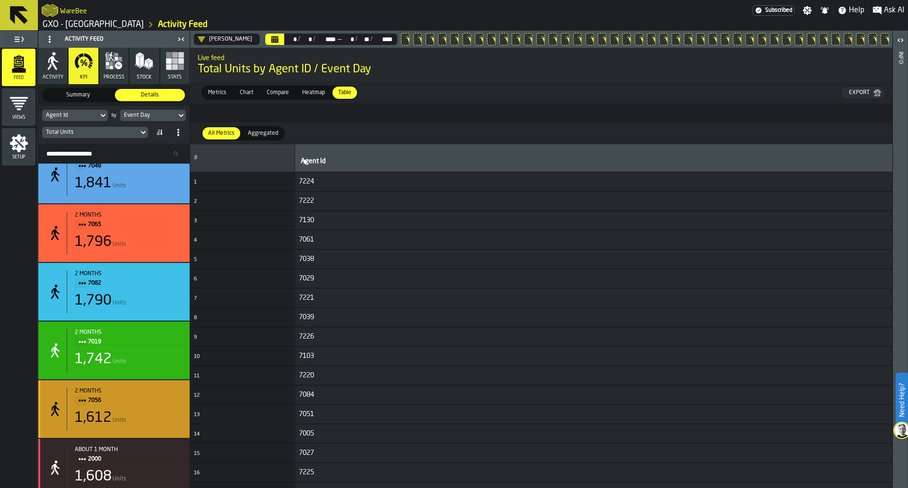
click at [155, 402] on span "7056" at bounding box center [131, 400] width 87 height 10
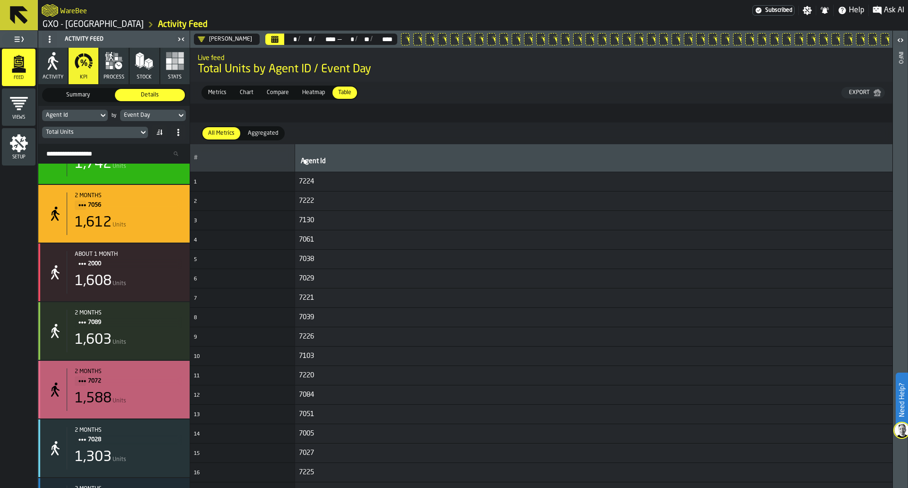
scroll to position [4163, 0]
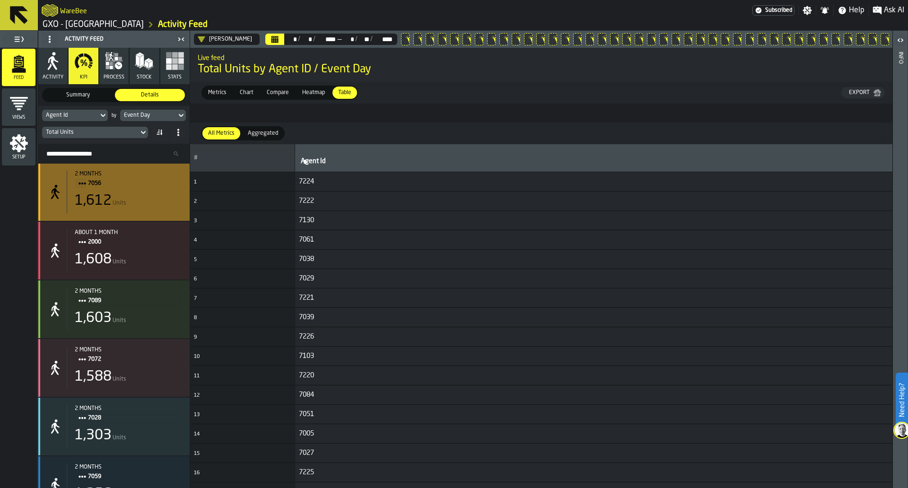
click at [171, 216] on div "2 months 7056 1,612 Units" at bounding box center [113, 192] width 151 height 58
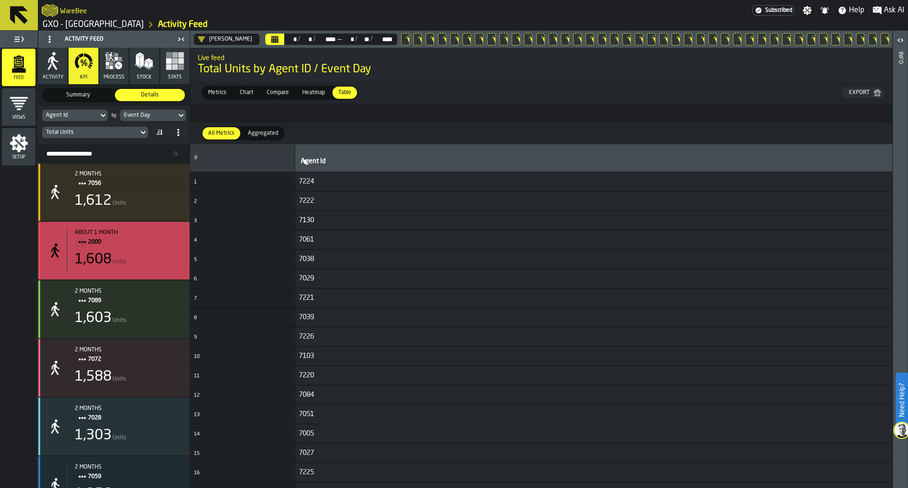
click at [165, 252] on div "about 1 month 2000 1,608 Units" at bounding box center [124, 250] width 115 height 43
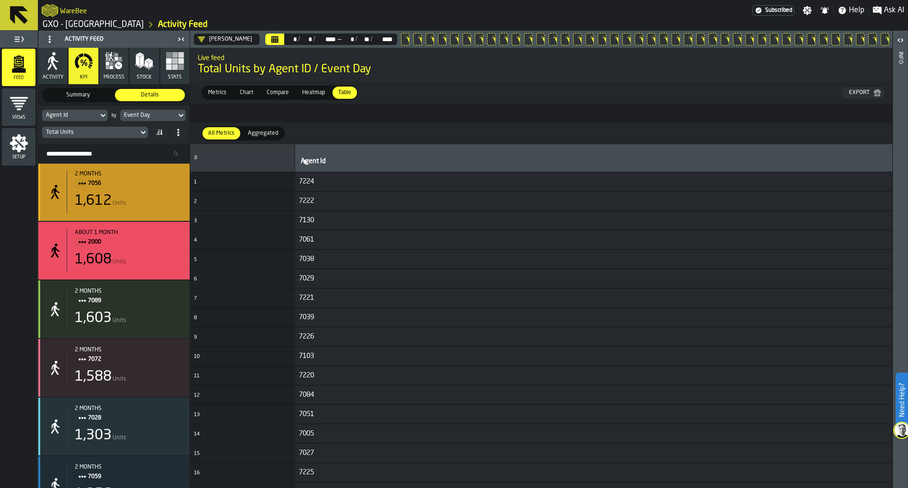
click at [165, 189] on span "7056" at bounding box center [131, 183] width 87 height 10
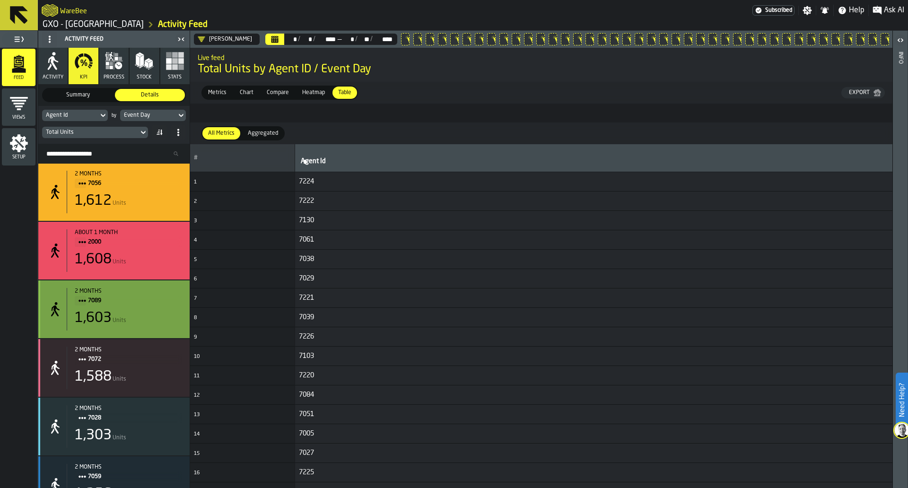
click at [159, 303] on span "7089" at bounding box center [131, 301] width 87 height 10
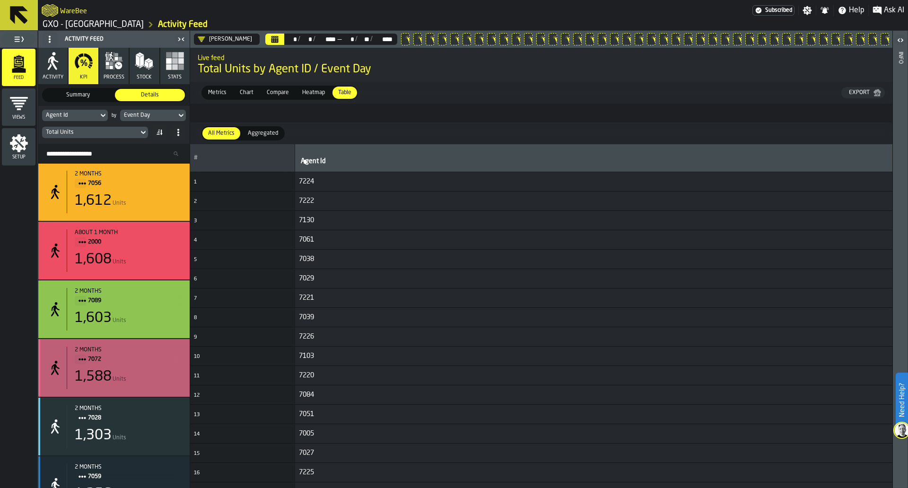
click at [155, 361] on span "7072" at bounding box center [131, 359] width 87 height 10
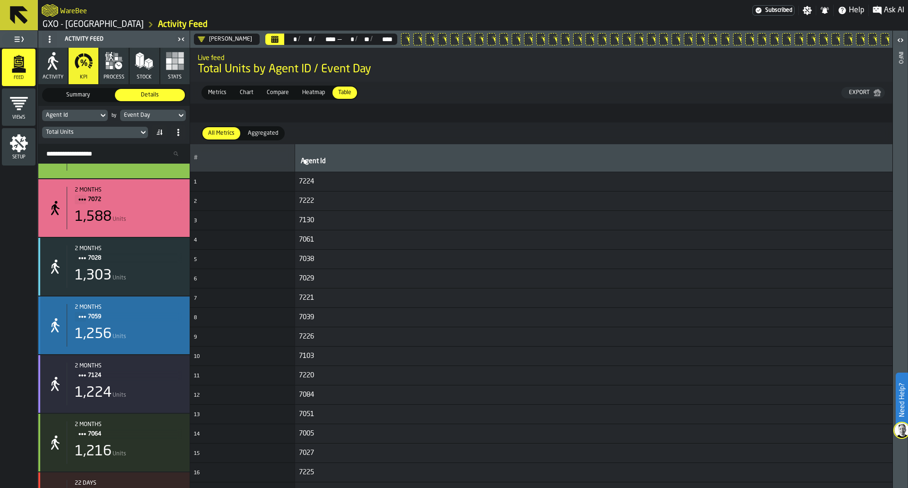
scroll to position [4323, 0]
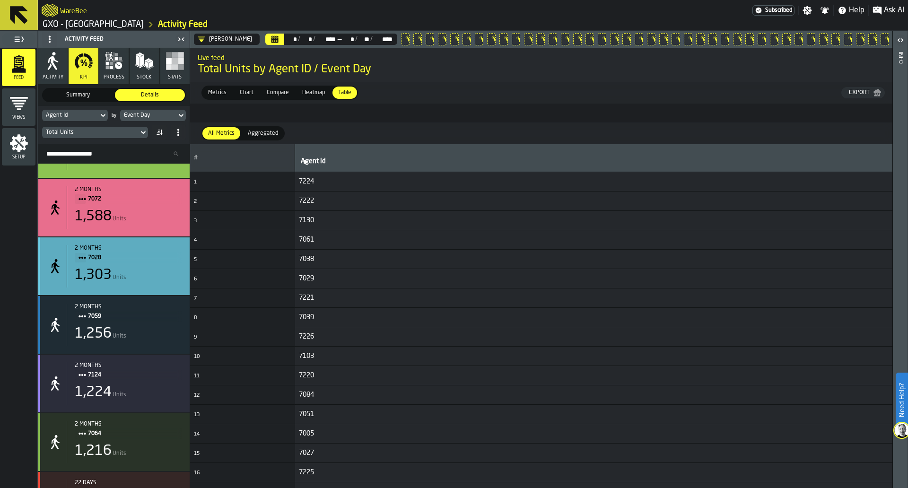
click at [152, 280] on div "1,303 Units" at bounding box center [128, 275] width 107 height 17
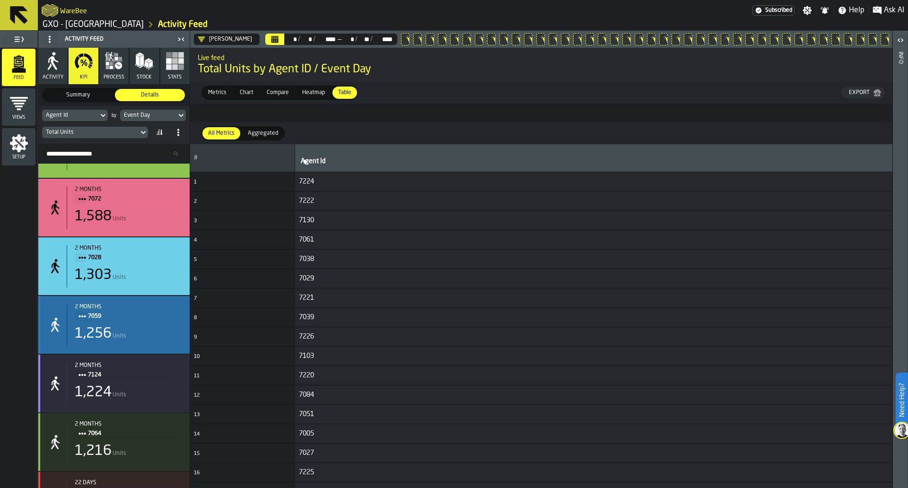
click at [149, 316] on span "7059" at bounding box center [131, 316] width 87 height 10
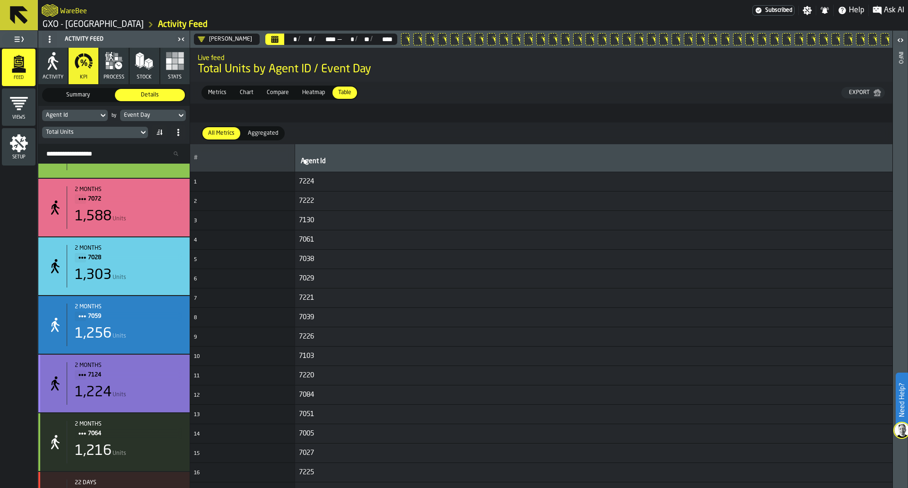
click at [155, 366] on div "2 months" at bounding box center [128, 365] width 107 height 7
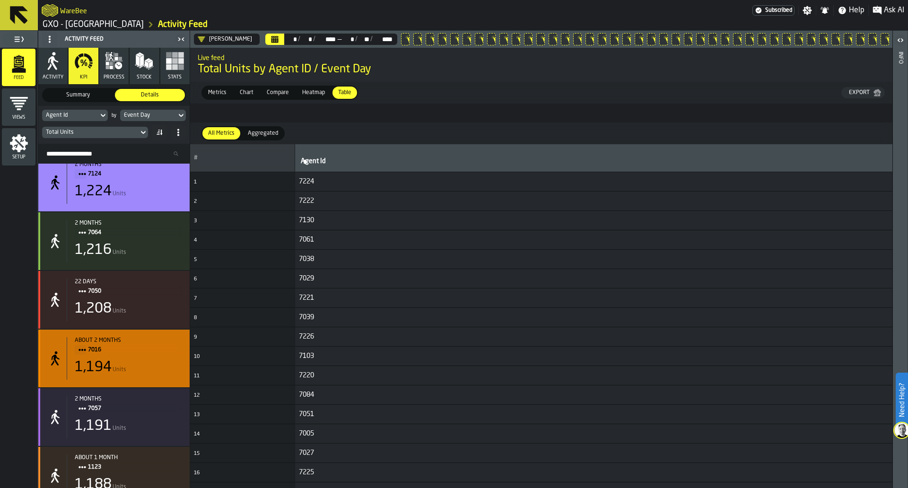
scroll to position [4550, 0]
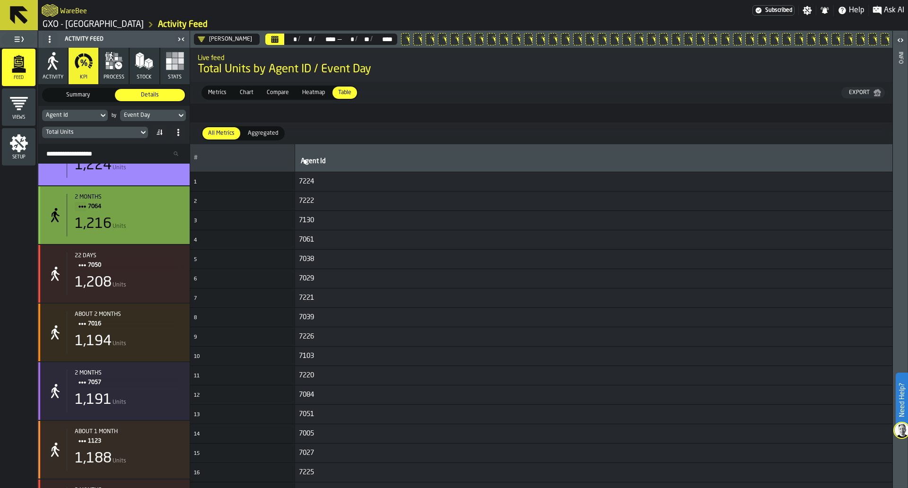
click at [161, 208] on span "7064" at bounding box center [131, 206] width 87 height 10
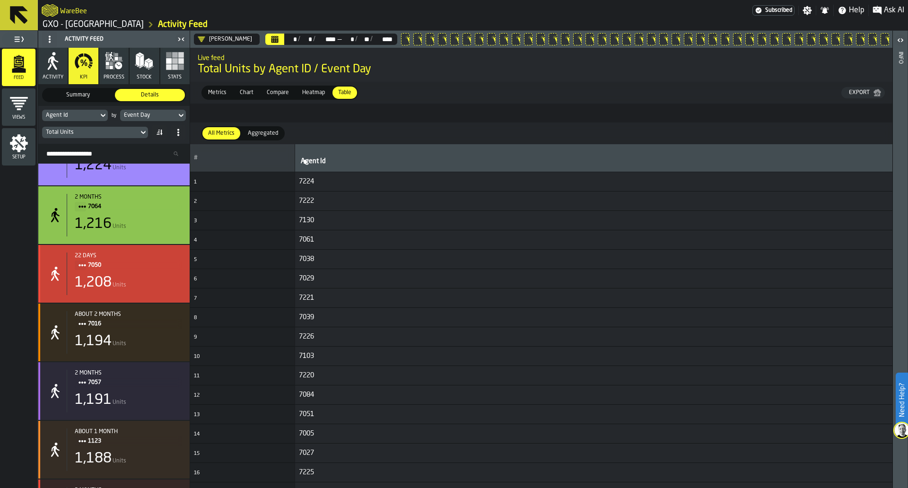
click at [160, 262] on span "7050" at bounding box center [131, 265] width 87 height 10
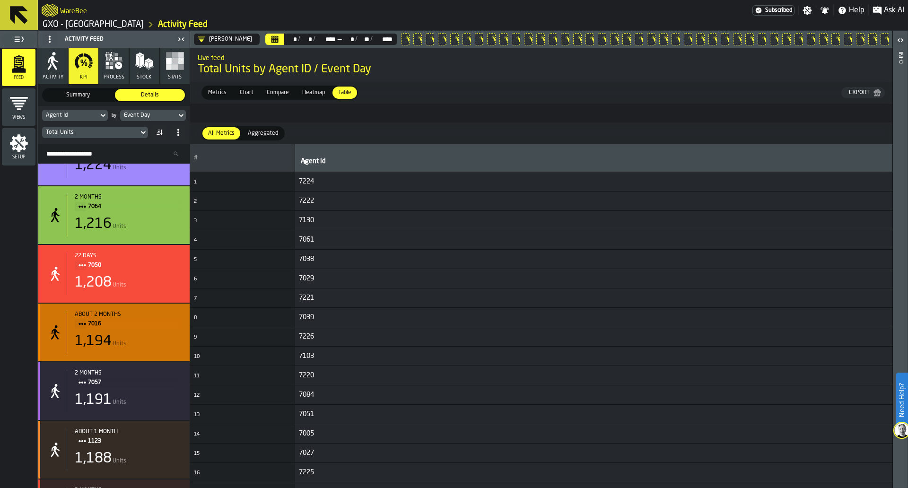
click at [161, 328] on span "7016" at bounding box center [131, 324] width 87 height 10
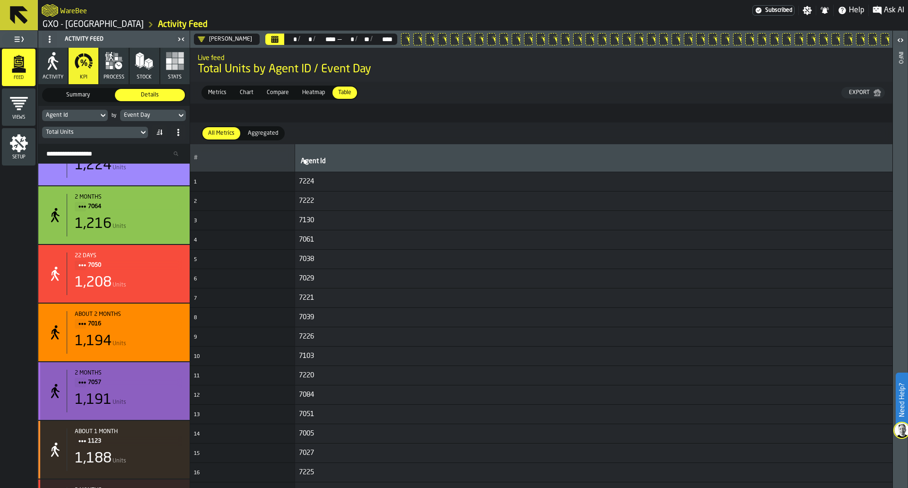
click at [158, 384] on span "7057" at bounding box center [131, 382] width 87 height 10
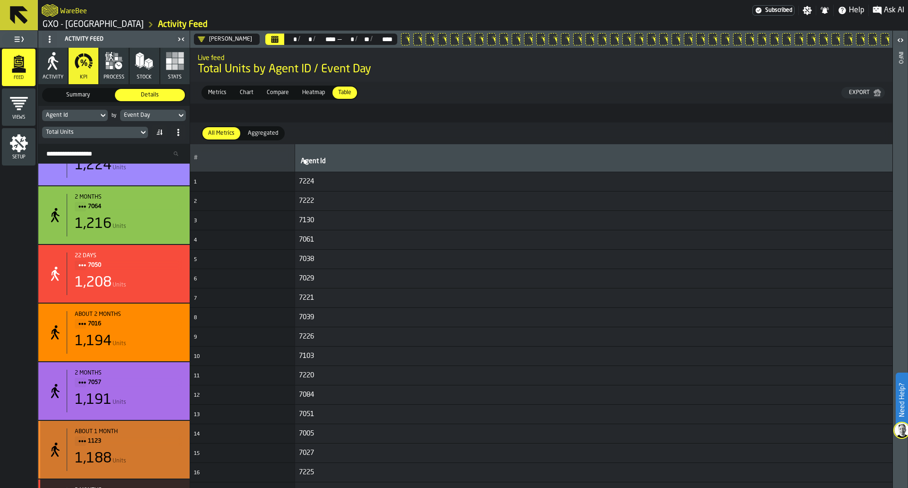
click at [152, 454] on div "about 1 month 1123 1,188 Units" at bounding box center [124, 449] width 115 height 43
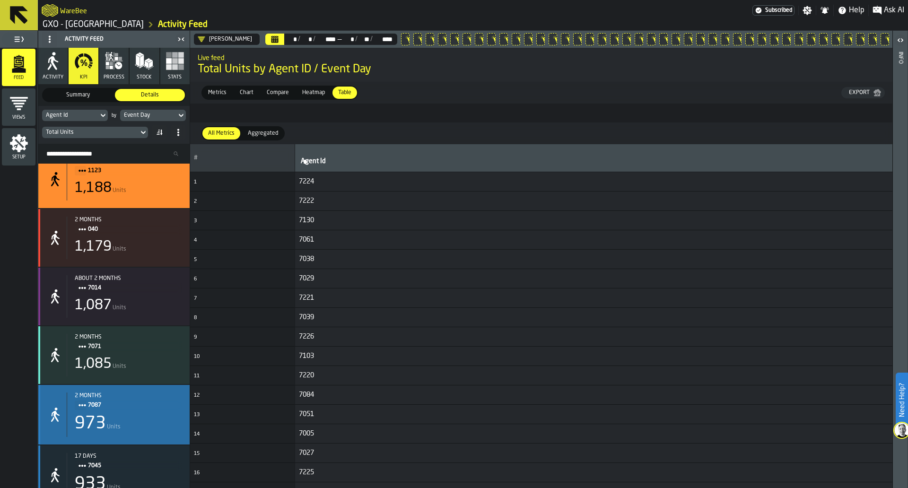
scroll to position [4824, 0]
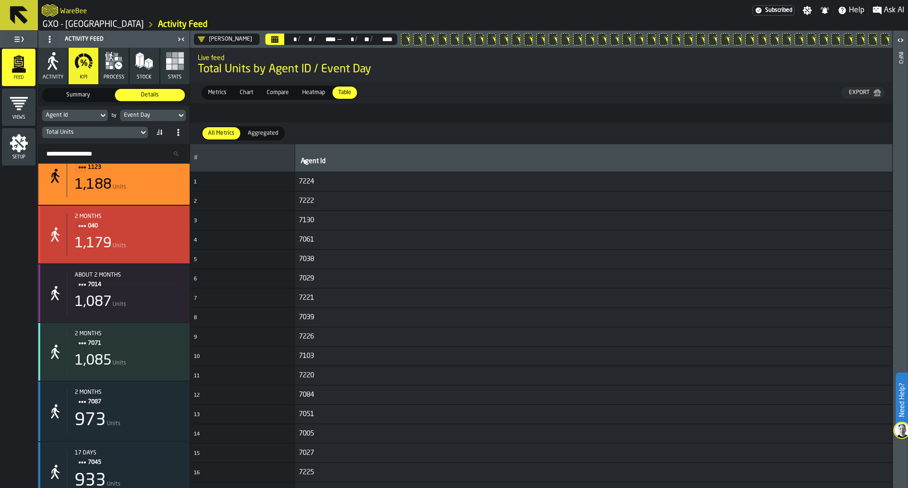
click at [166, 242] on div "1,179 Units" at bounding box center [128, 243] width 107 height 17
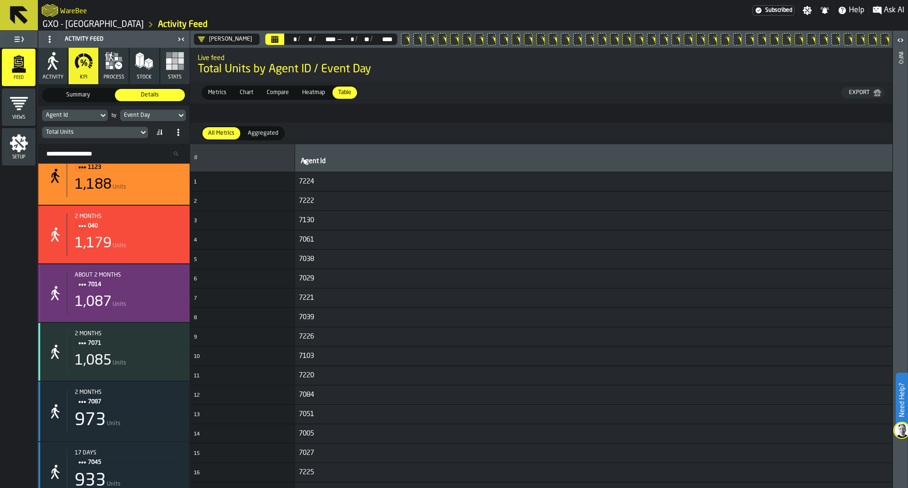
click at [165, 284] on span "7014" at bounding box center [131, 284] width 87 height 10
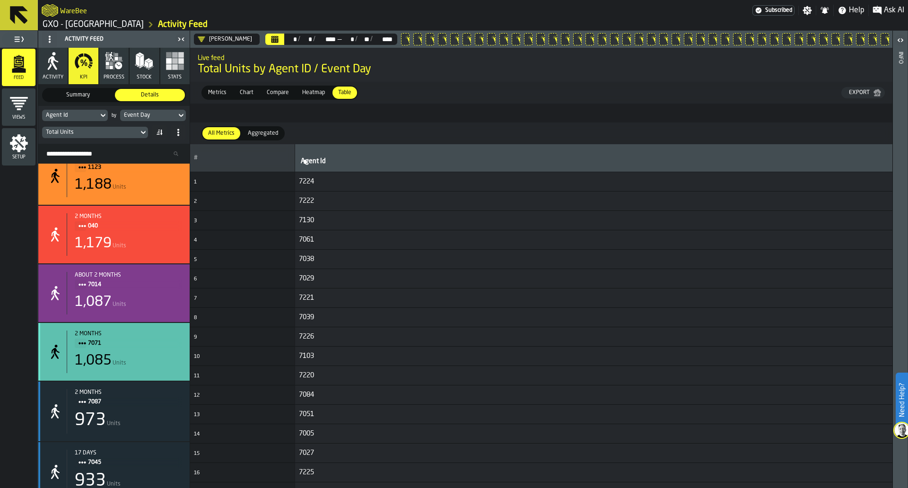
click at [154, 348] on span "7071" at bounding box center [131, 343] width 87 height 10
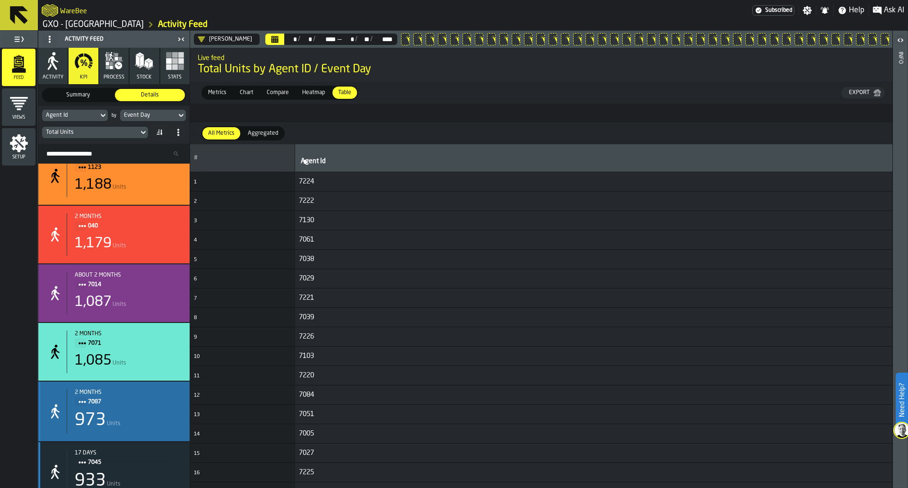
click at [153, 417] on div "973 Units" at bounding box center [128, 420] width 107 height 19
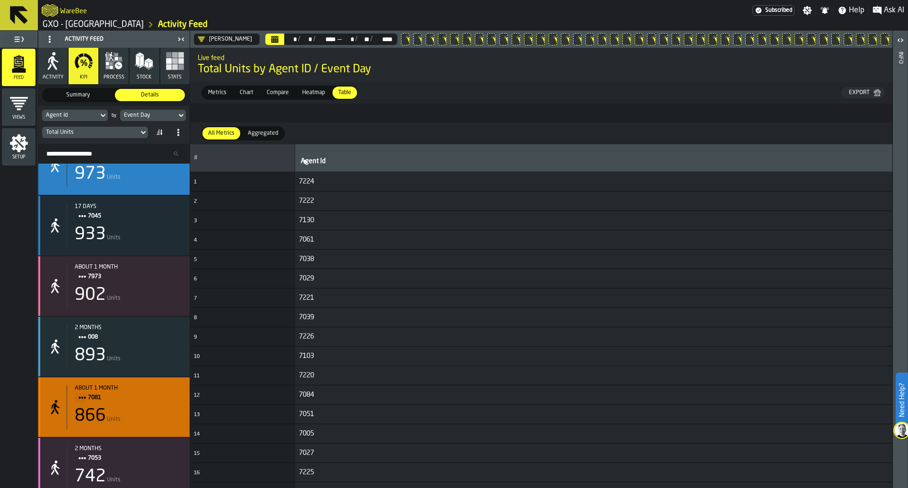
scroll to position [5074, 0]
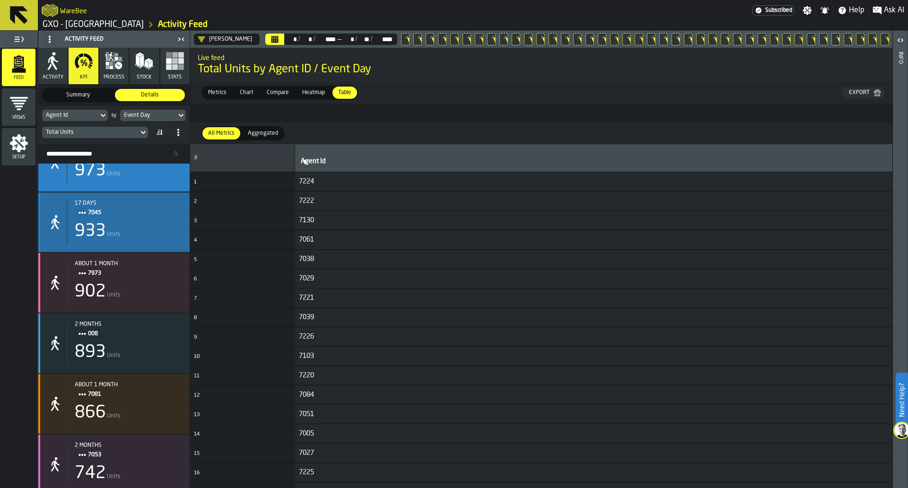
click at [162, 252] on div "17 days 7045 933 Units" at bounding box center [113, 222] width 151 height 60
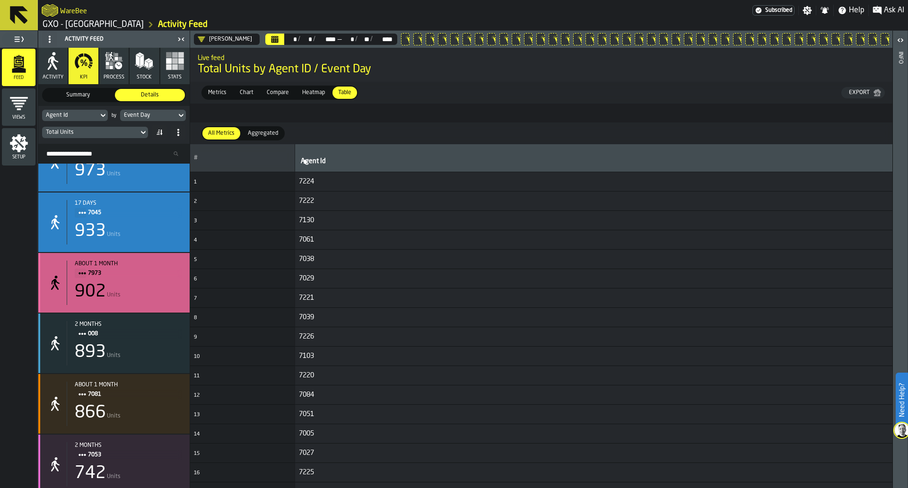
click at [162, 278] on span "7973" at bounding box center [131, 273] width 87 height 10
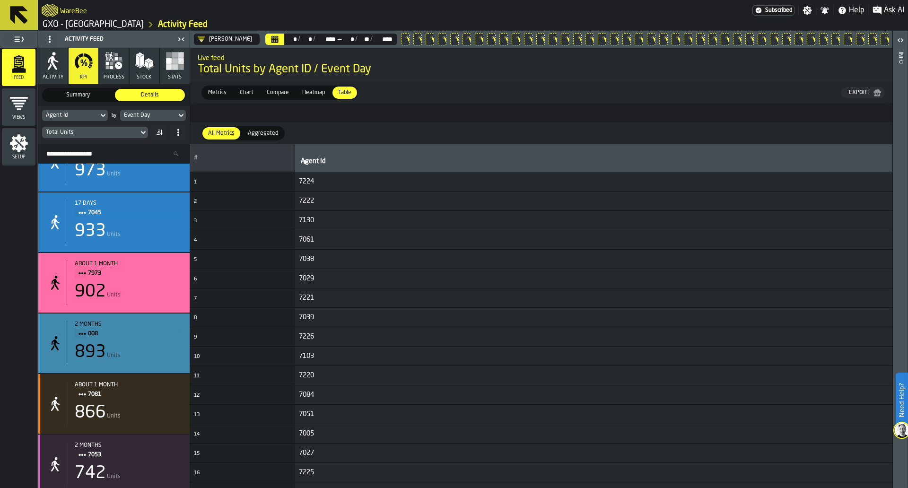
click at [166, 339] on span "008" at bounding box center [131, 334] width 87 height 10
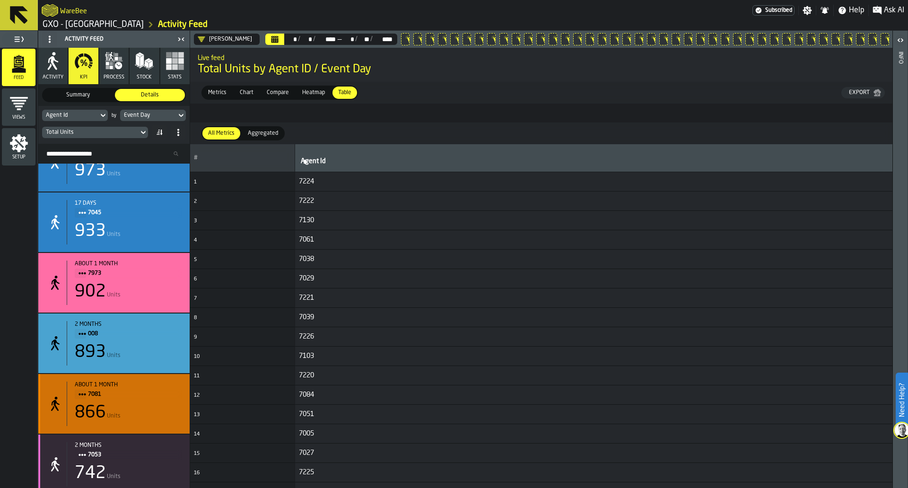
click at [157, 415] on div "866 Units" at bounding box center [128, 412] width 107 height 19
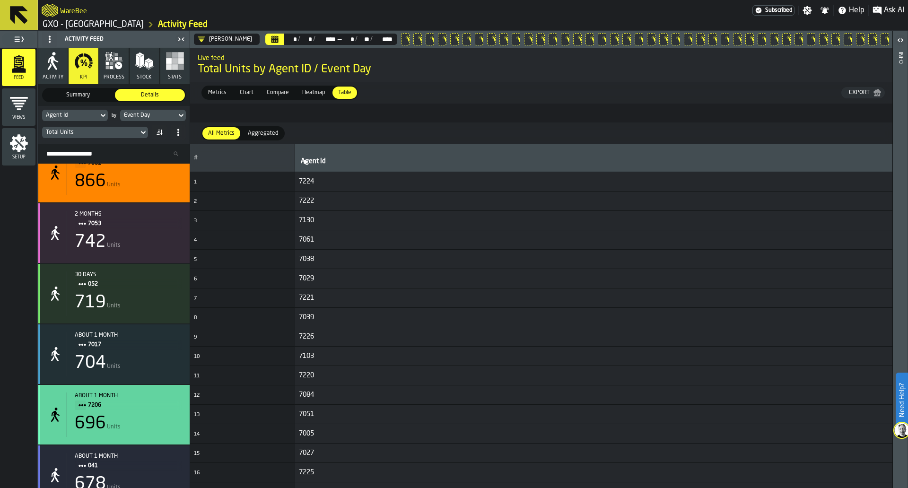
scroll to position [5305, 0]
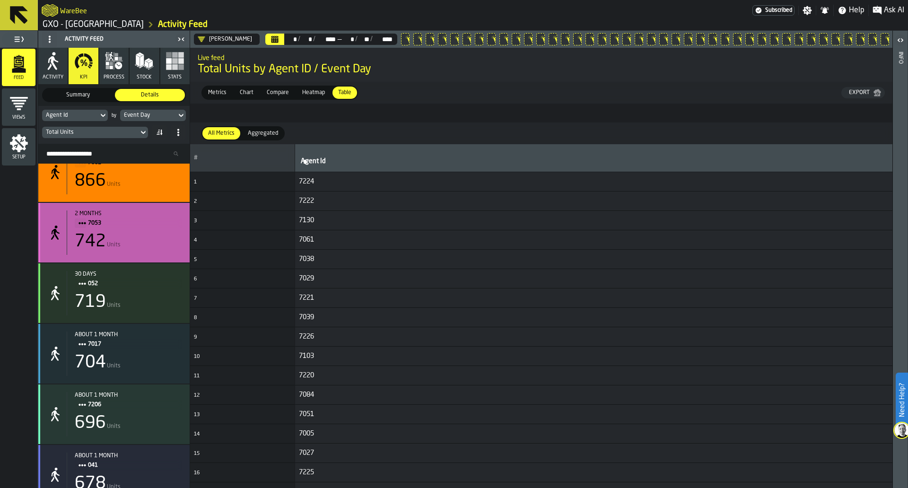
click at [171, 226] on span "7053" at bounding box center [131, 223] width 87 height 10
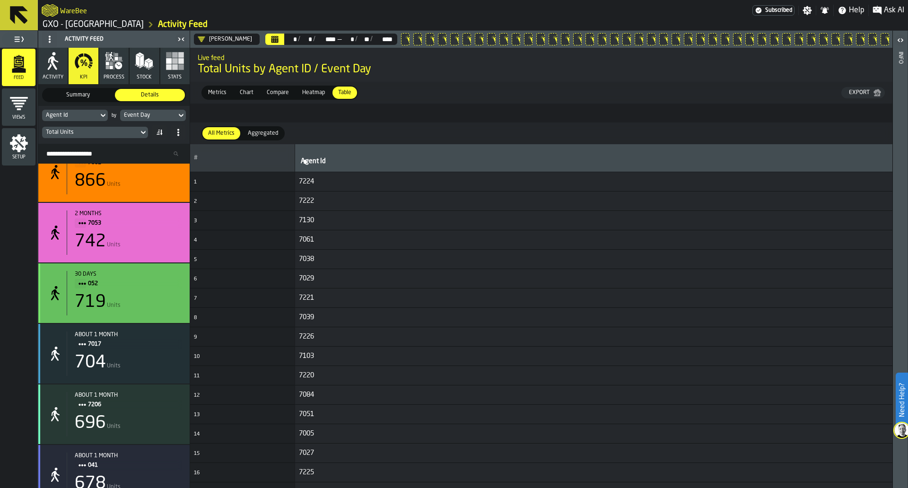
click at [169, 272] on div "30 days 052 719 Units" at bounding box center [113, 293] width 151 height 60
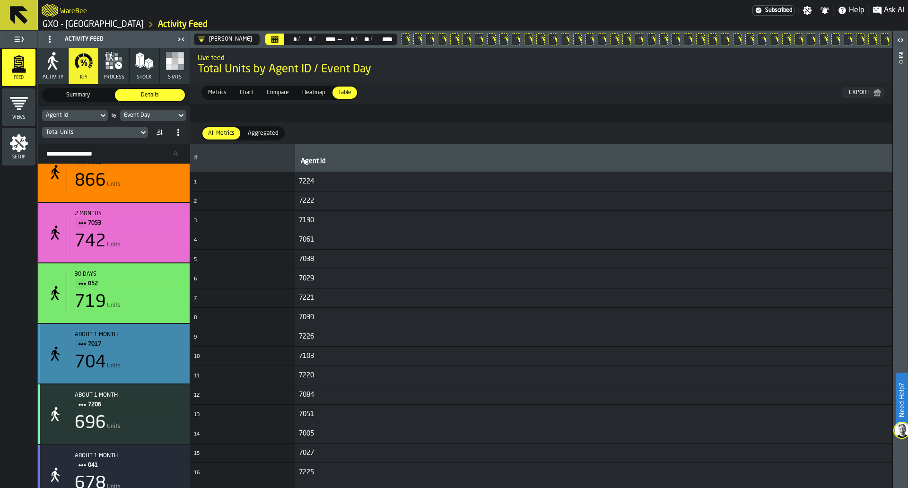
click at [157, 360] on div "704 Units" at bounding box center [128, 362] width 107 height 19
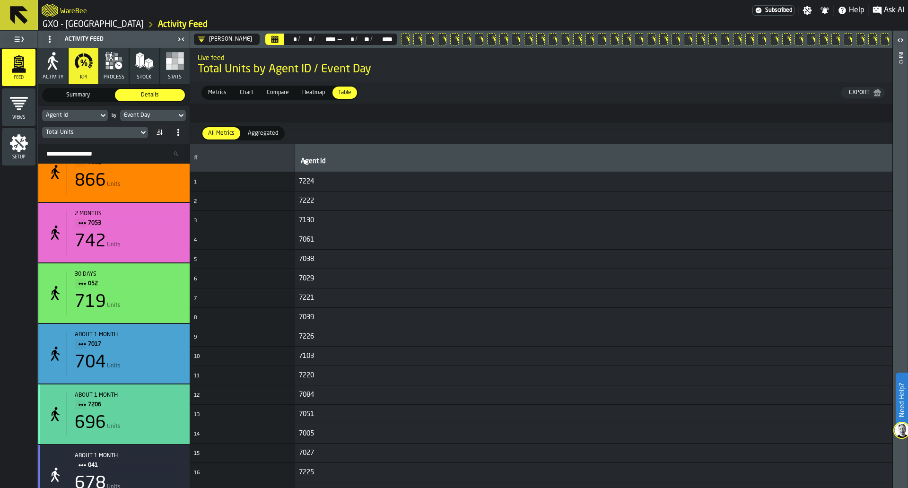
click at [140, 433] on div "696 Units" at bounding box center [128, 423] width 107 height 19
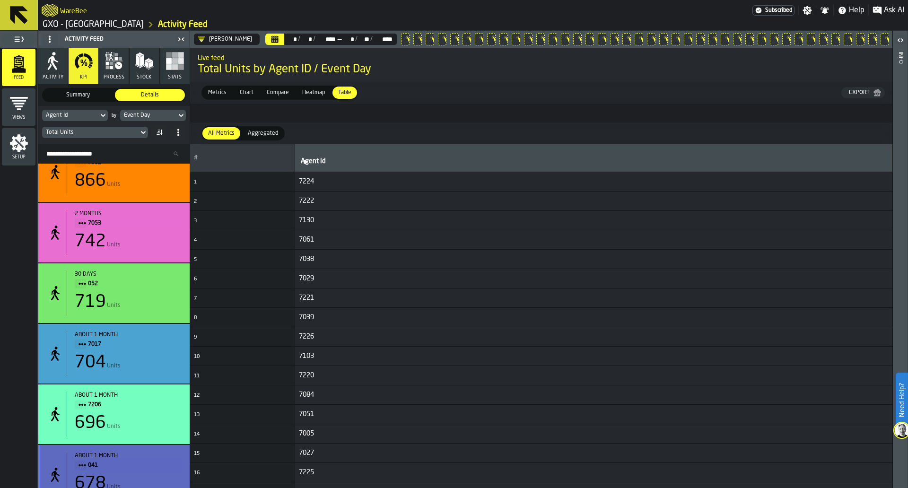
click at [143, 467] on span "041" at bounding box center [131, 465] width 87 height 10
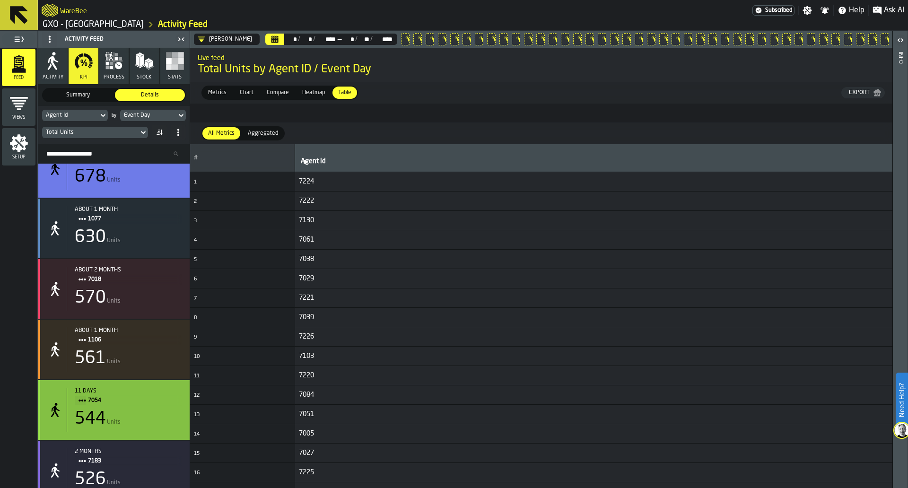
scroll to position [5613, 0]
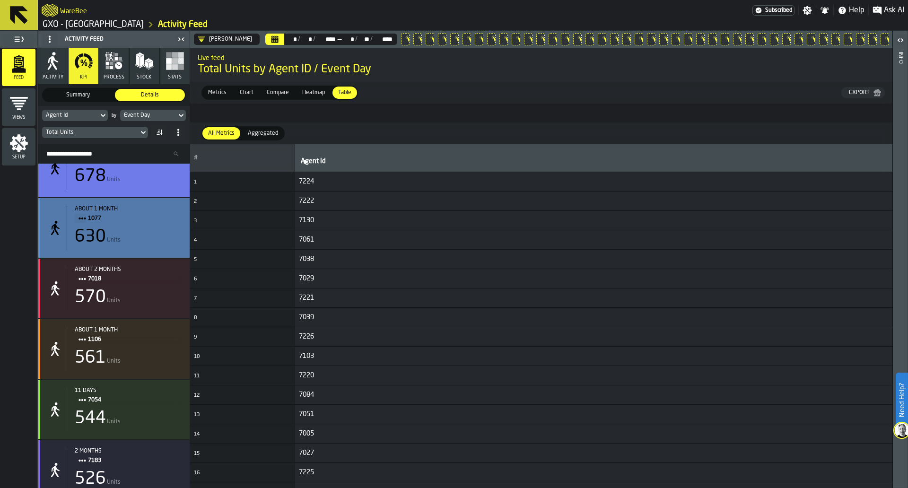
click at [161, 255] on div "about 1 month 1077 630 Units" at bounding box center [113, 228] width 151 height 60
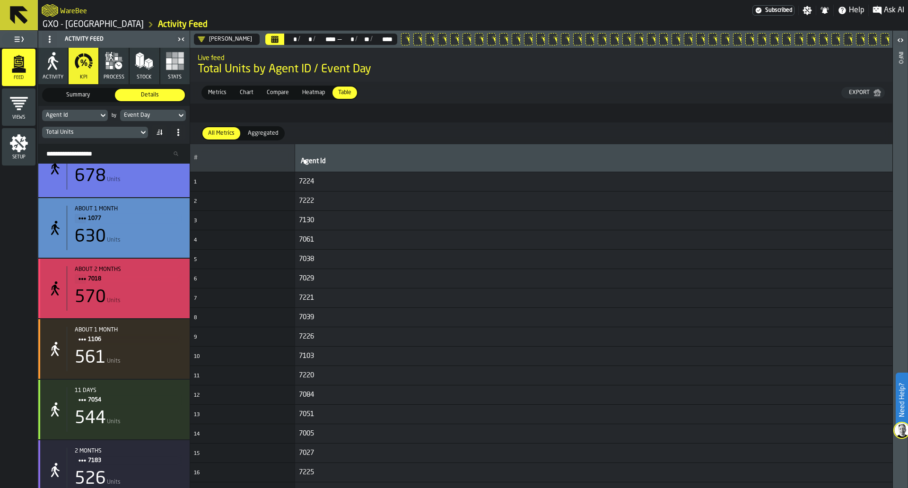
click at [160, 279] on span "7018" at bounding box center [131, 279] width 87 height 10
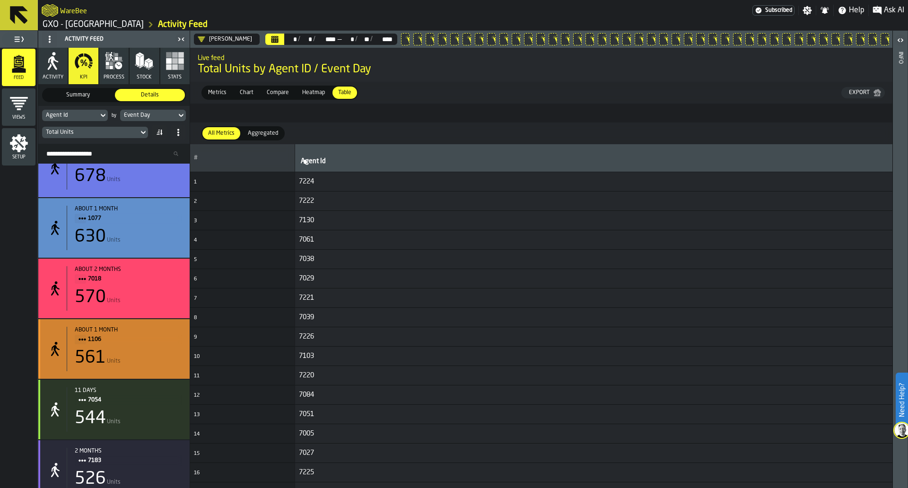
click at [165, 345] on span "1106" at bounding box center [131, 339] width 87 height 10
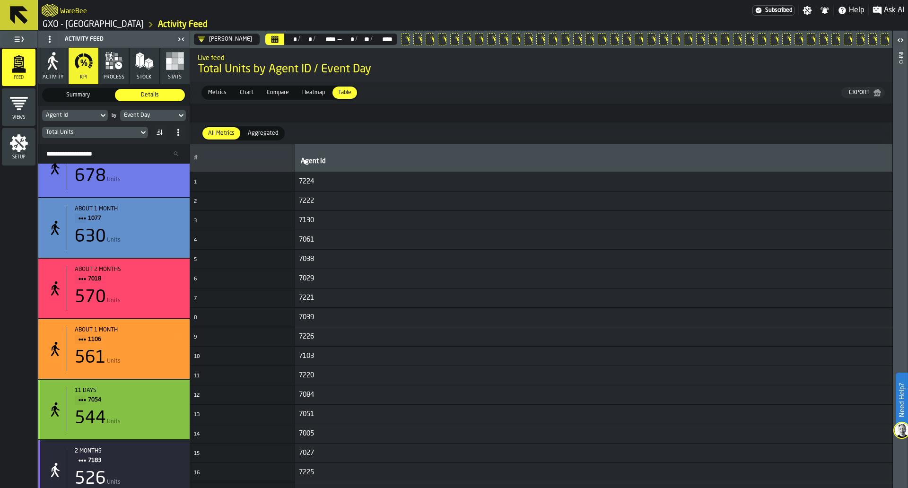
click at [165, 402] on span "7054" at bounding box center [131, 400] width 87 height 10
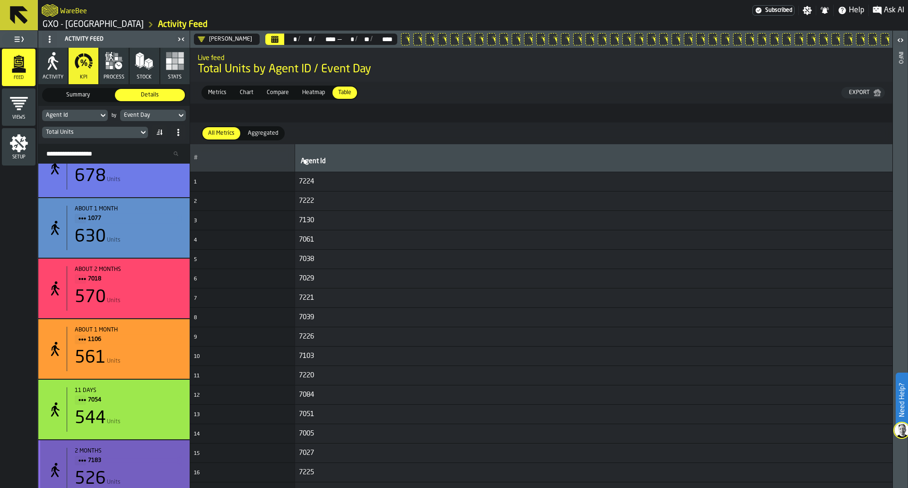
click at [167, 463] on span "7183" at bounding box center [131, 460] width 87 height 10
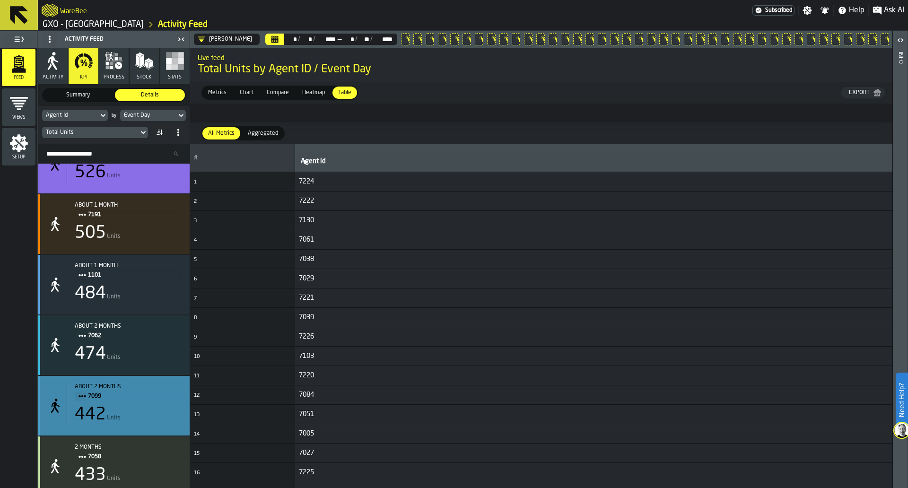
scroll to position [5921, 0]
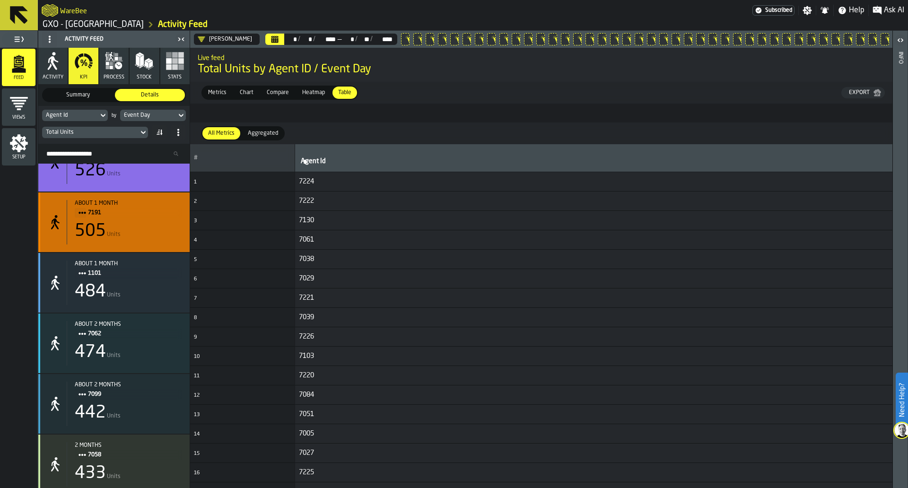
click at [172, 207] on div "about 1 month" at bounding box center [128, 203] width 107 height 7
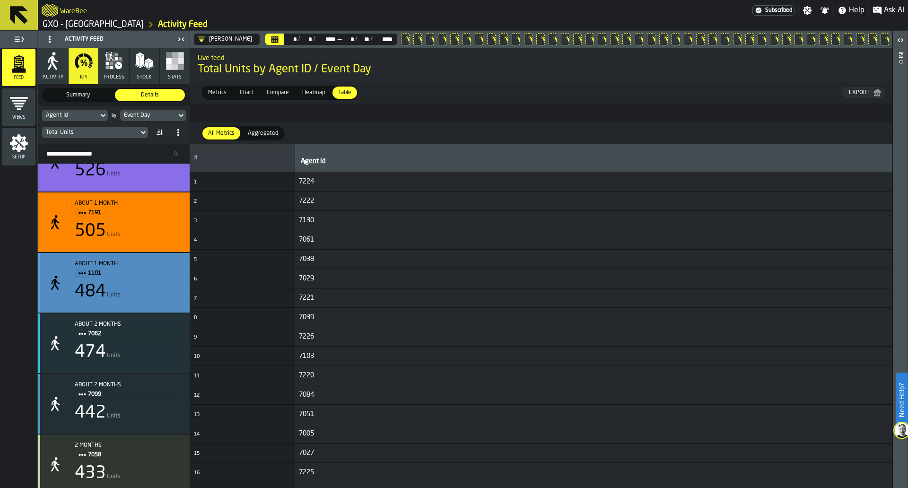
click at [165, 267] on div "about 1 month" at bounding box center [128, 264] width 107 height 7
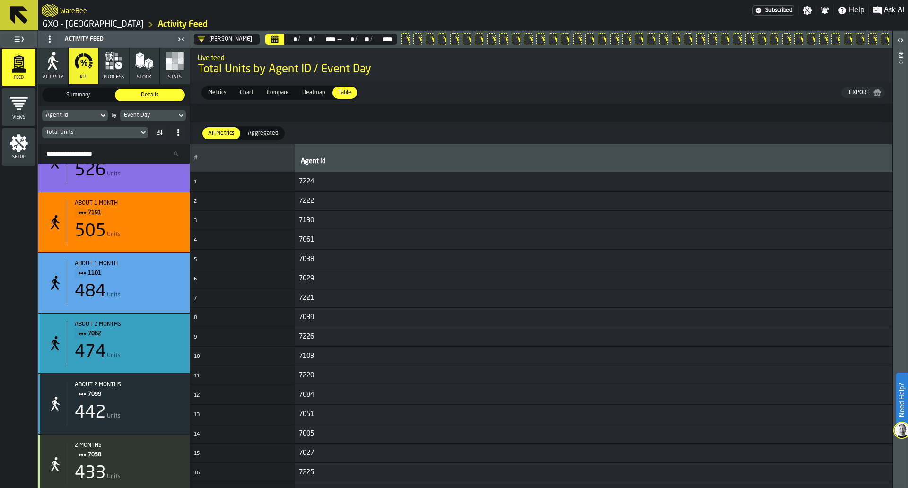
drag, startPoint x: 156, startPoint y: 335, endPoint x: 152, endPoint y: 409, distance: 73.4
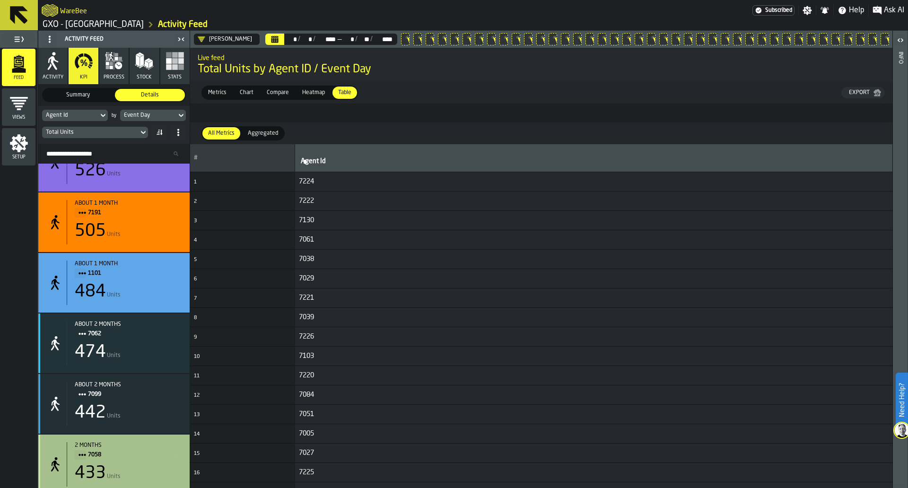
drag, startPoint x: 152, startPoint y: 409, endPoint x: 146, endPoint y: 480, distance: 72.1
click at [146, 480] on div "433 Units" at bounding box center [128, 473] width 107 height 19
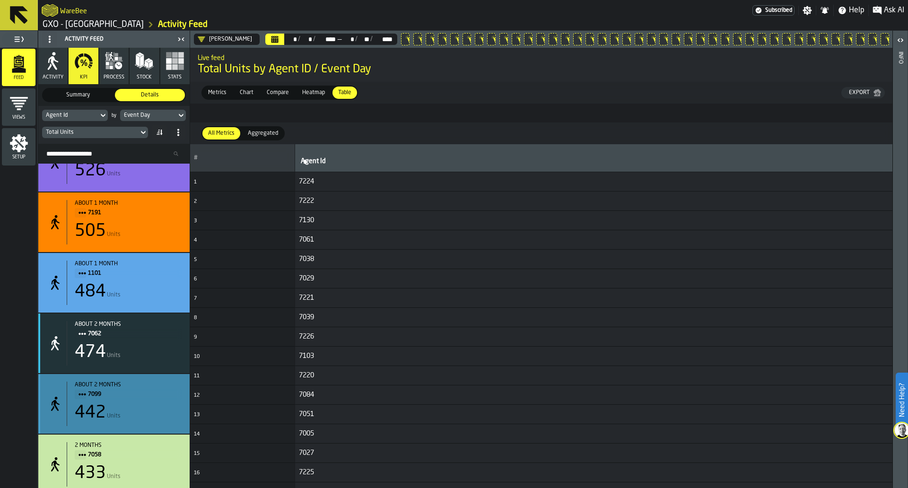
click at [147, 419] on div "442 Units" at bounding box center [128, 412] width 107 height 19
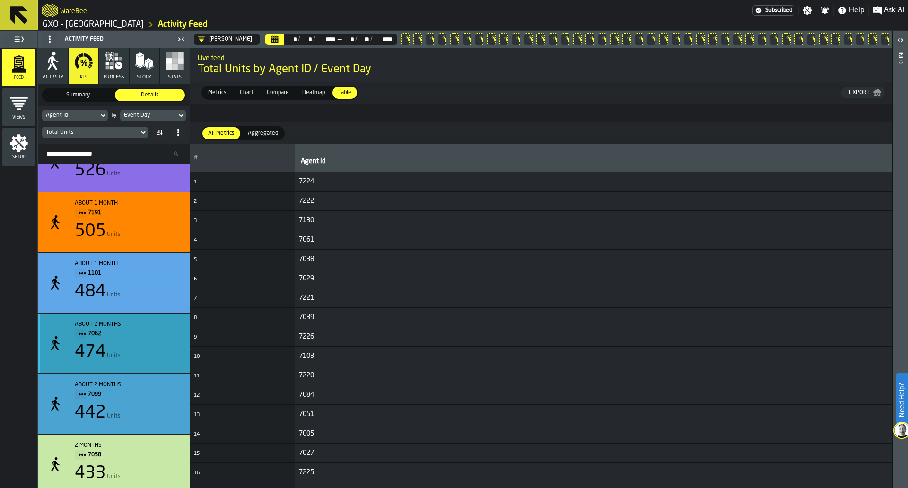
click at [151, 359] on div "474 Units" at bounding box center [128, 352] width 107 height 19
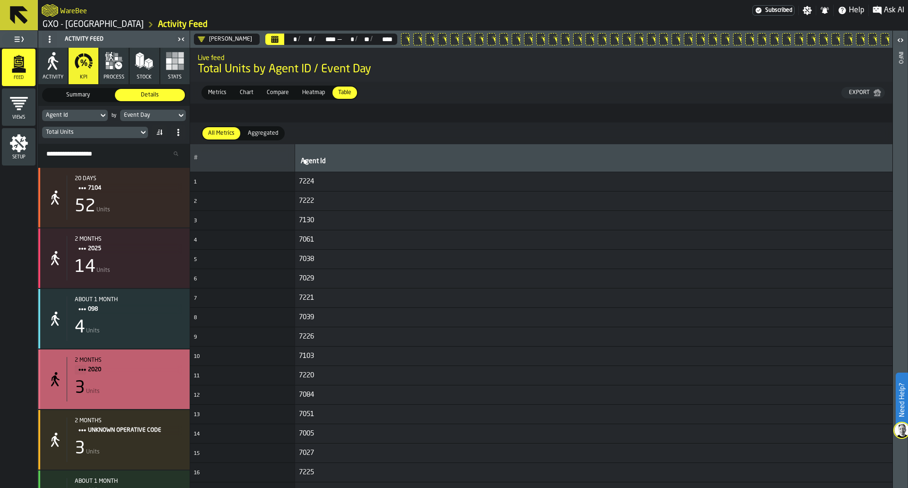
scroll to position [7265, 0]
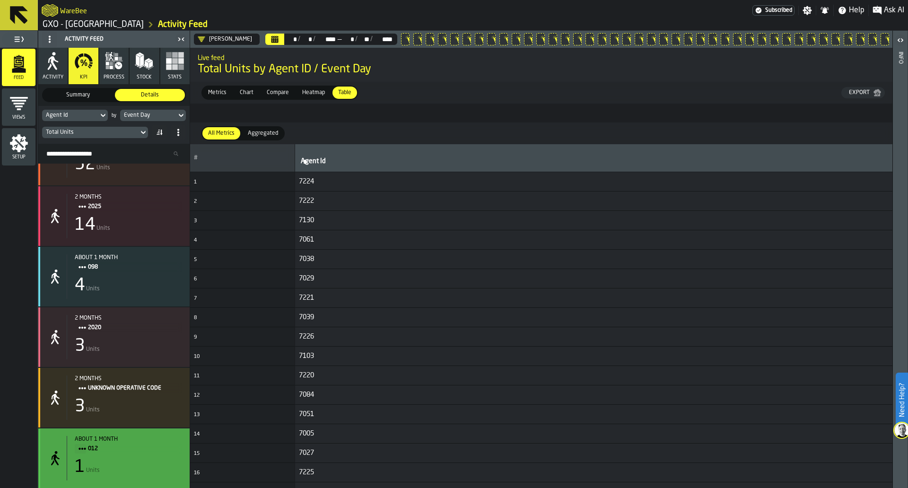
click at [157, 459] on div "1 Units" at bounding box center [128, 467] width 107 height 19
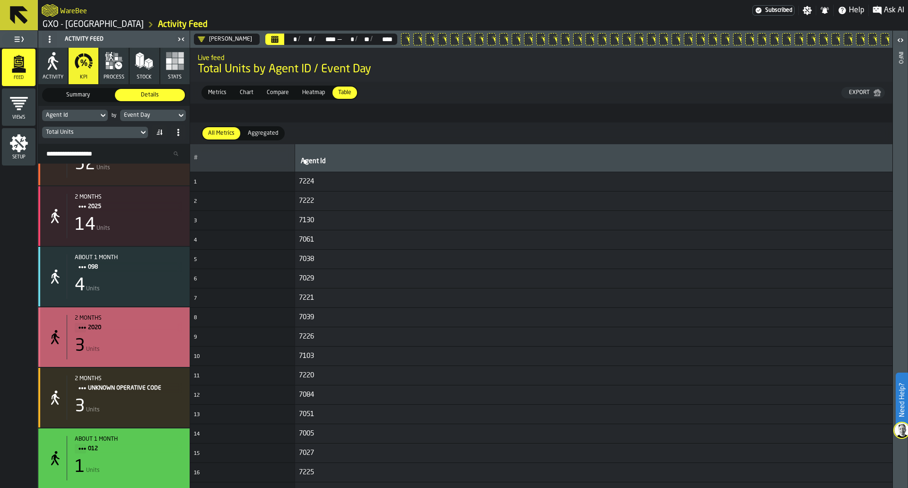
click at [154, 346] on div "3 Units" at bounding box center [128, 346] width 107 height 19
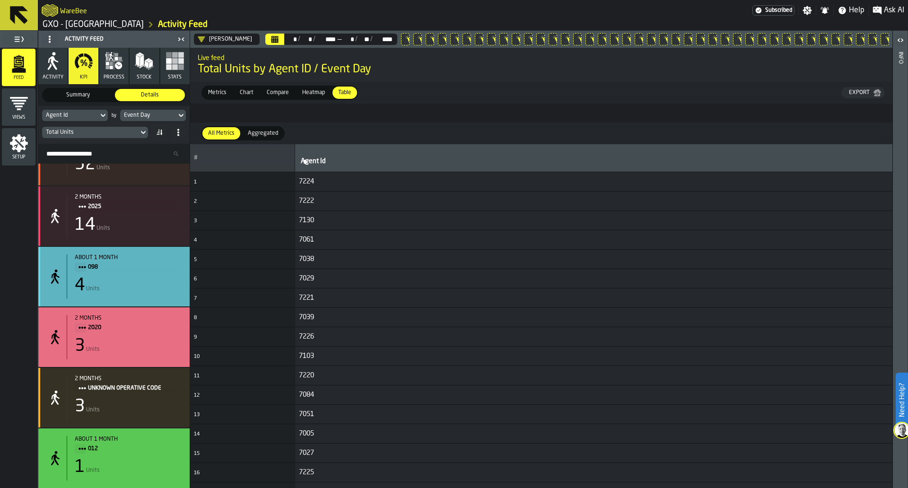
click at [152, 278] on div "4 Units" at bounding box center [128, 285] width 107 height 19
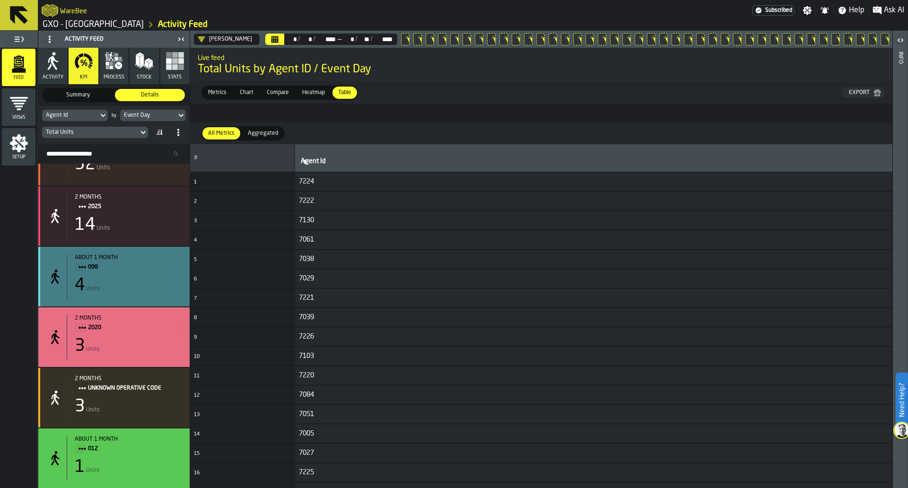
scroll to position [7153, 0]
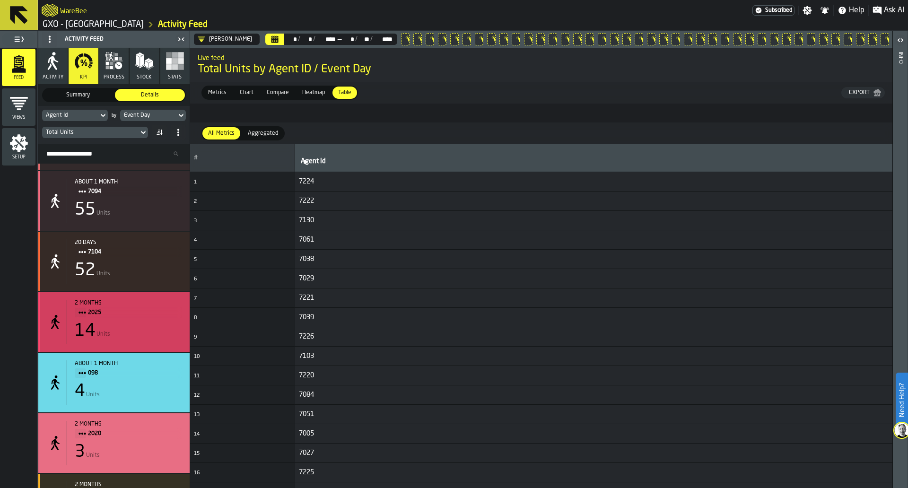
drag, startPoint x: 150, startPoint y: 305, endPoint x: 157, endPoint y: 259, distance: 46.8
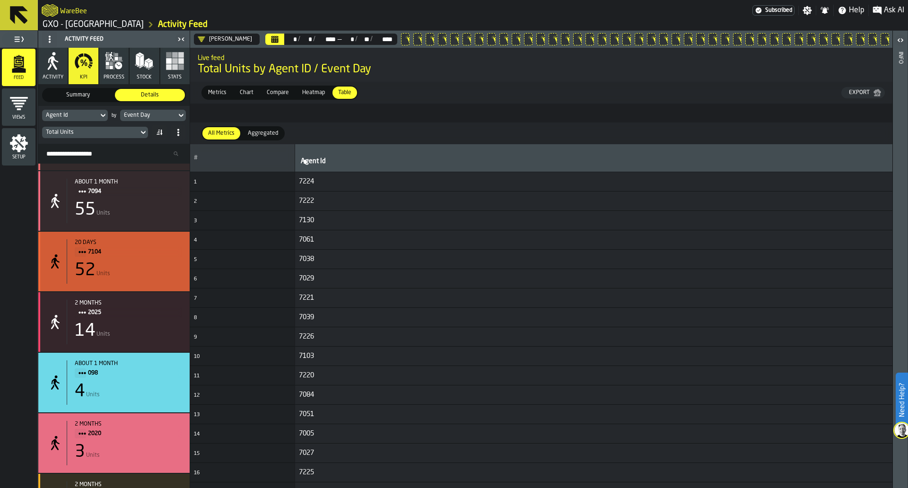
click at [157, 257] on span "7104" at bounding box center [131, 252] width 87 height 10
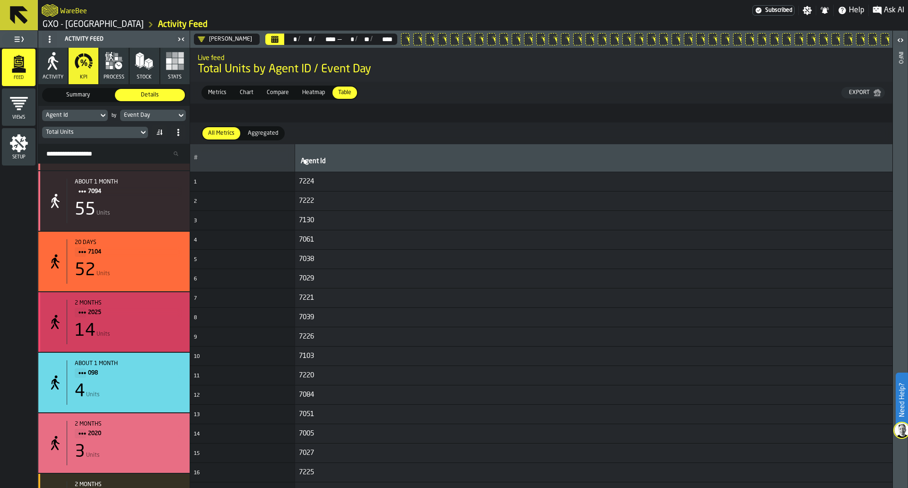
click at [156, 299] on div "2 months 2025 14 Units" at bounding box center [113, 322] width 151 height 60
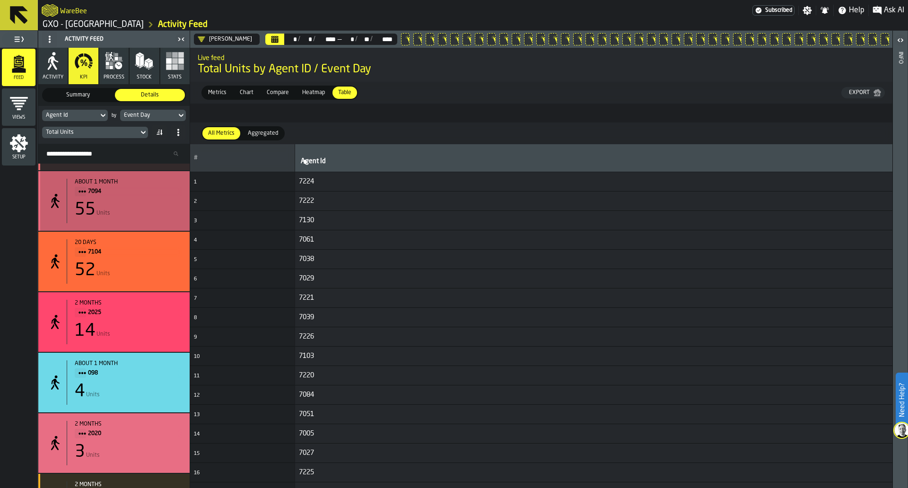
drag, startPoint x: 156, startPoint y: 298, endPoint x: 177, endPoint y: 213, distance: 88.1
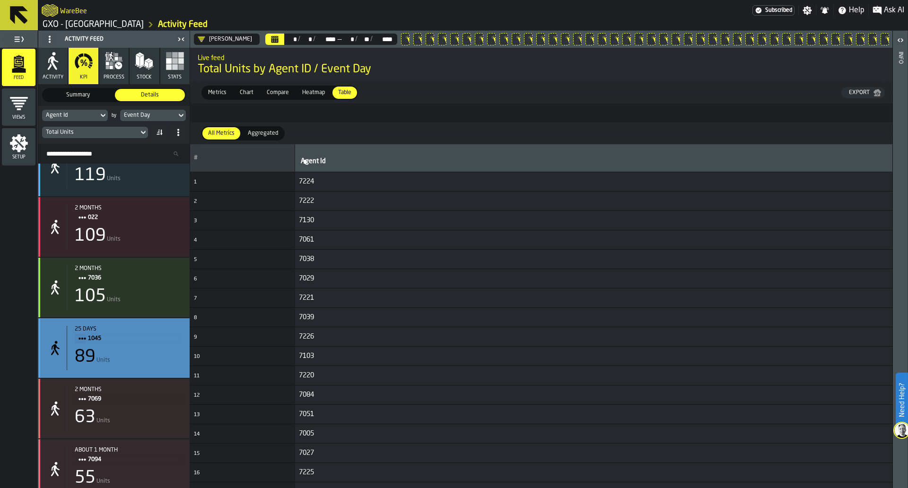
scroll to position [6886, 0]
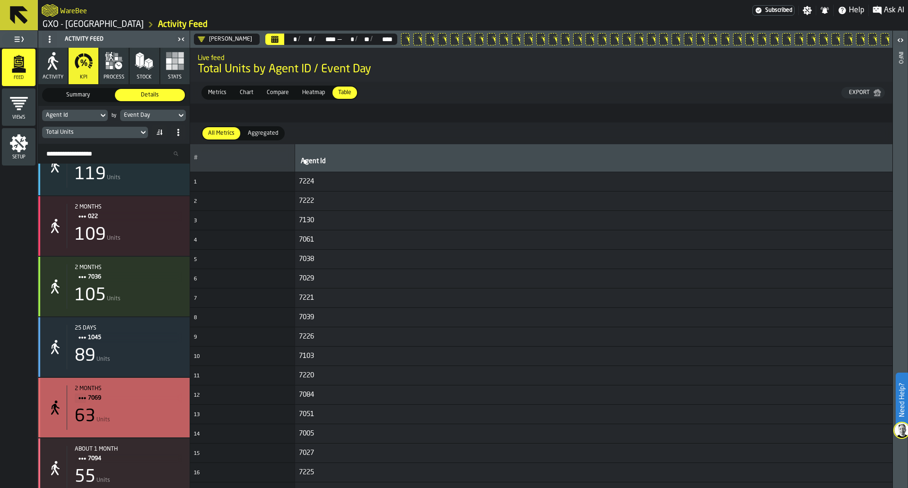
click at [146, 437] on div "2 months 7069 63 Units" at bounding box center [113, 408] width 151 height 60
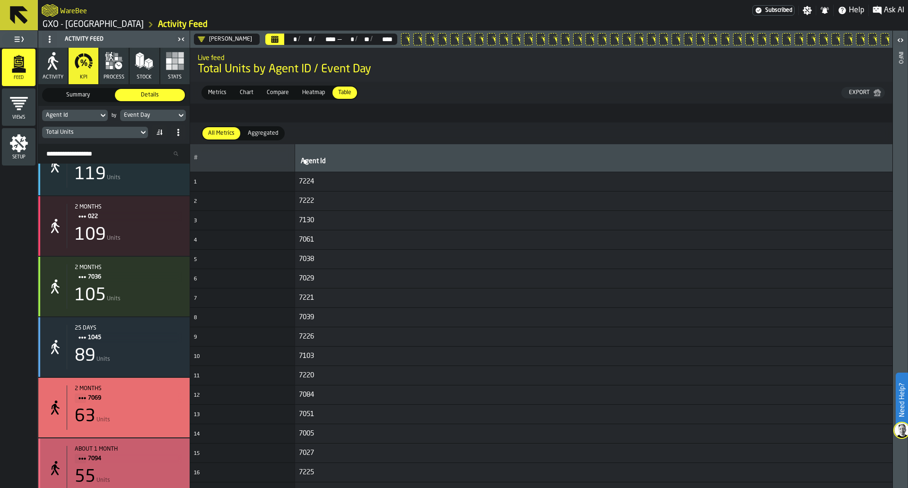
click at [147, 450] on div "about 1 month 7094 55 Units" at bounding box center [113, 468] width 151 height 60
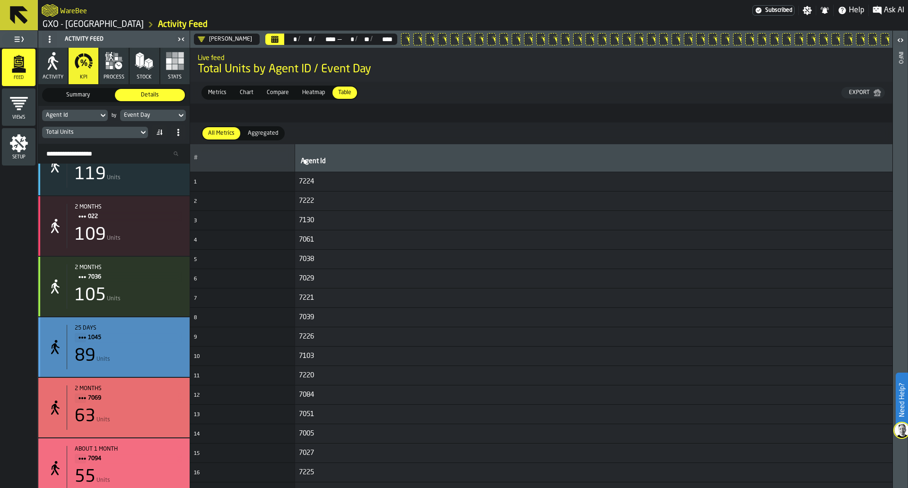
click at [149, 355] on div "89 Units" at bounding box center [128, 356] width 107 height 19
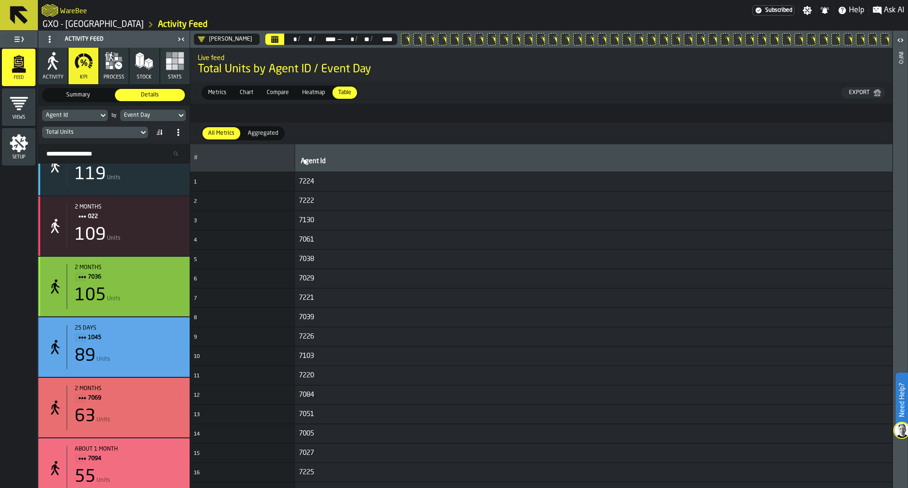
click at [150, 295] on div "105 Units" at bounding box center [128, 295] width 107 height 19
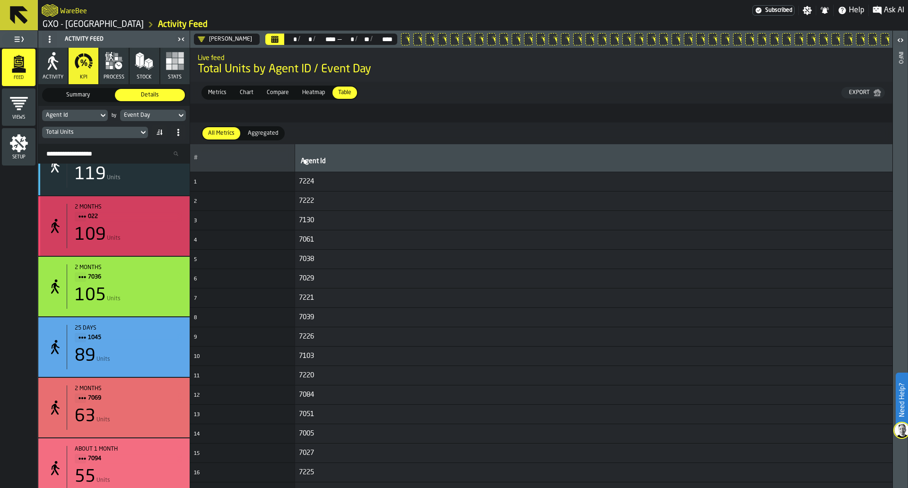
click at [150, 235] on div "109 Units" at bounding box center [128, 235] width 107 height 19
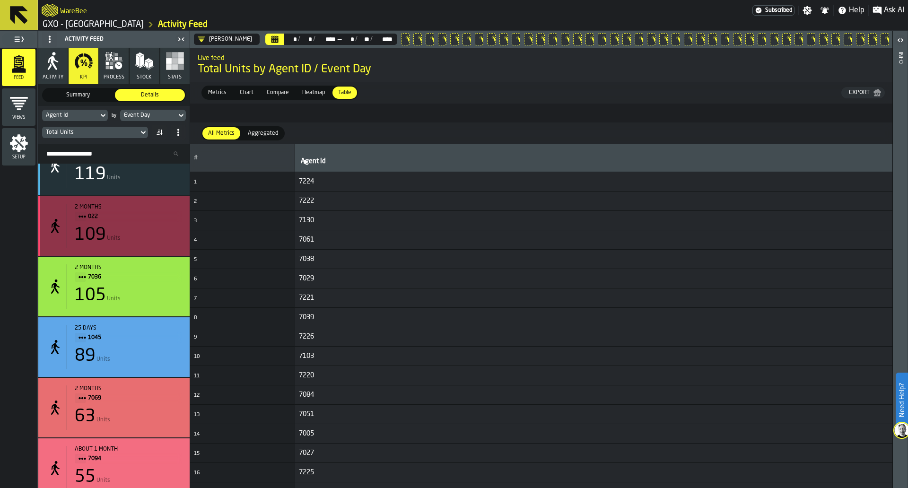
click at [155, 181] on div "119 Units" at bounding box center [128, 174] width 107 height 19
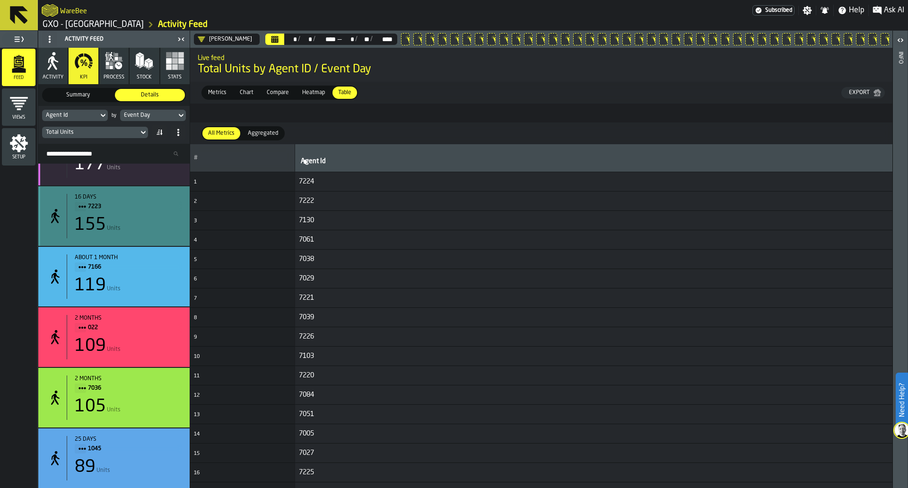
click at [153, 209] on span "7223" at bounding box center [131, 206] width 87 height 10
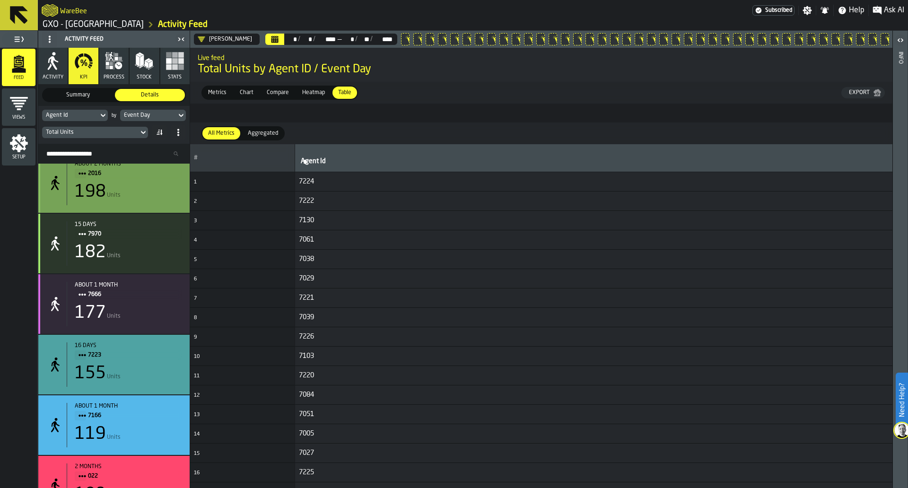
scroll to position [6626, 0]
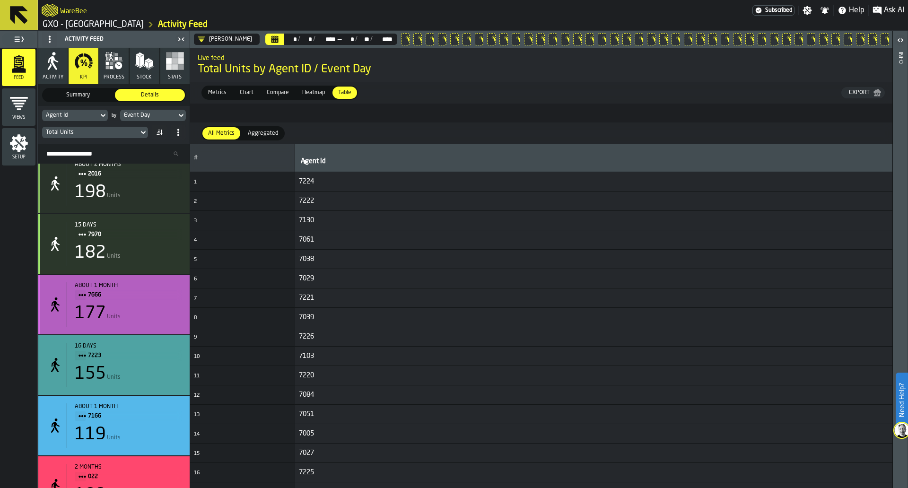
click at [155, 304] on div "about 1 month 7666 177 Units" at bounding box center [124, 304] width 115 height 44
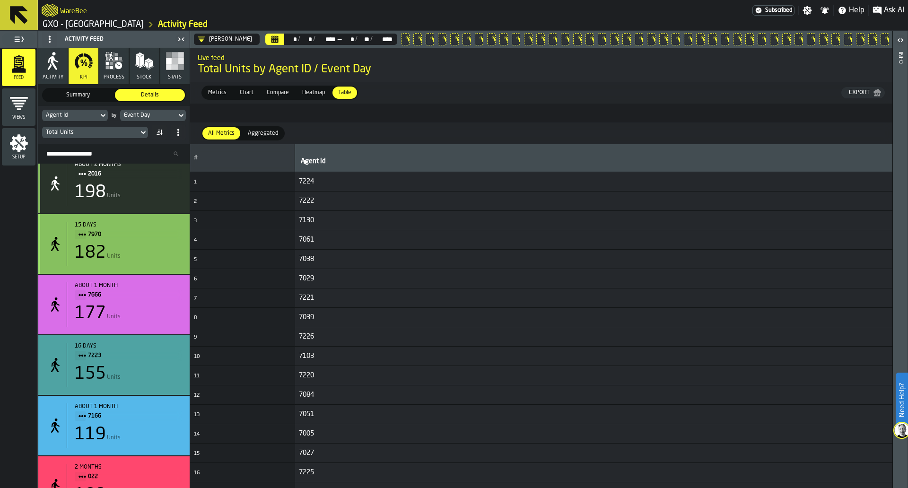
click at [157, 259] on div "182 Units" at bounding box center [128, 252] width 107 height 19
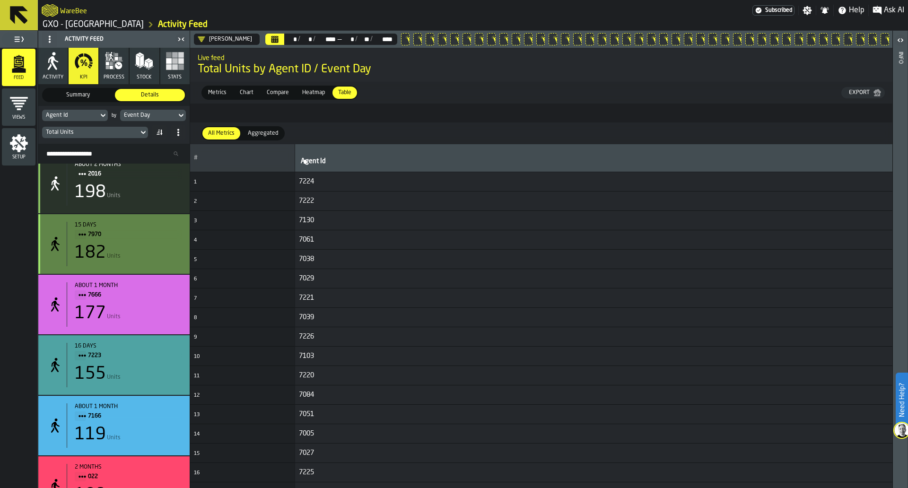
click at [159, 201] on div "198 Units" at bounding box center [128, 192] width 107 height 19
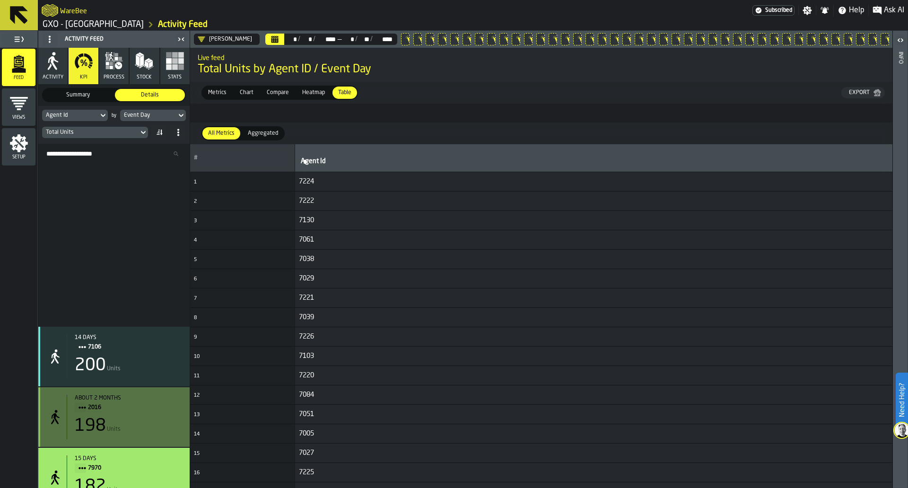
scroll to position [6389, 0]
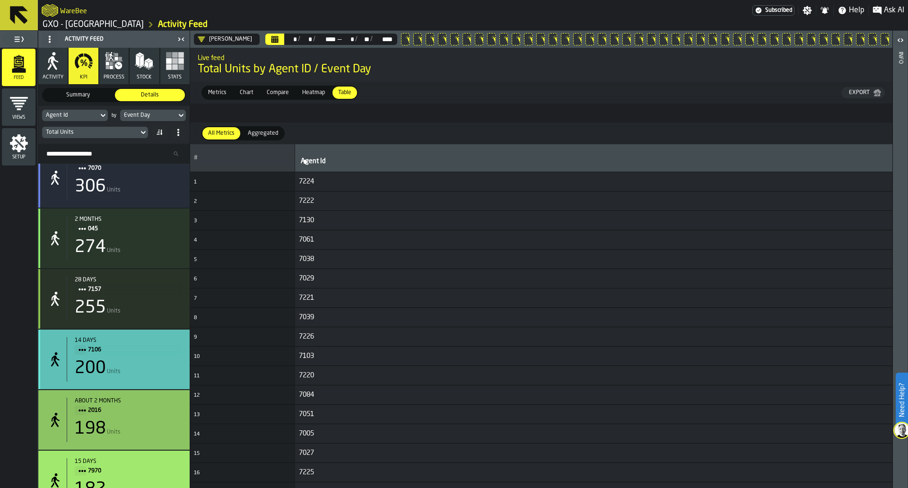
click at [152, 344] on div "14 days" at bounding box center [128, 340] width 107 height 7
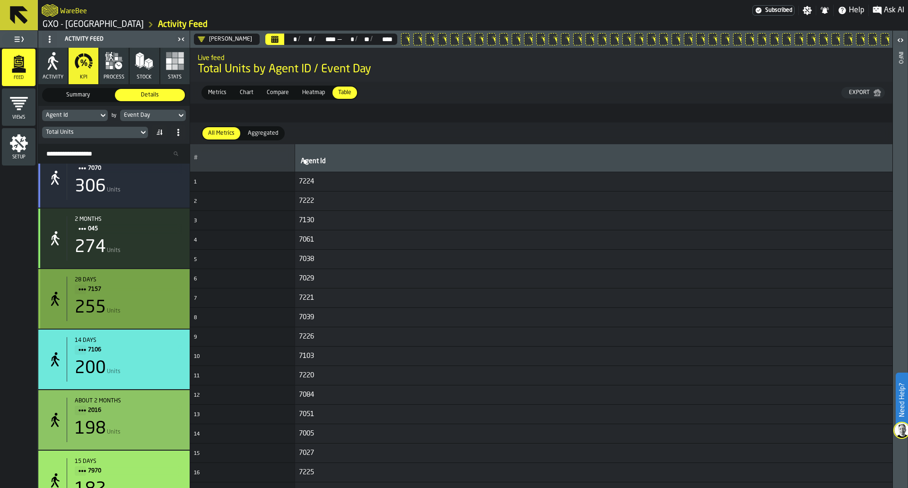
click at [166, 283] on div "28 days" at bounding box center [128, 280] width 107 height 7
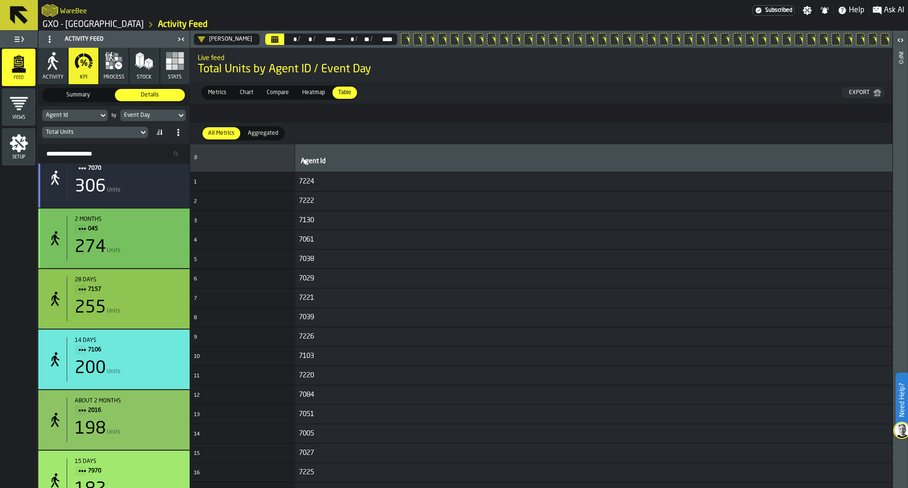
click at [156, 253] on div "274 Units" at bounding box center [128, 247] width 107 height 19
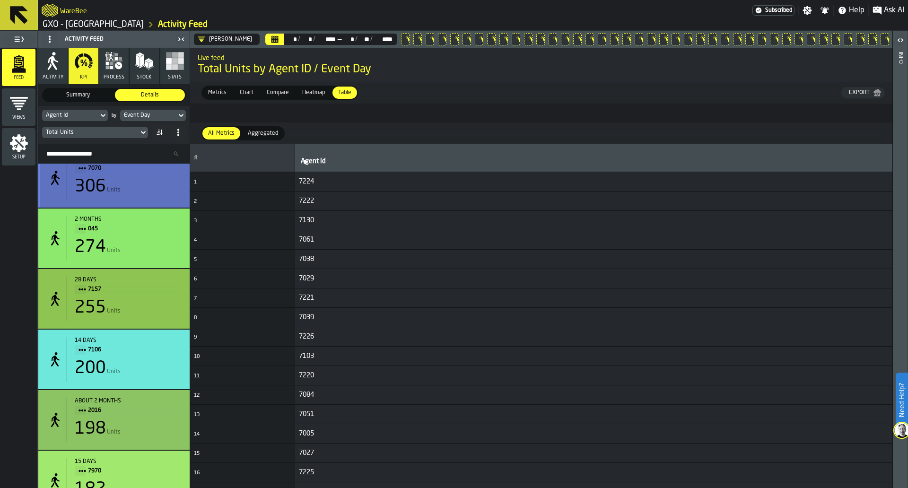
click at [165, 208] on div "10 days 7070 306 Units" at bounding box center [113, 178] width 151 height 60
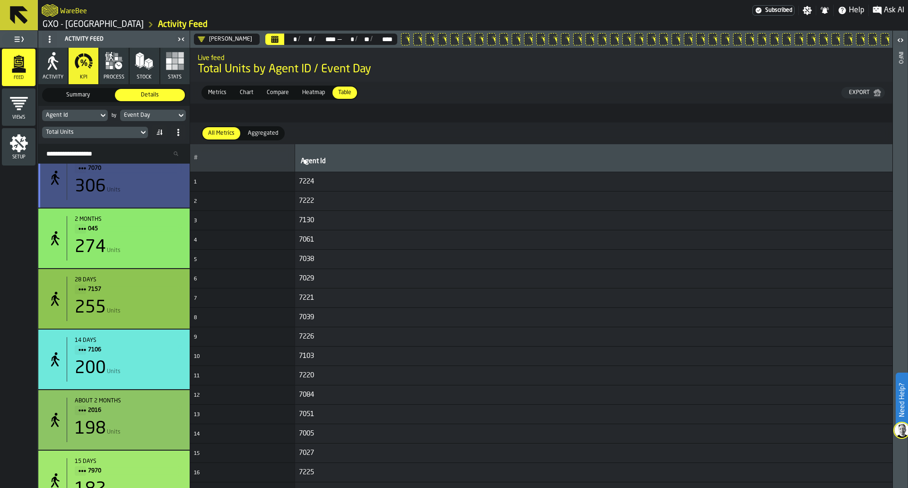
scroll to position [6179, 0]
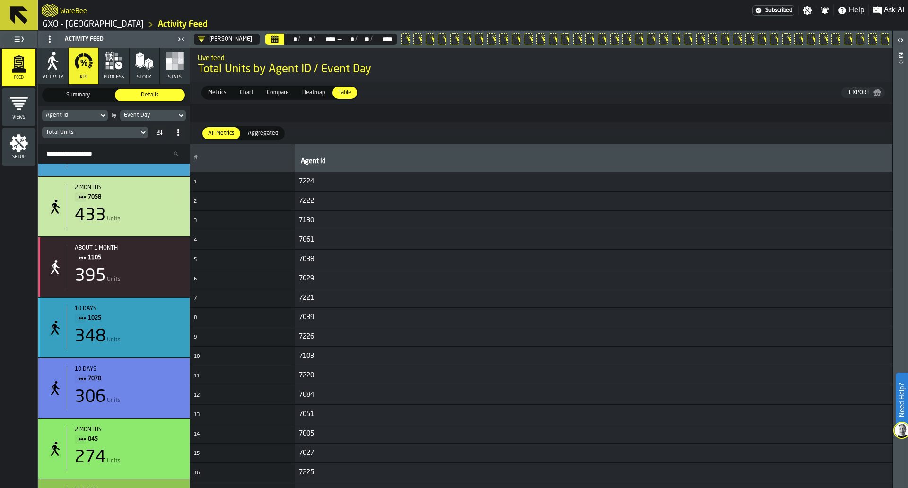
click at [151, 323] on span "1025" at bounding box center [131, 318] width 87 height 10
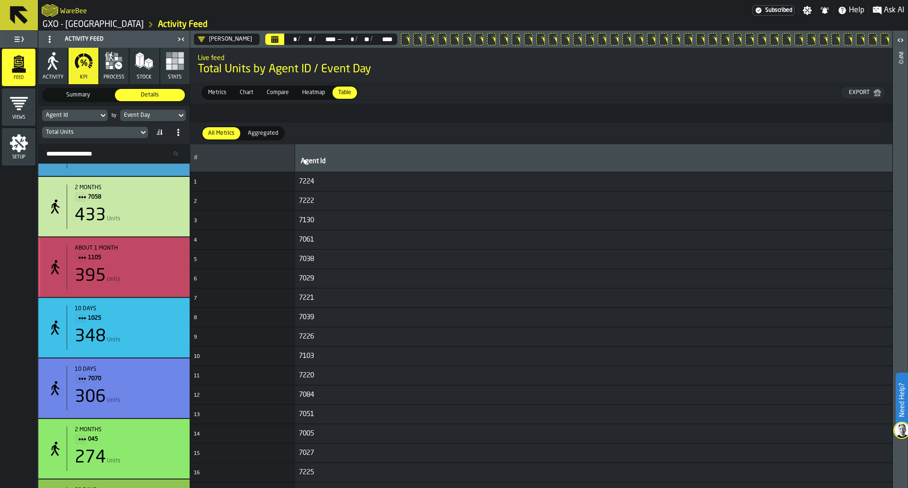
click at [164, 280] on div "395 Units" at bounding box center [128, 276] width 107 height 19
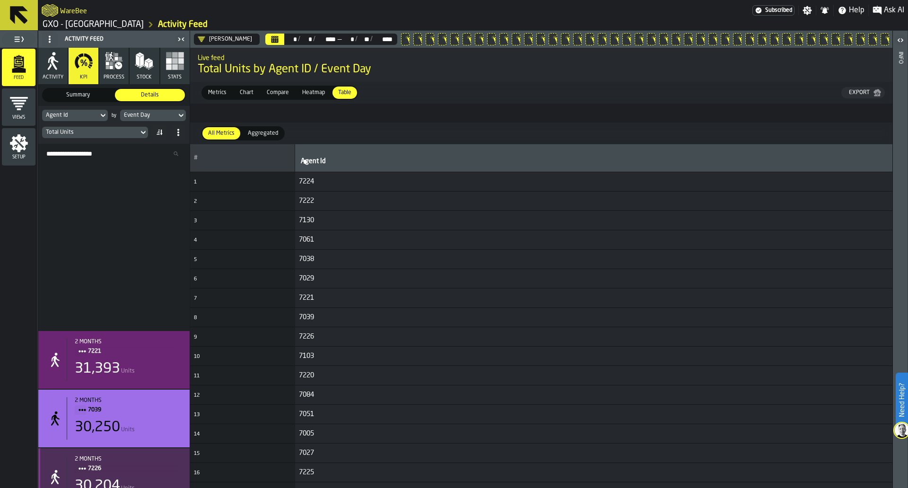
scroll to position [0, 0]
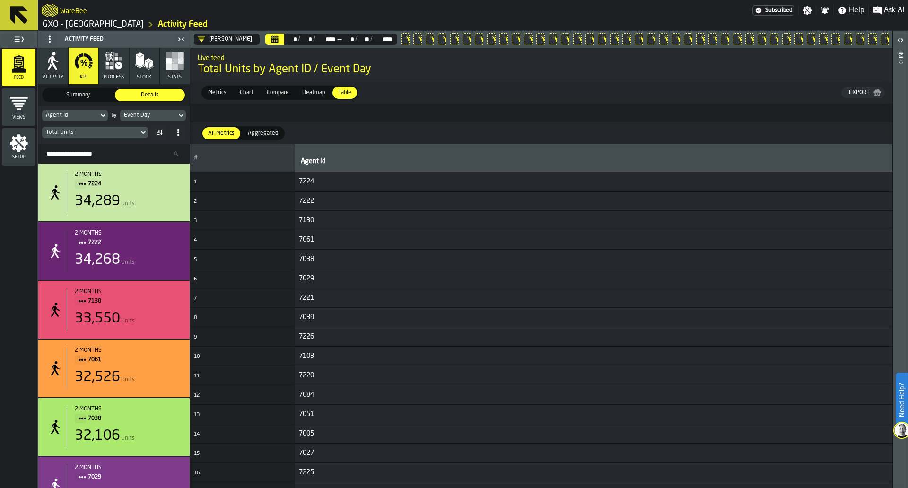
click at [261, 137] on span "Aggregated" at bounding box center [263, 133] width 38 height 9
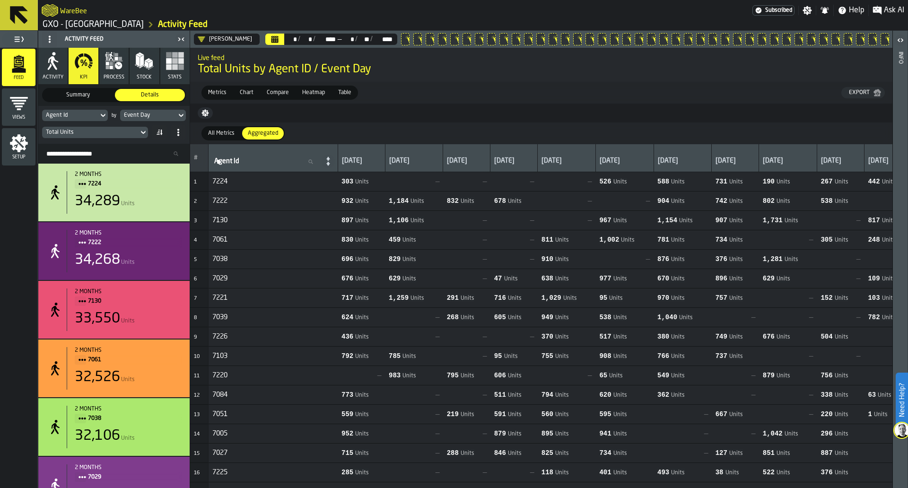
click at [131, 136] on div "Total Units" at bounding box center [90, 132] width 89 height 7
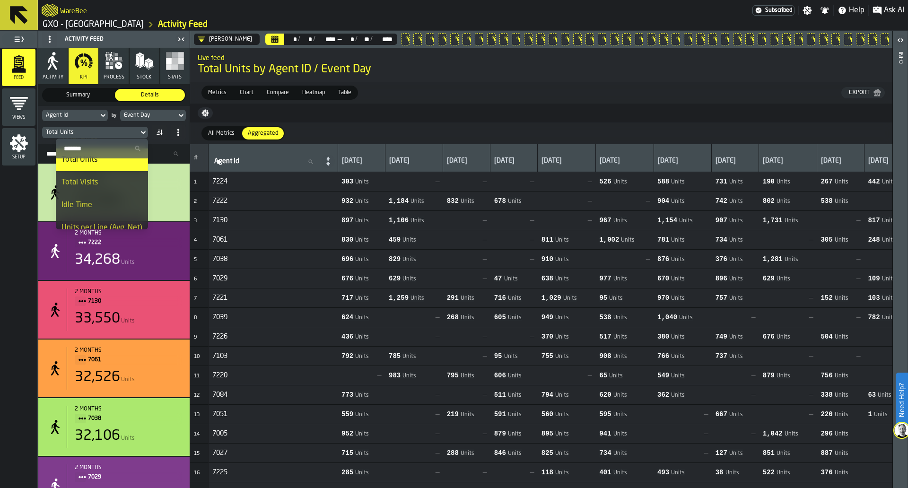
scroll to position [33, 0]
click at [120, 200] on div "Idle Time" at bounding box center [101, 204] width 81 height 11
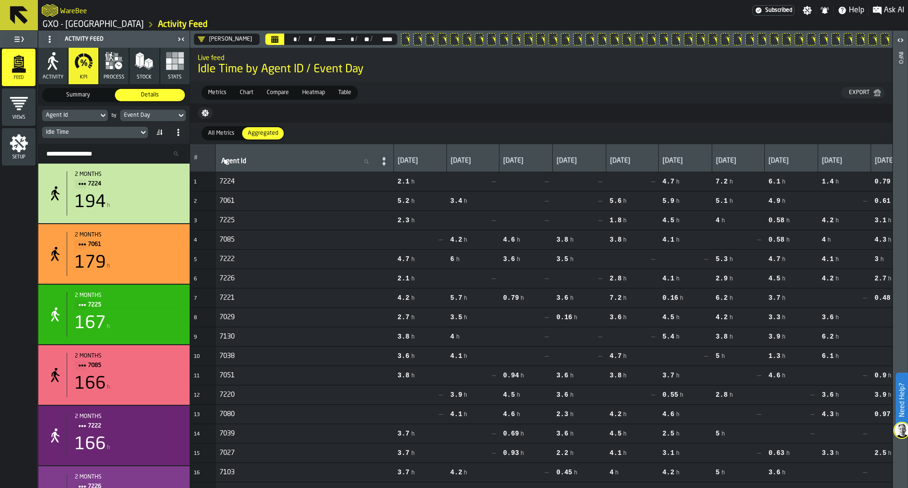
click at [848, 92] on div "Export" at bounding box center [859, 92] width 28 height 7
